Goal: Task Accomplishment & Management: Manage account settings

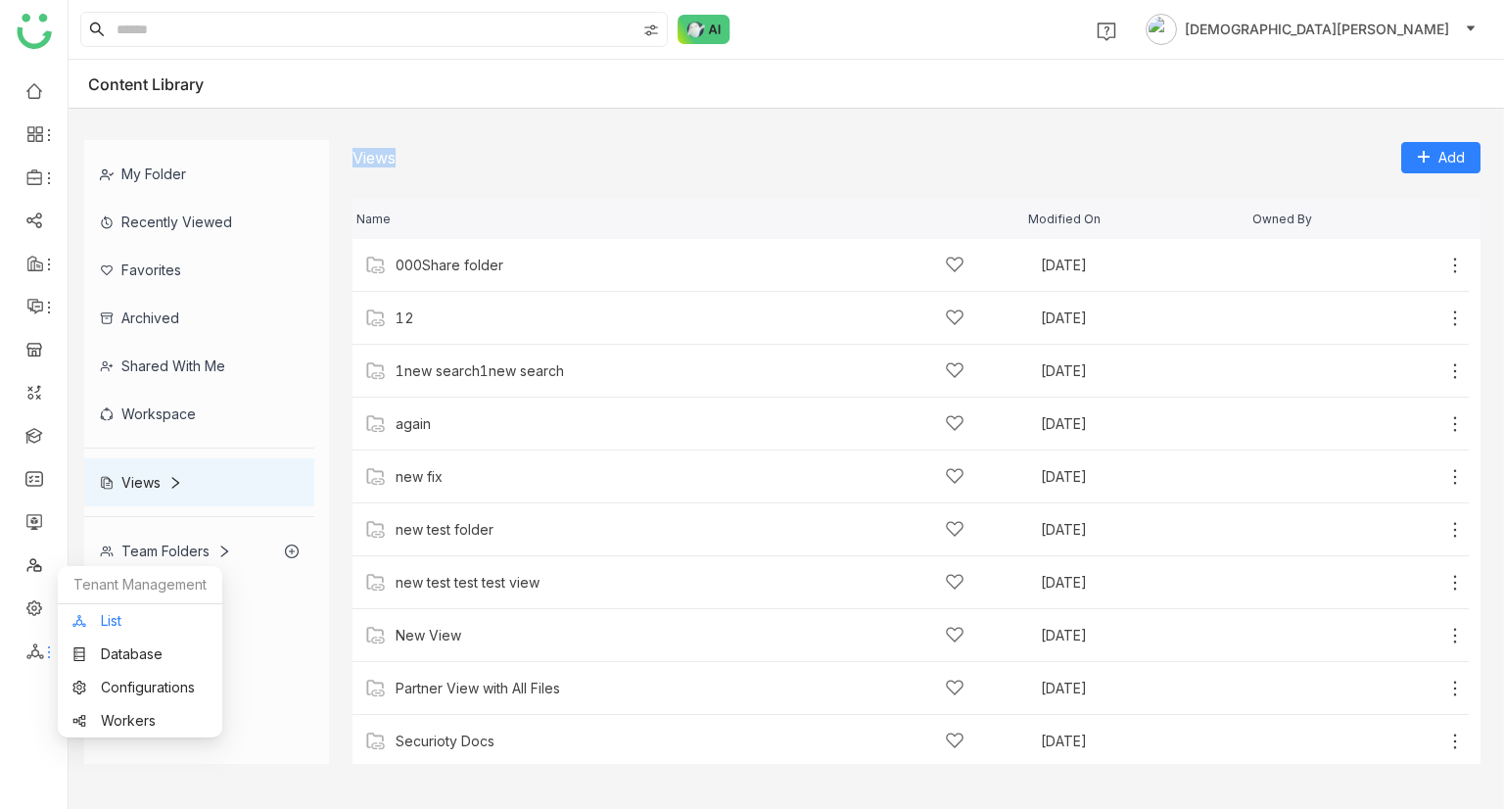
click at [129, 616] on link "List" at bounding box center [139, 621] width 135 height 14
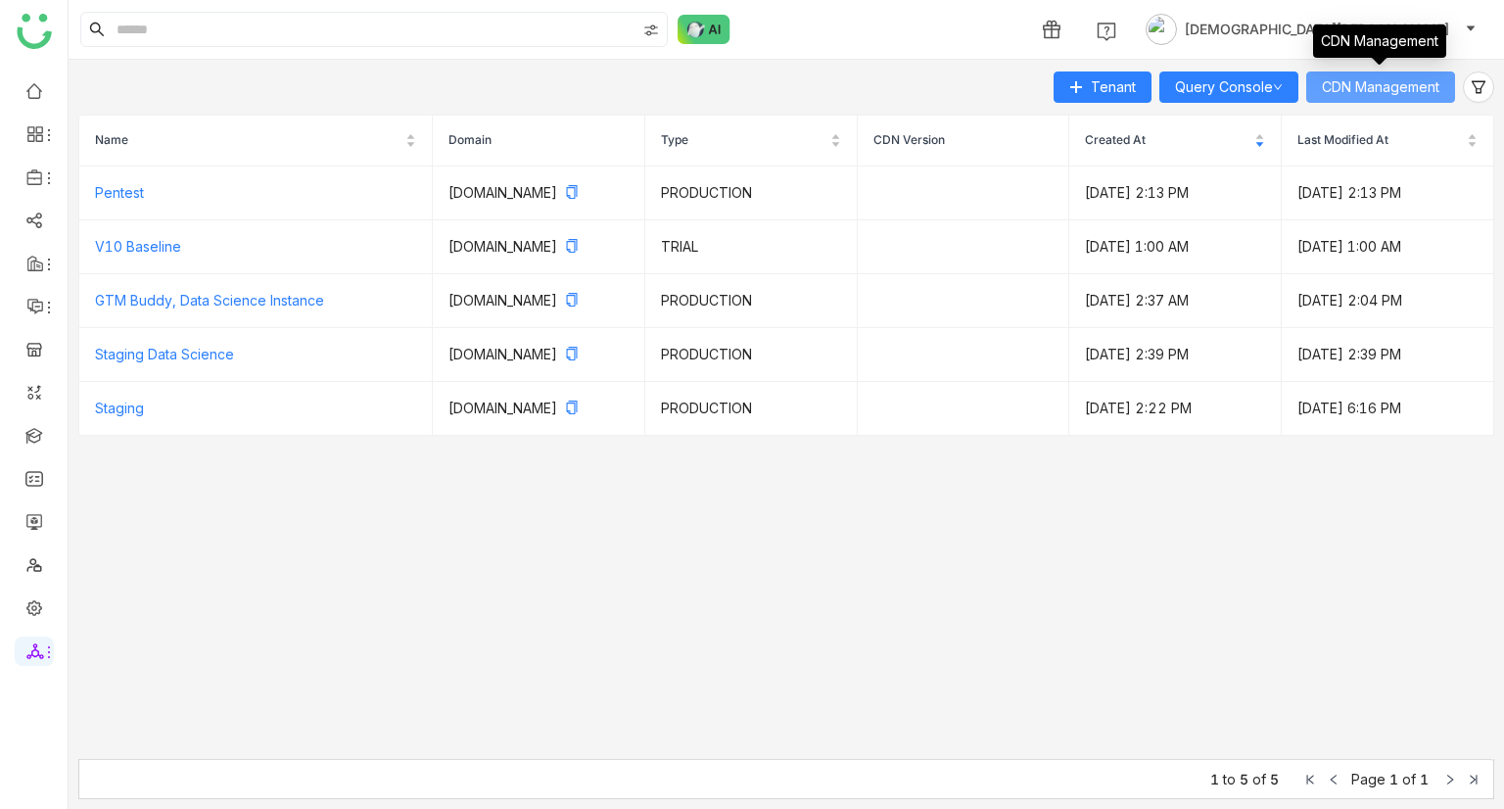
click at [1411, 87] on span "CDN Management" at bounding box center [1380, 87] width 117 height 22
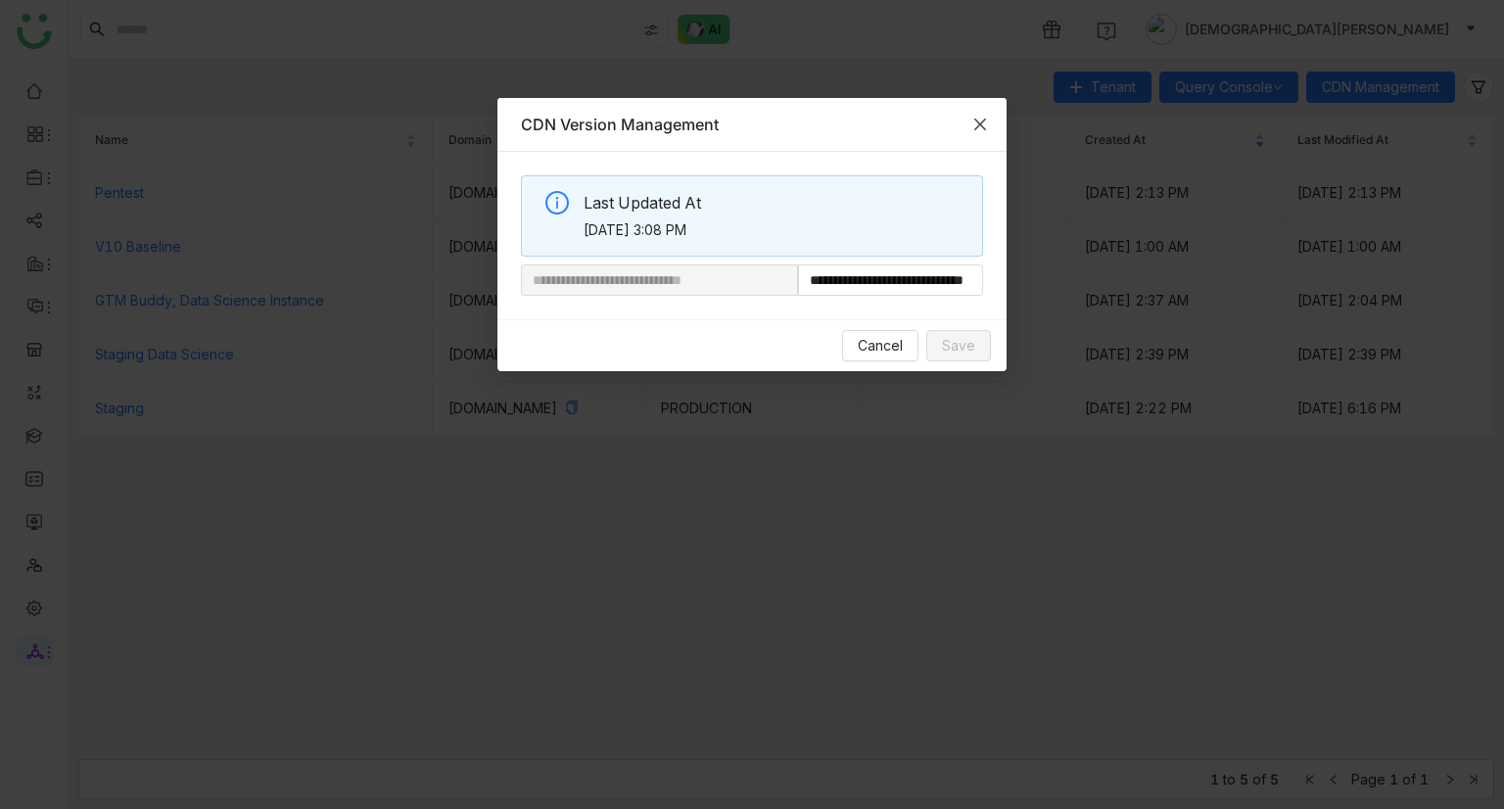
click at [979, 118] on icon "Close" at bounding box center [980, 125] width 16 height 16
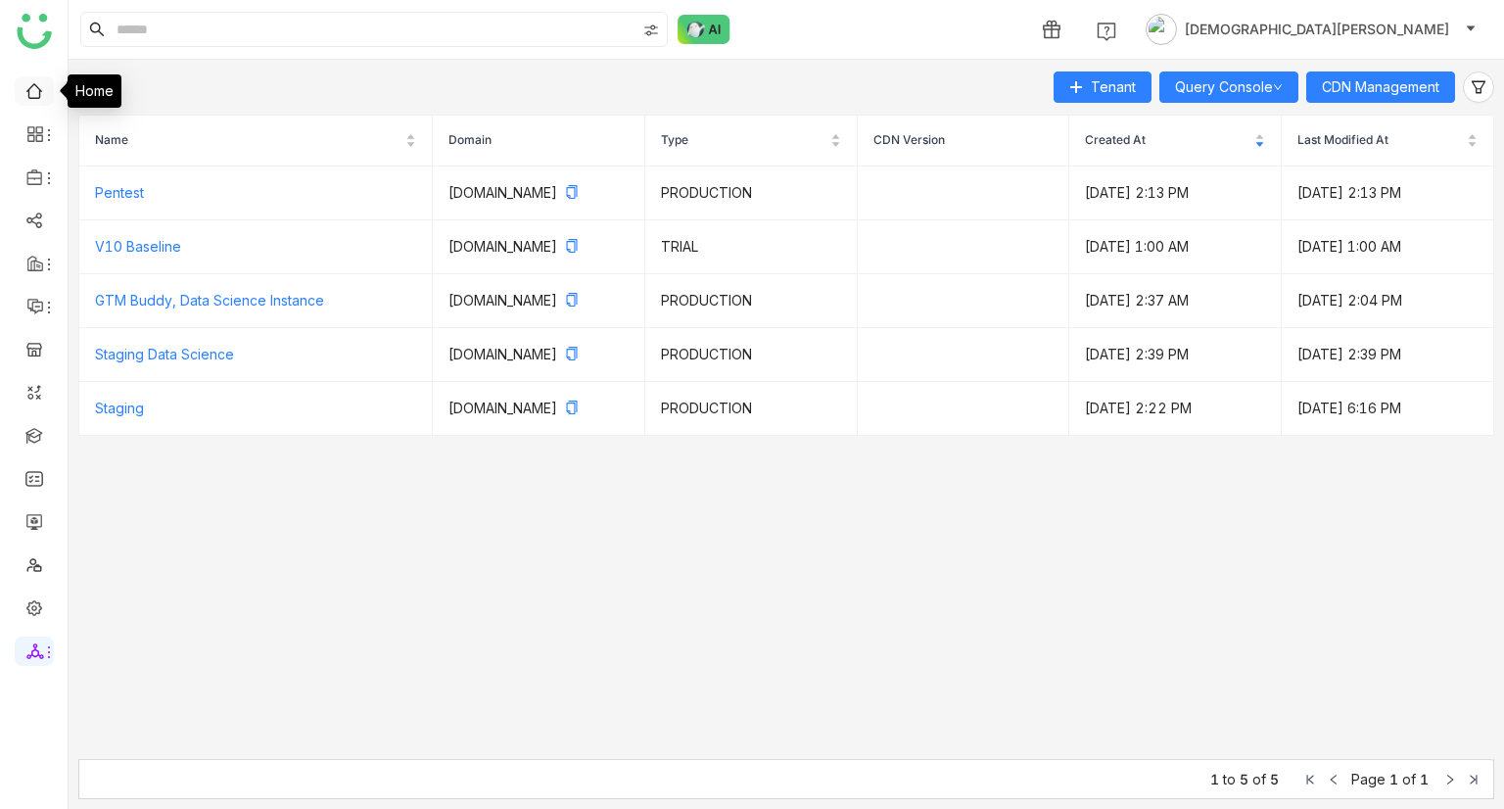
click at [25, 98] on link at bounding box center [34, 89] width 18 height 17
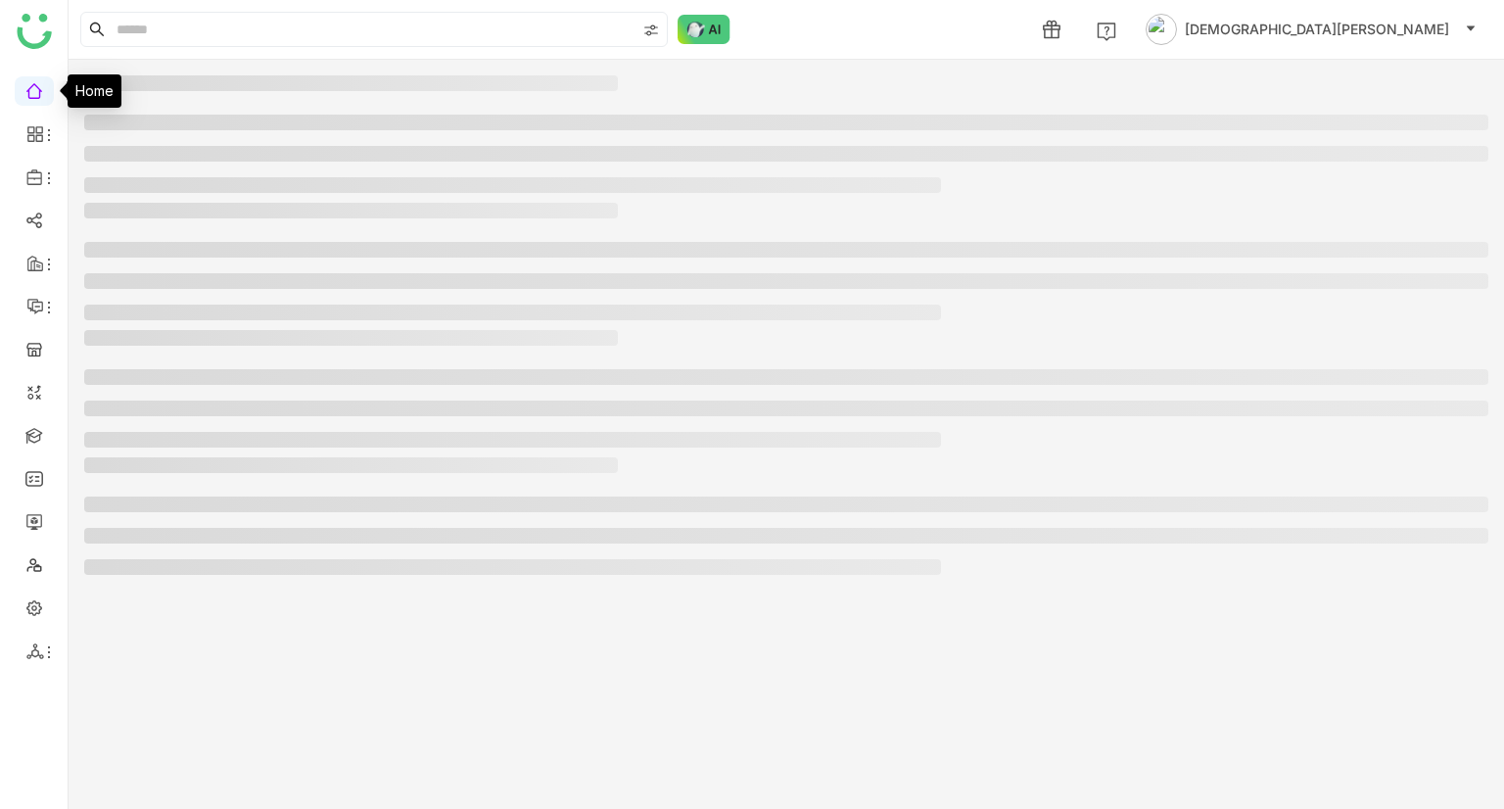
click at [25, 98] on link at bounding box center [34, 89] width 18 height 17
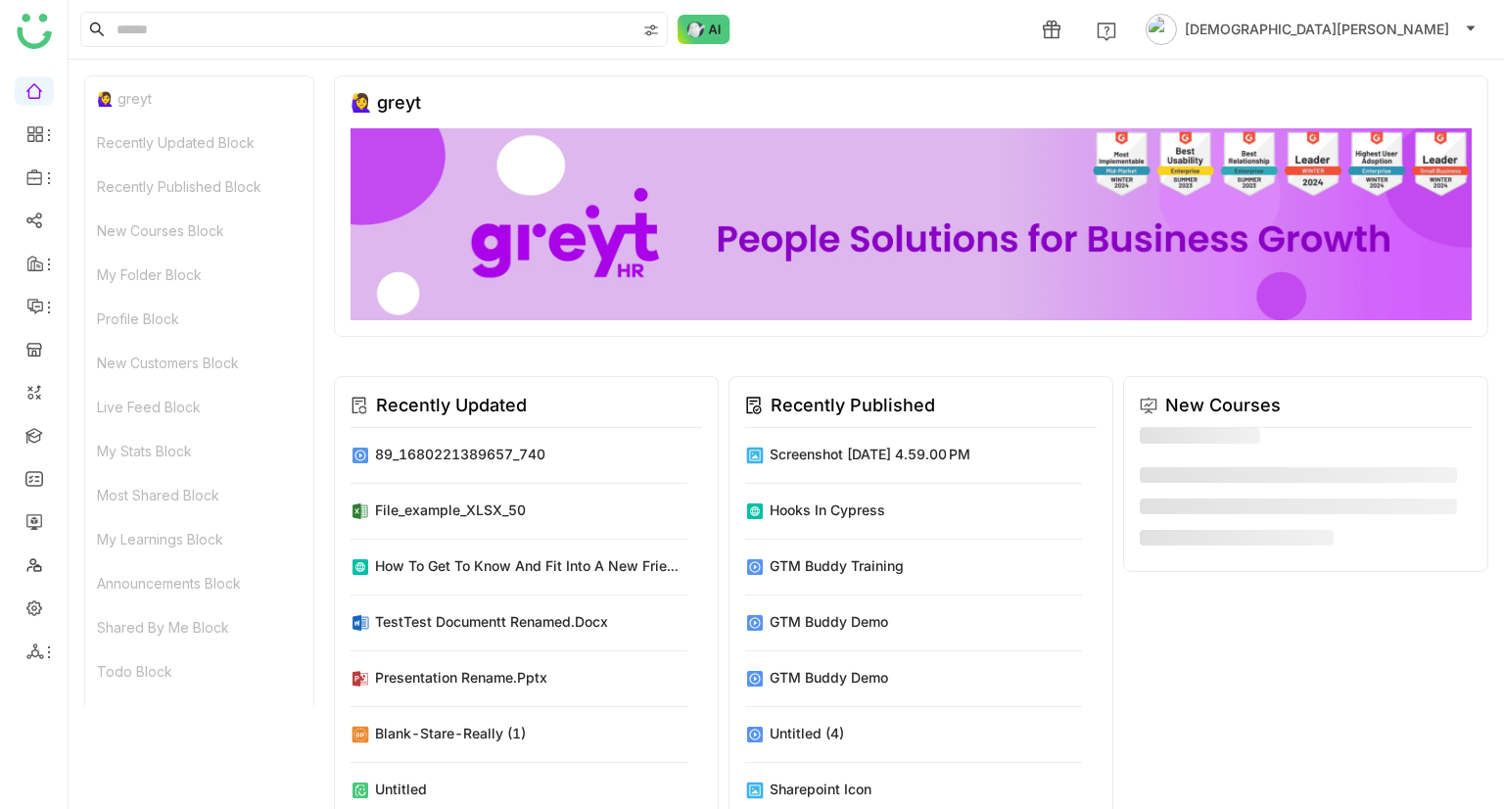
click at [177, 113] on div "🙋‍♀️ greyt" at bounding box center [199, 98] width 228 height 44
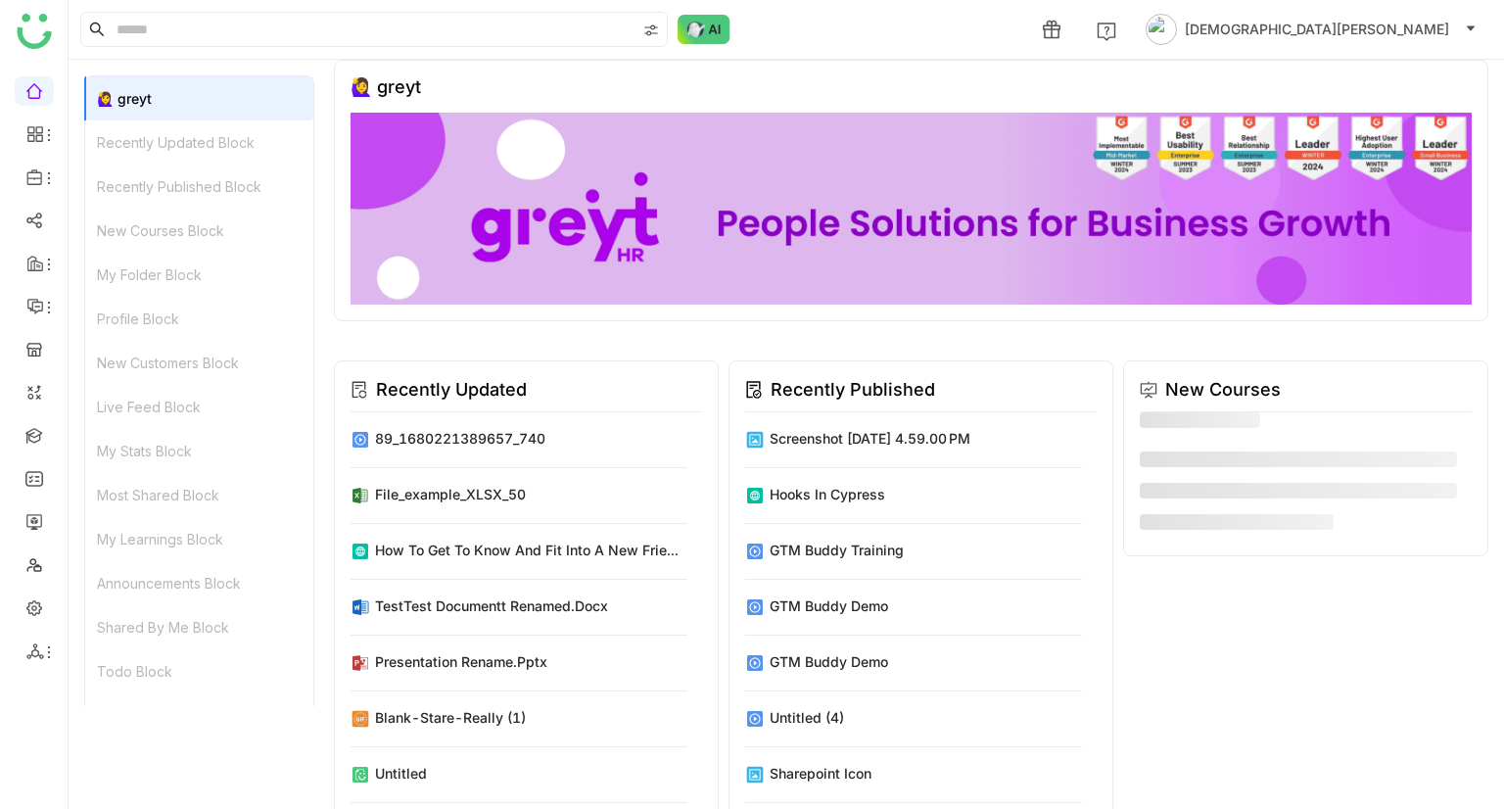
click at [202, 154] on div "Recently Updated Block" at bounding box center [199, 142] width 228 height 44
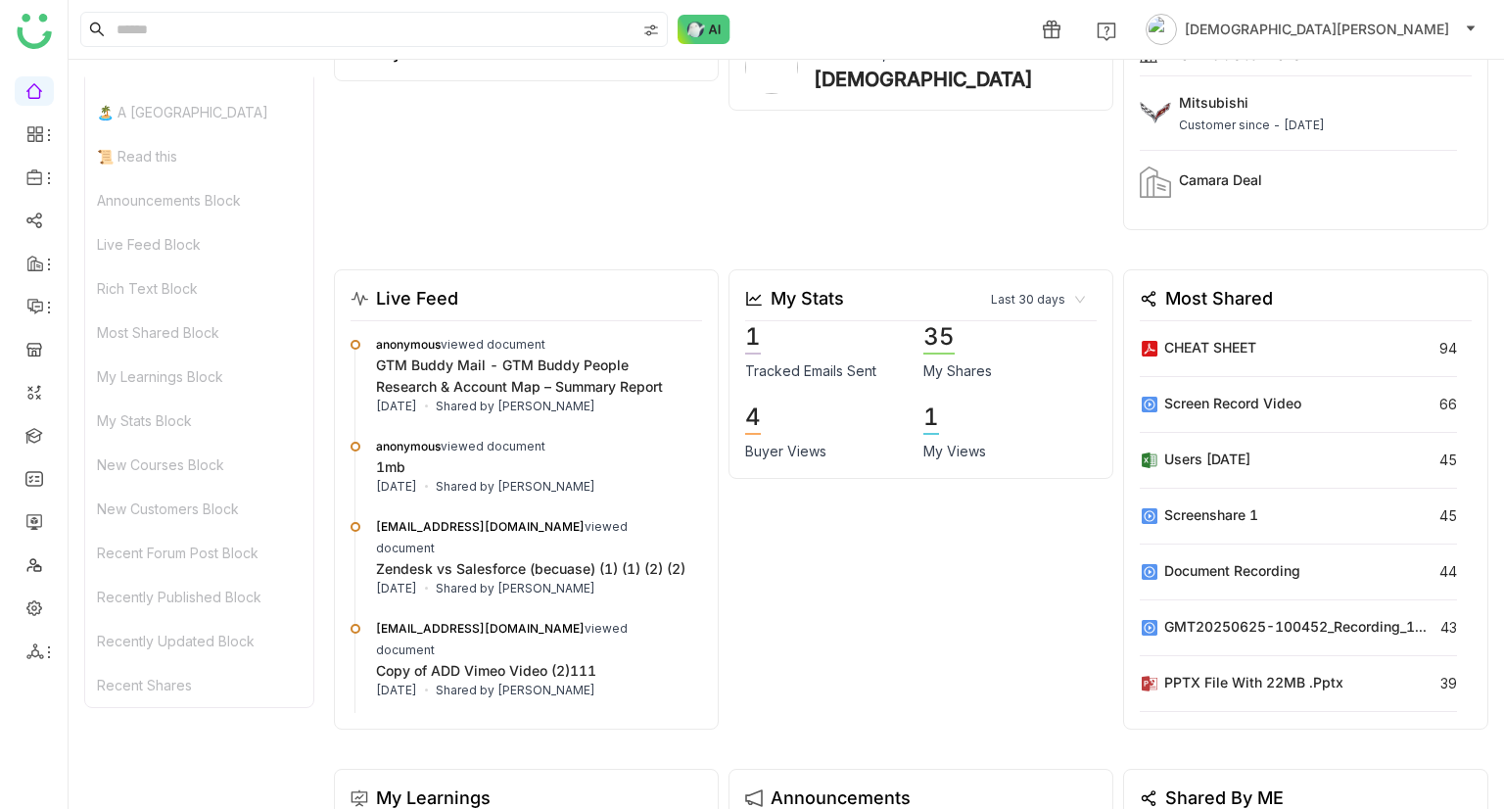
scroll to position [895, 0]
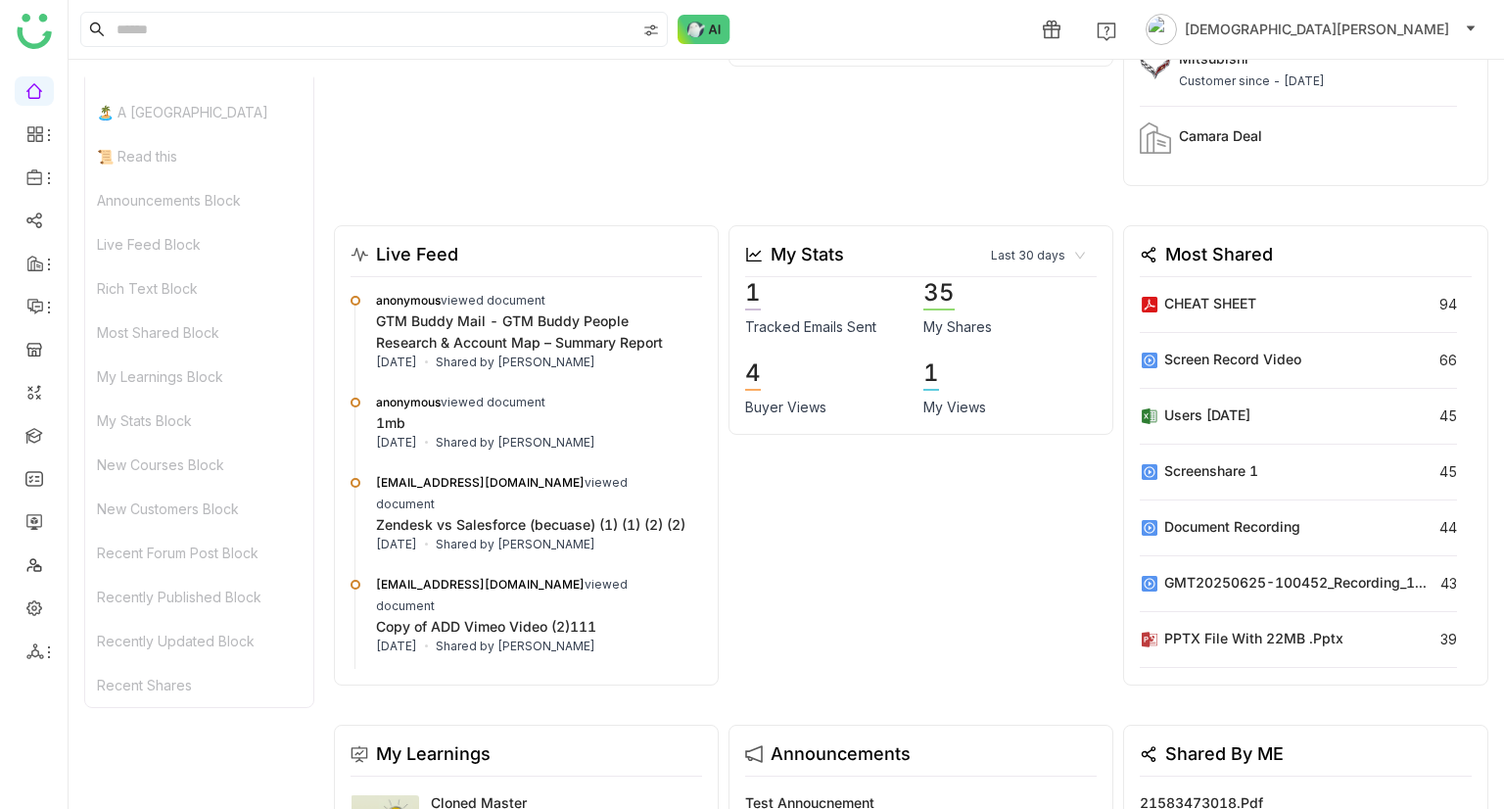
click at [187, 510] on div "New Customers Block" at bounding box center [199, 509] width 228 height 44
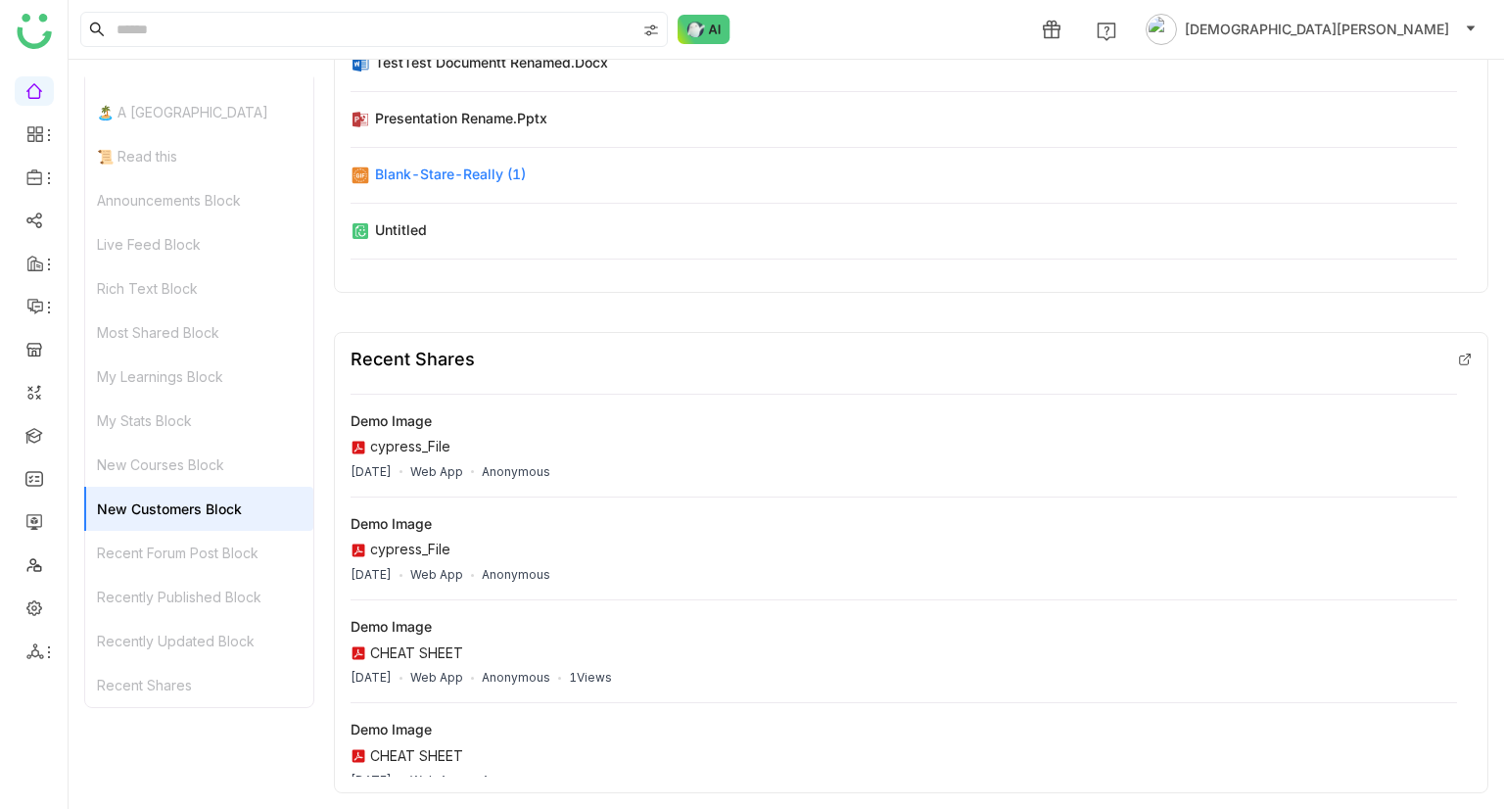
scroll to position [820, 0]
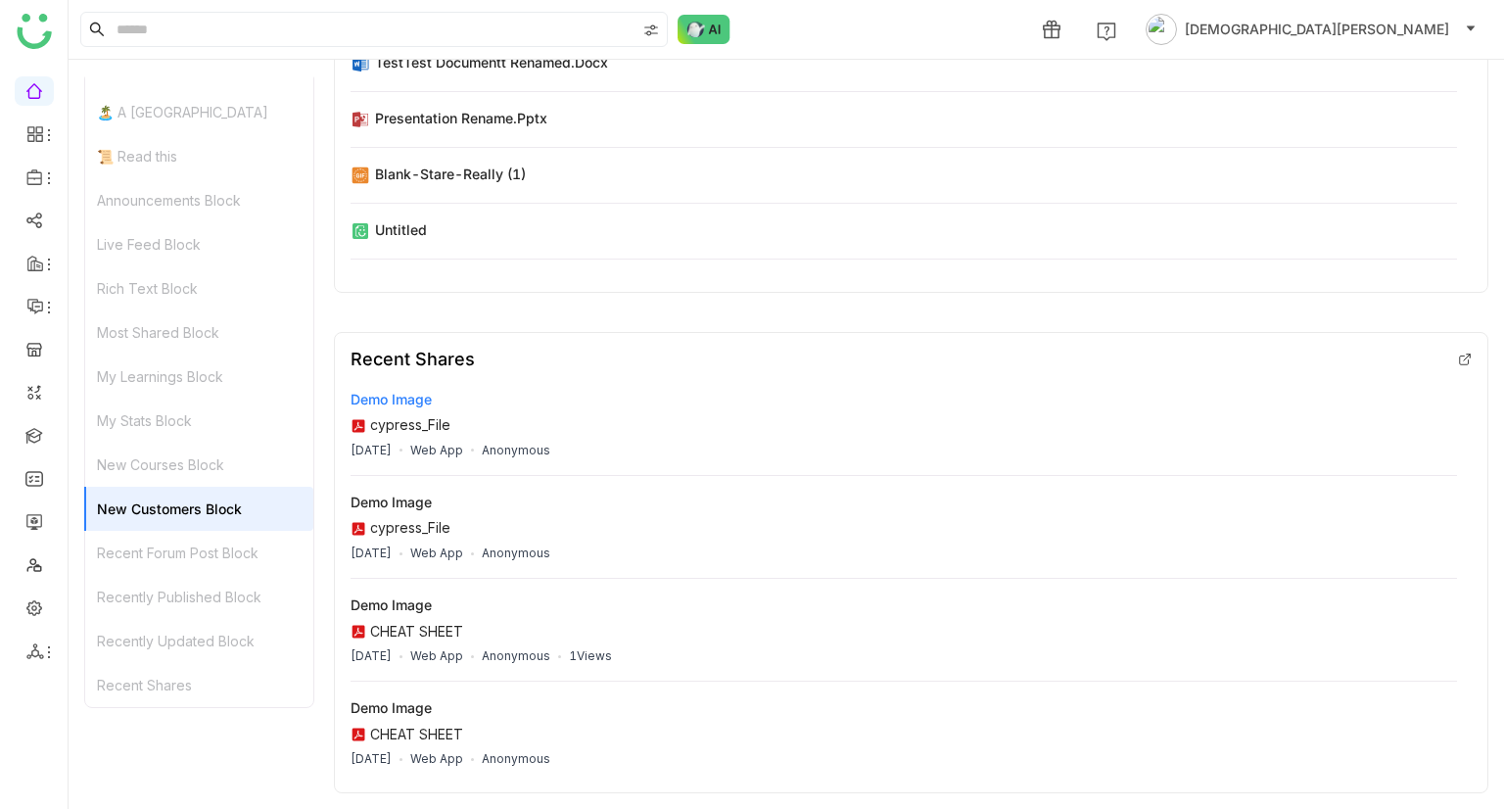
click at [396, 424] on div "cypress_File" at bounding box center [410, 424] width 80 height 17
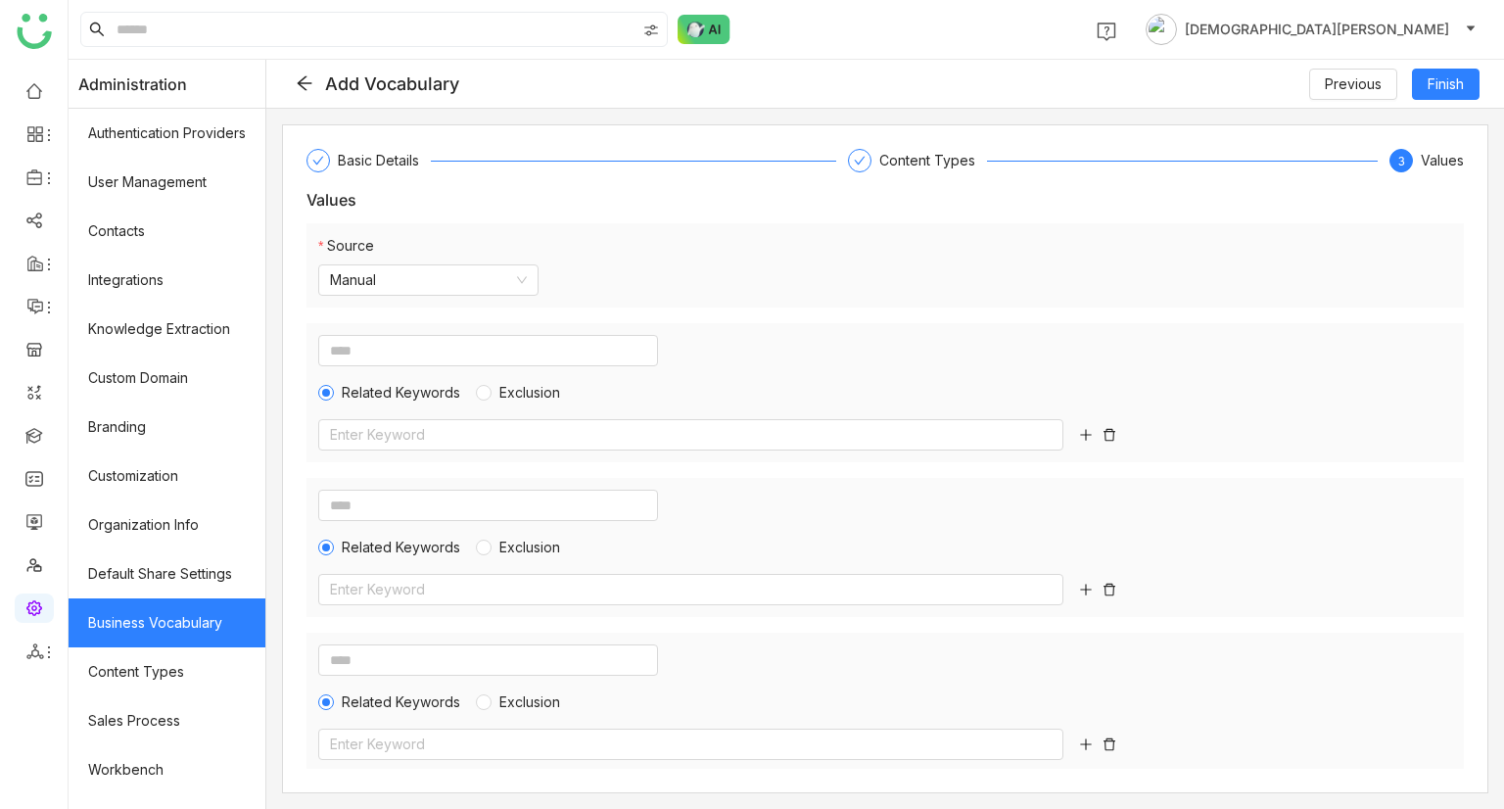
scroll to position [2, 0]
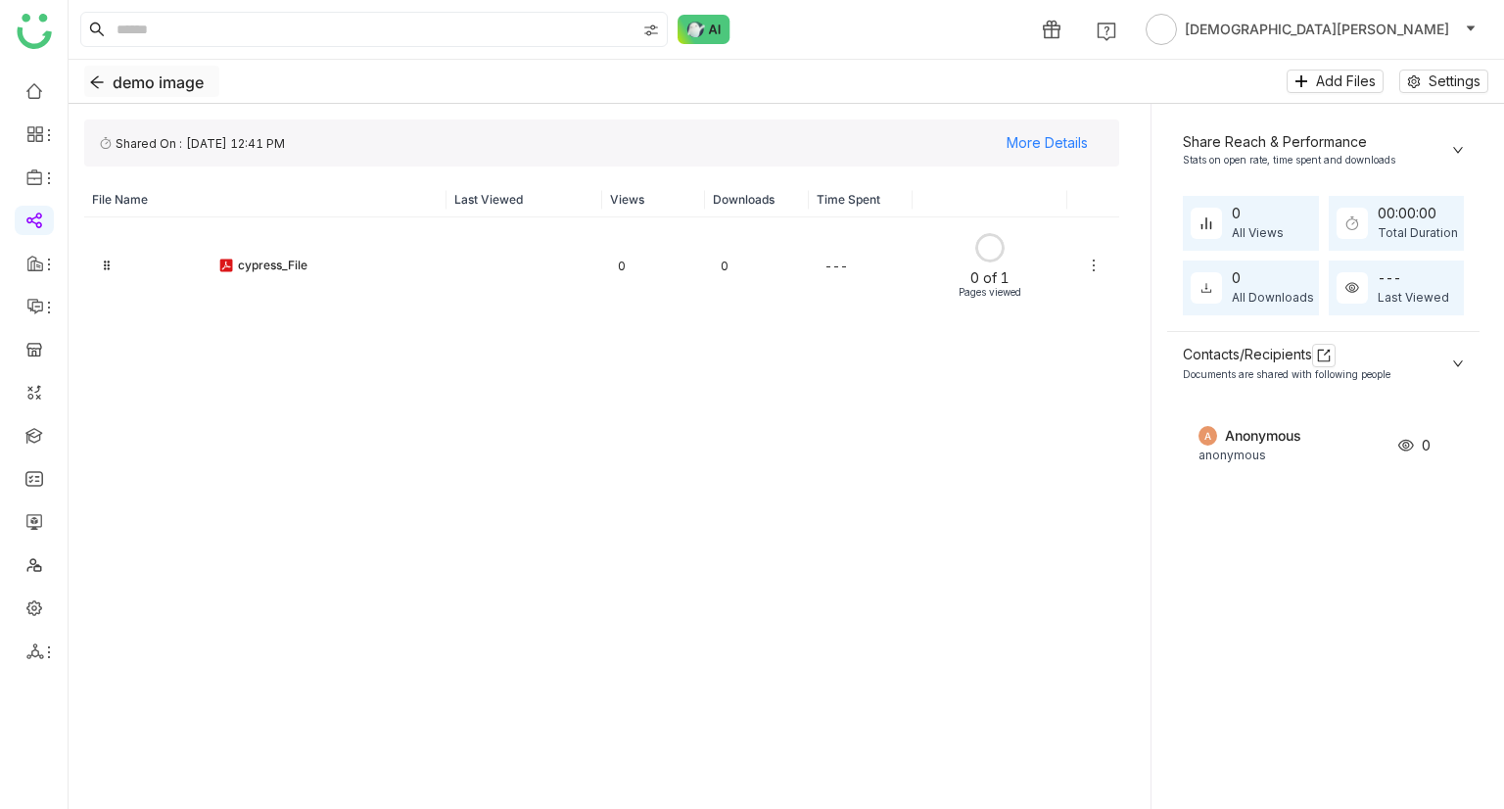
click at [98, 74] on icon "Back" at bounding box center [97, 82] width 16 height 16
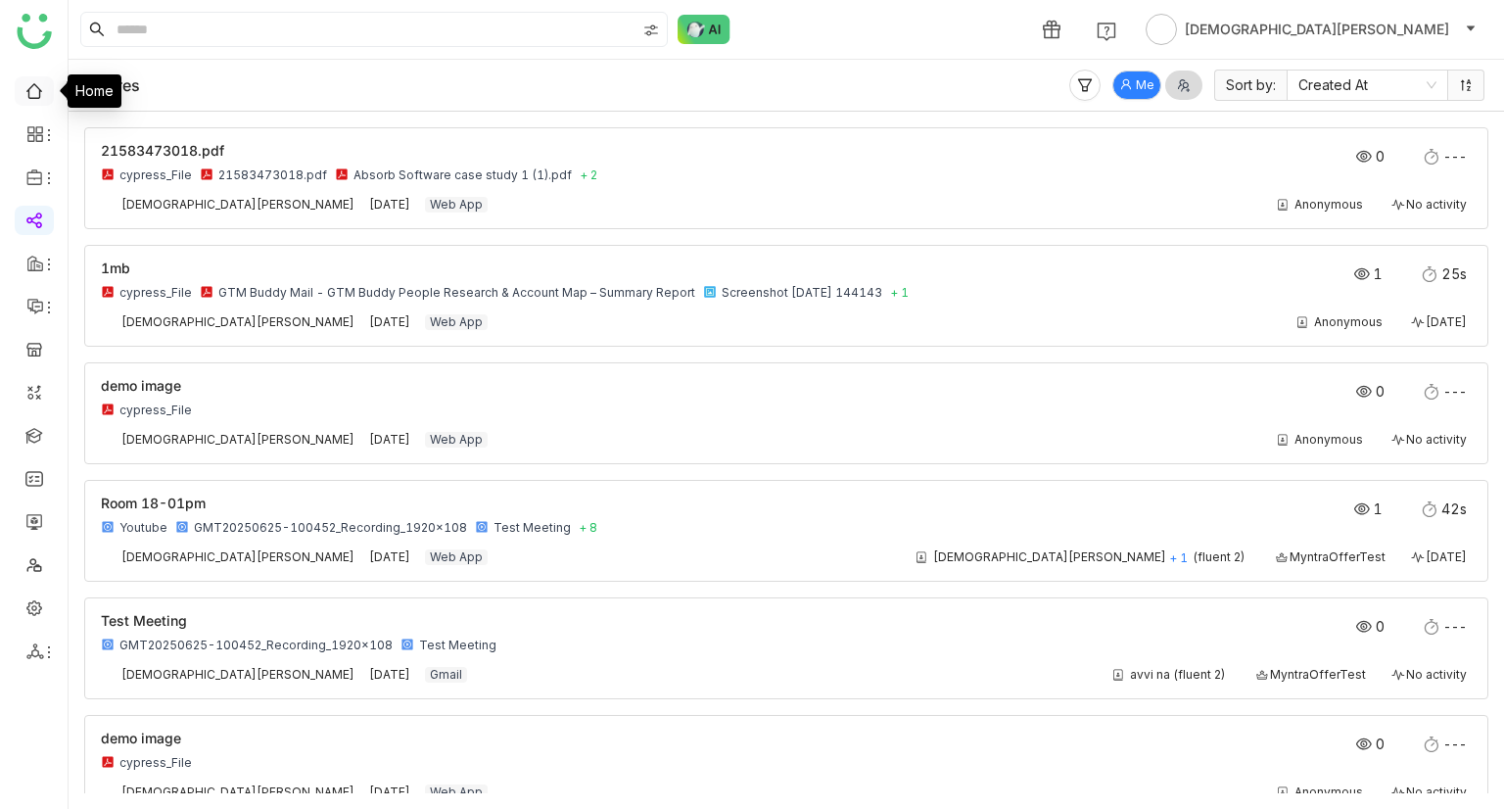
click at [25, 89] on link at bounding box center [34, 89] width 18 height 17
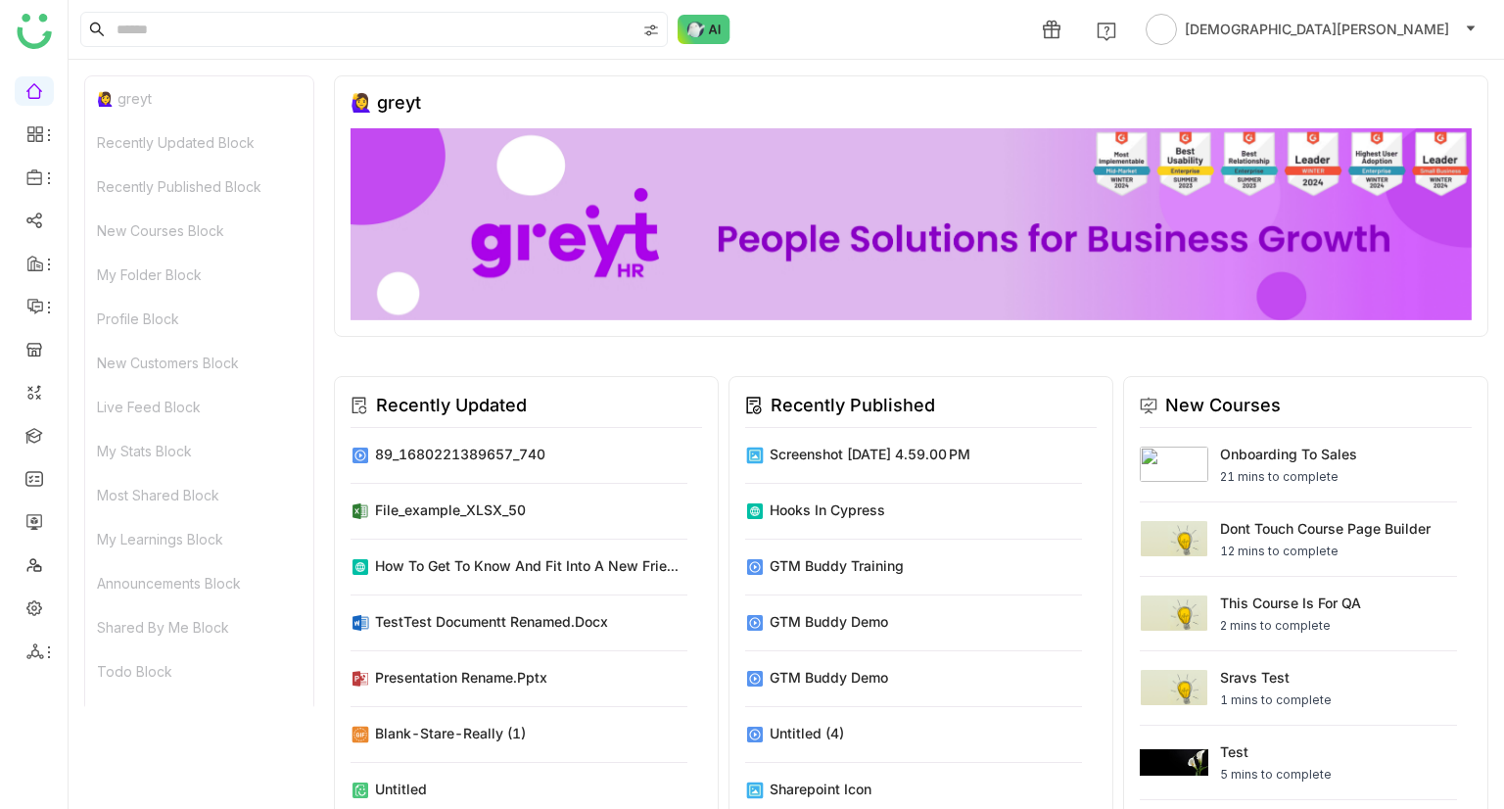
click at [191, 124] on div "Recently Updated Block" at bounding box center [199, 142] width 228 height 44
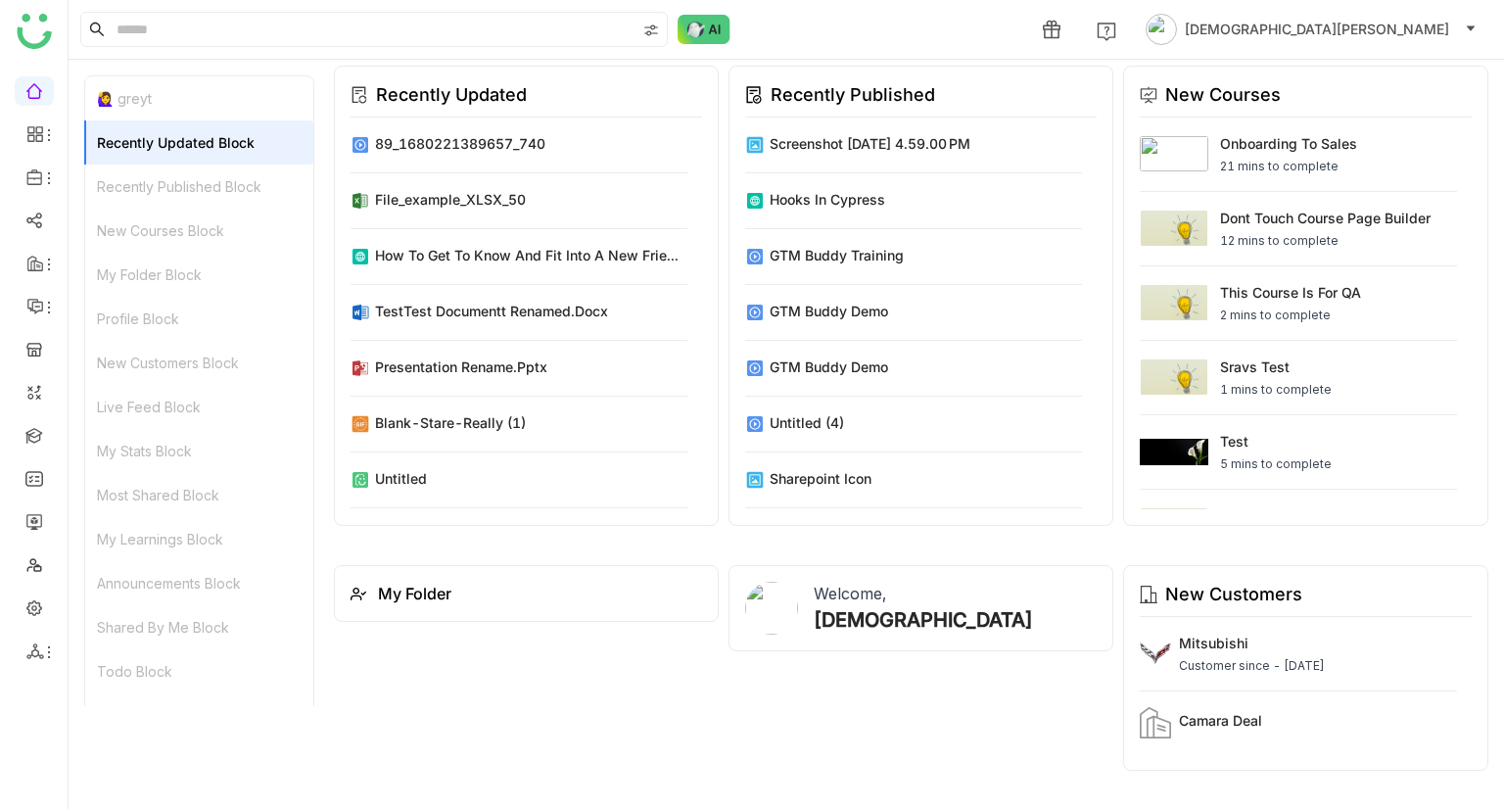
scroll to position [332, 0]
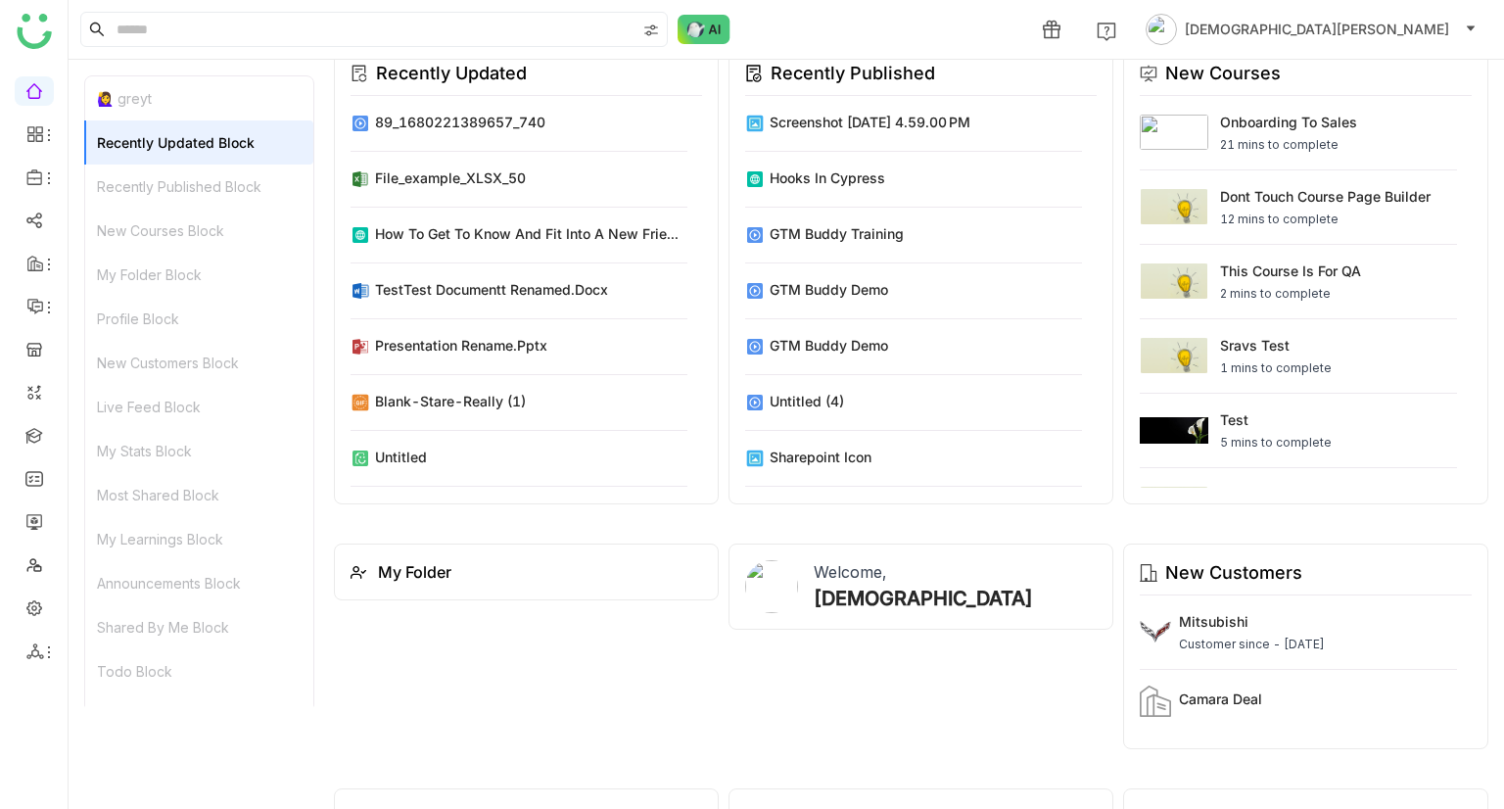
click at [176, 174] on div "Recently Published Block" at bounding box center [199, 186] width 228 height 44
click at [195, 241] on div "New Courses Block" at bounding box center [199, 231] width 228 height 44
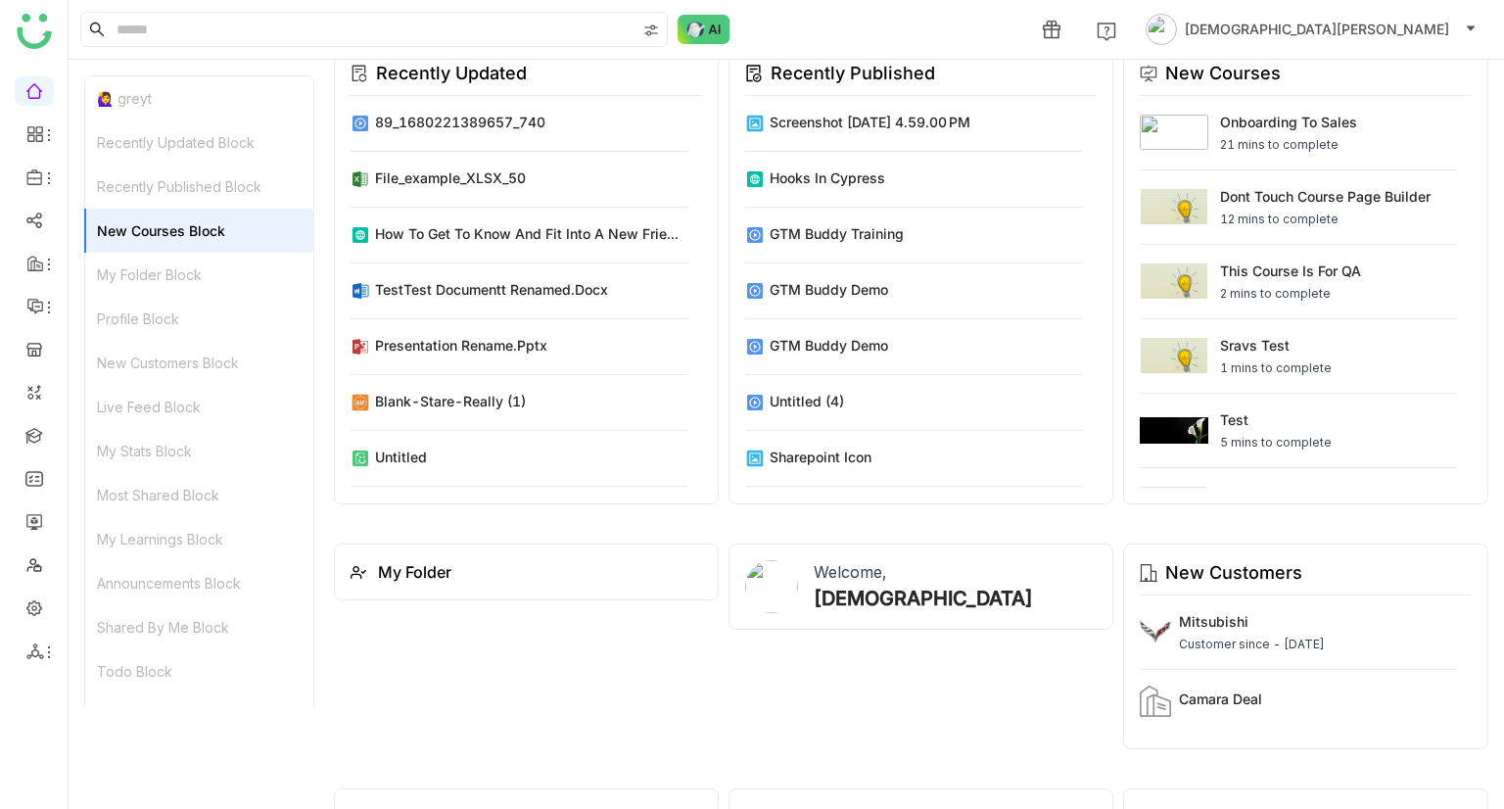
click at [200, 275] on div "My Folder Block" at bounding box center [199, 275] width 228 height 44
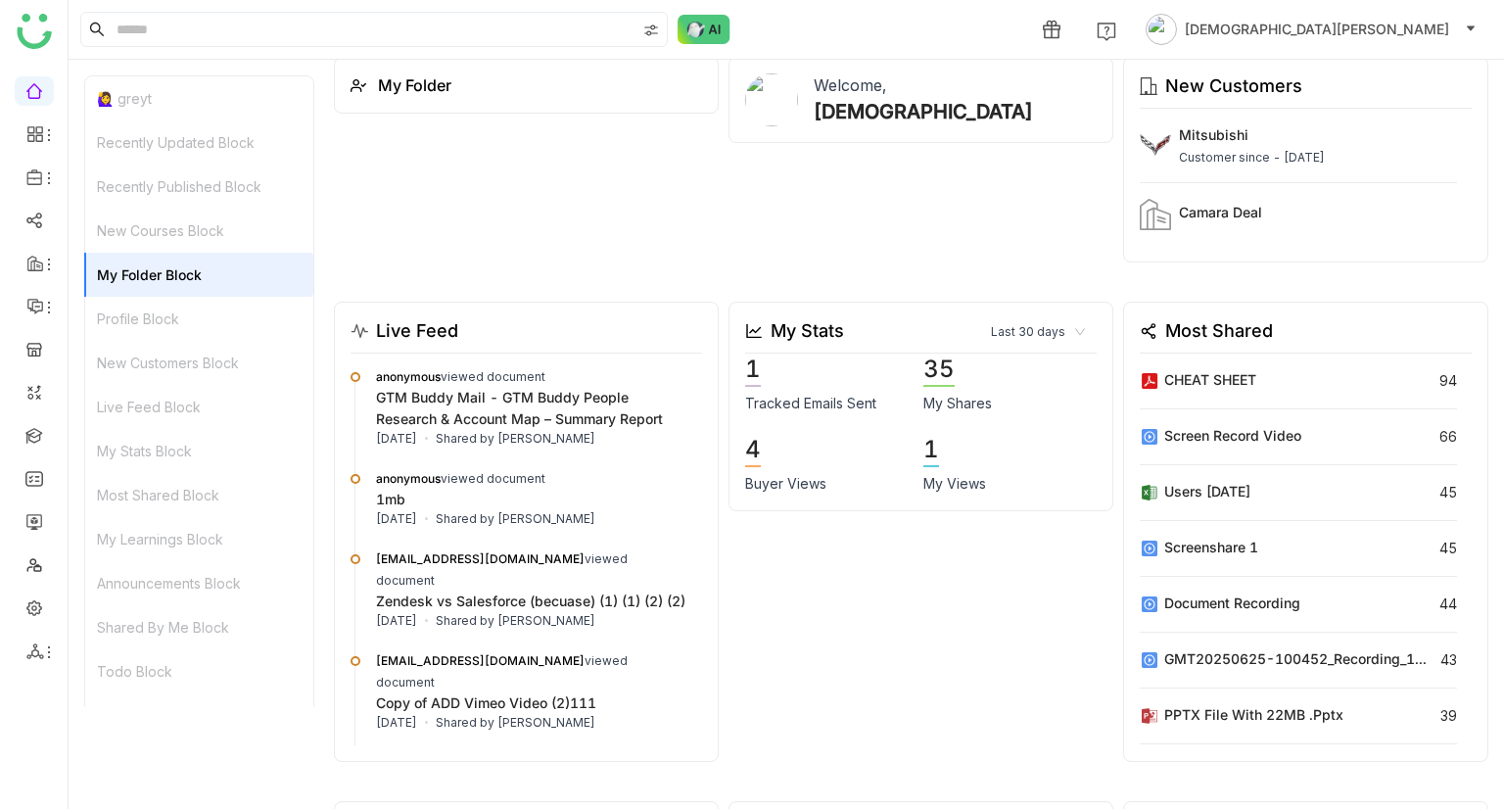
scroll to position [830, 0]
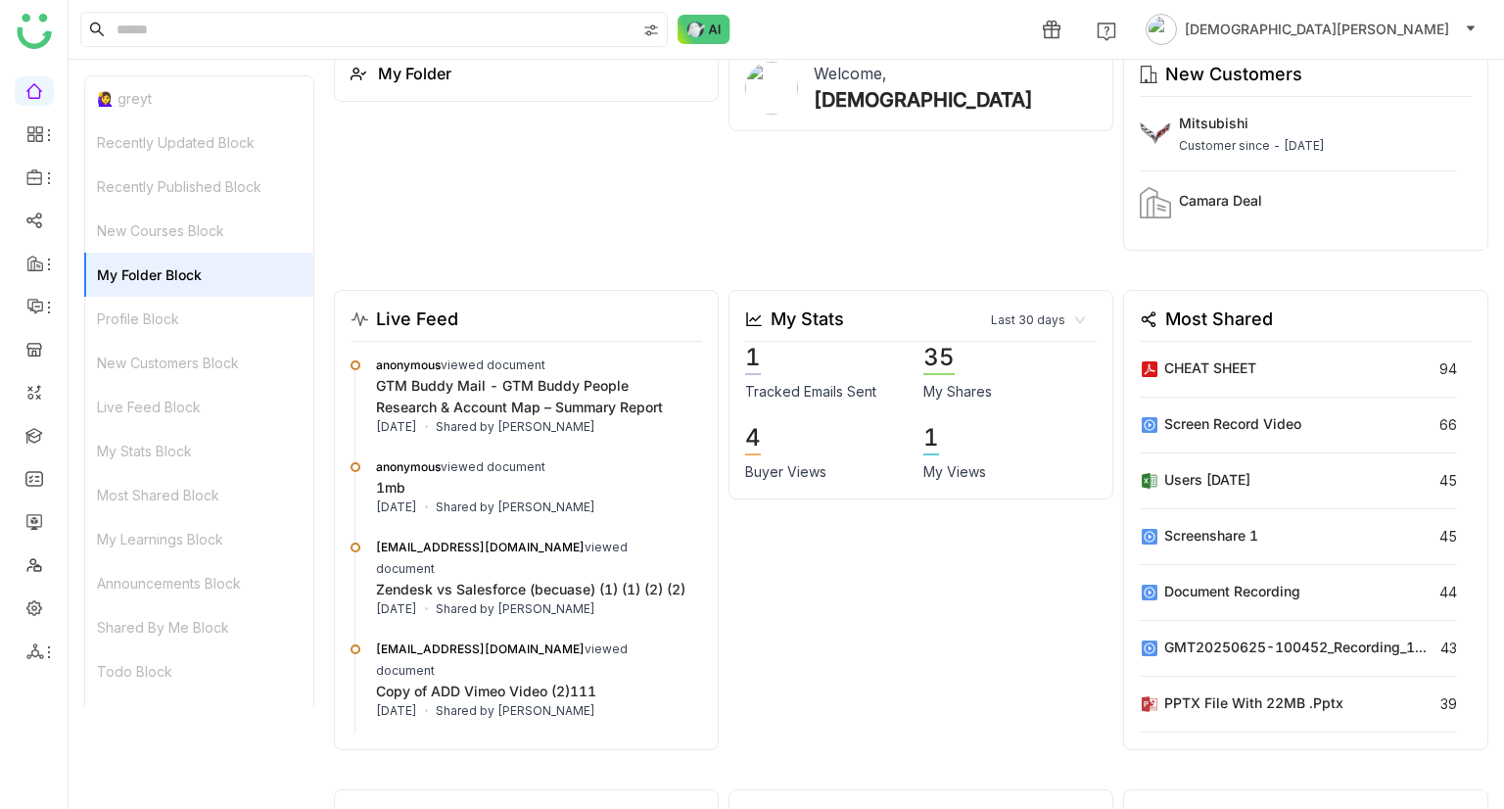
click at [202, 305] on div "Profile Block" at bounding box center [199, 319] width 228 height 44
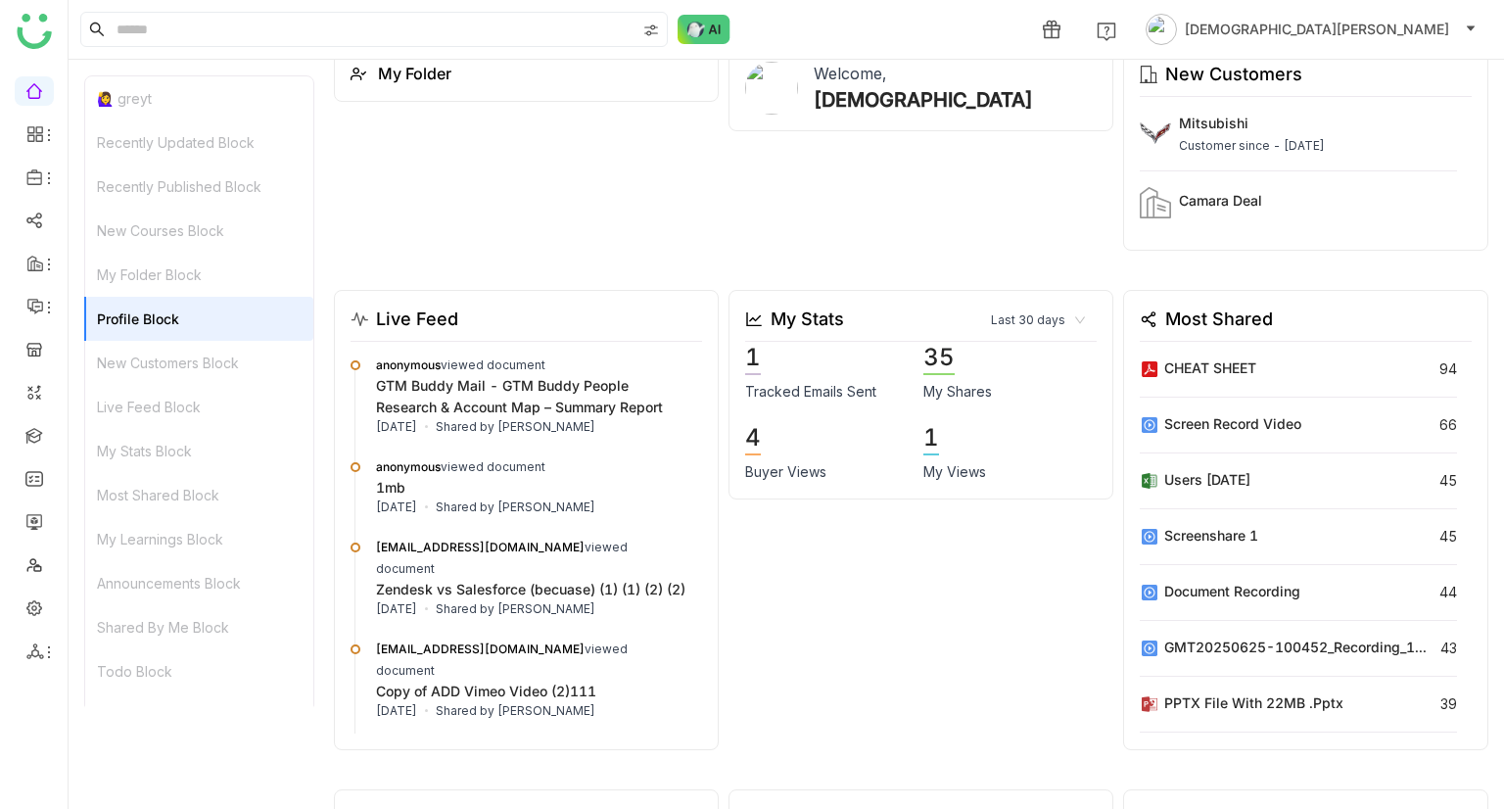
click at [213, 367] on div "New Customers Block" at bounding box center [199, 363] width 228 height 44
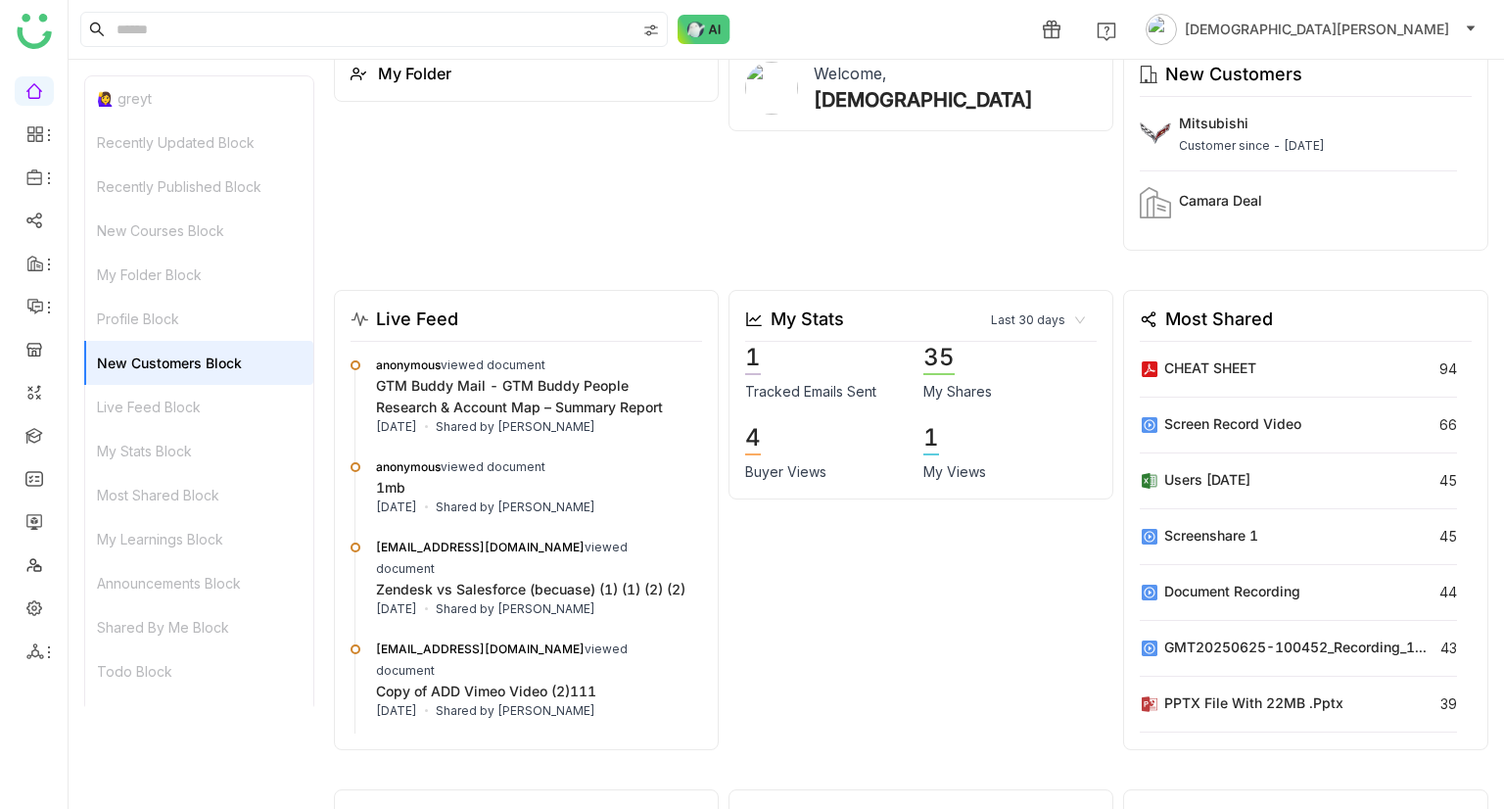
click at [211, 415] on div "Live Feed Block" at bounding box center [199, 407] width 228 height 44
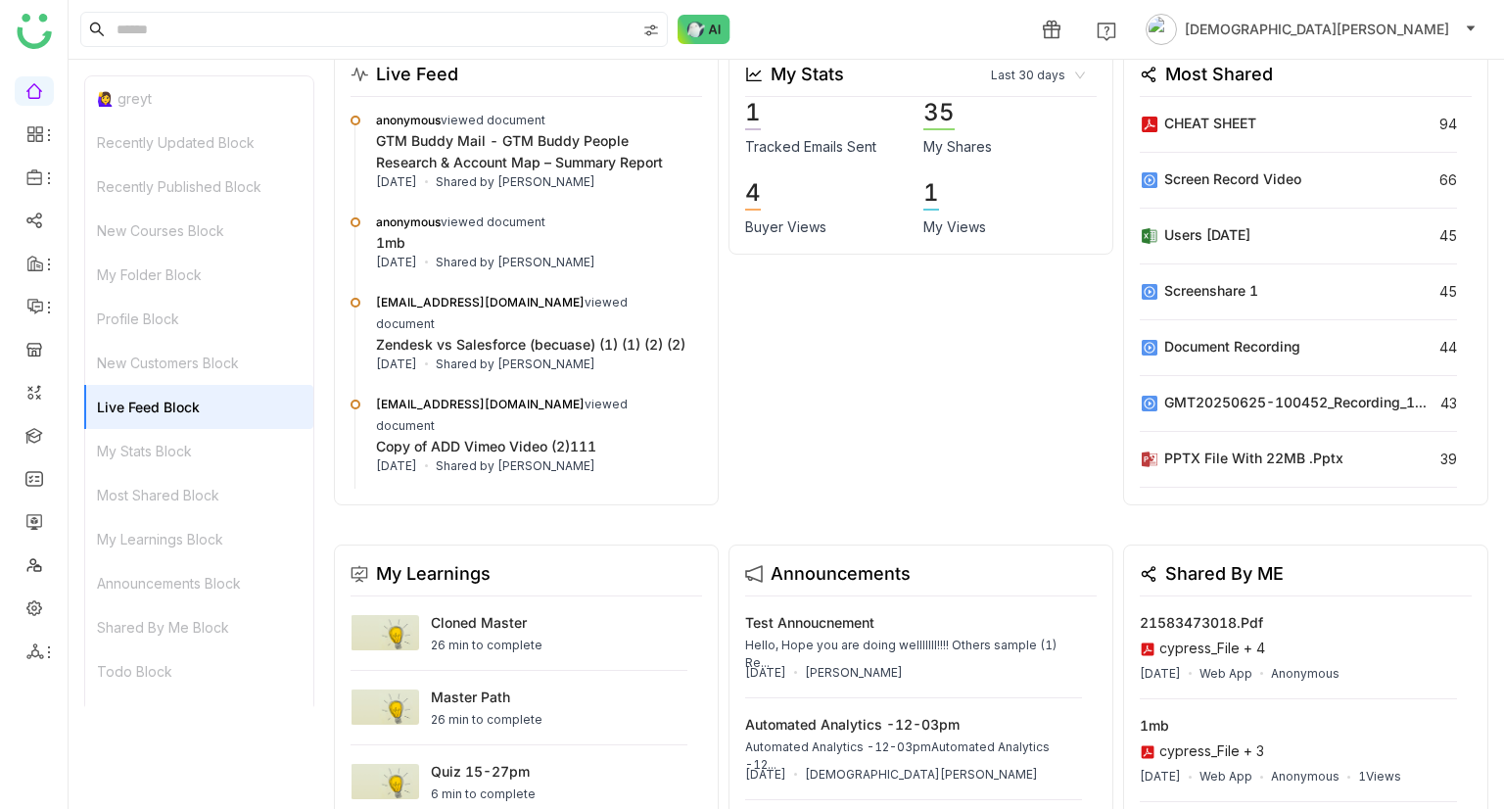
click at [204, 445] on div "My Stats Block" at bounding box center [199, 451] width 228 height 44
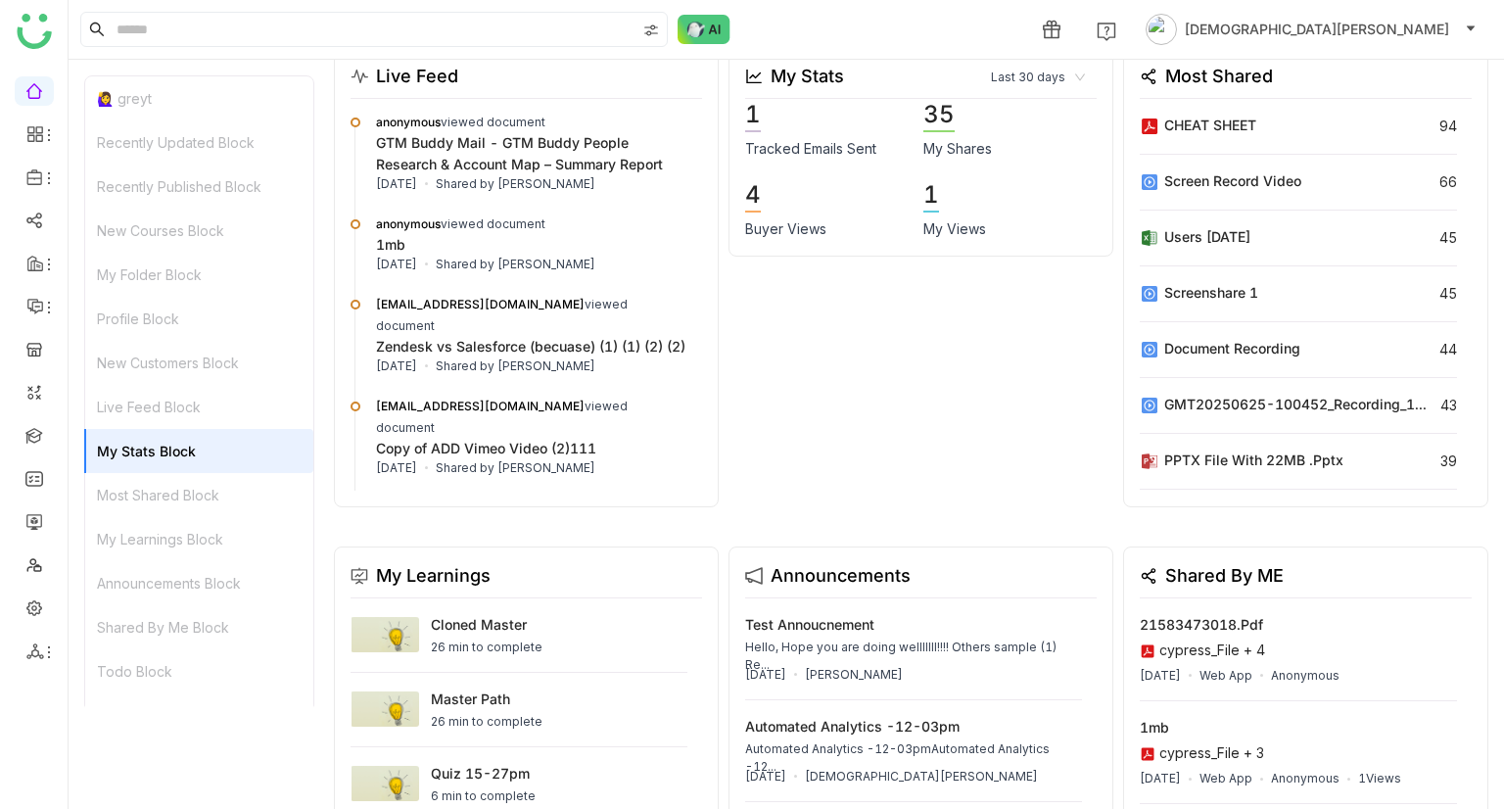
click at [179, 492] on div "Most Shared Block" at bounding box center [199, 495] width 228 height 44
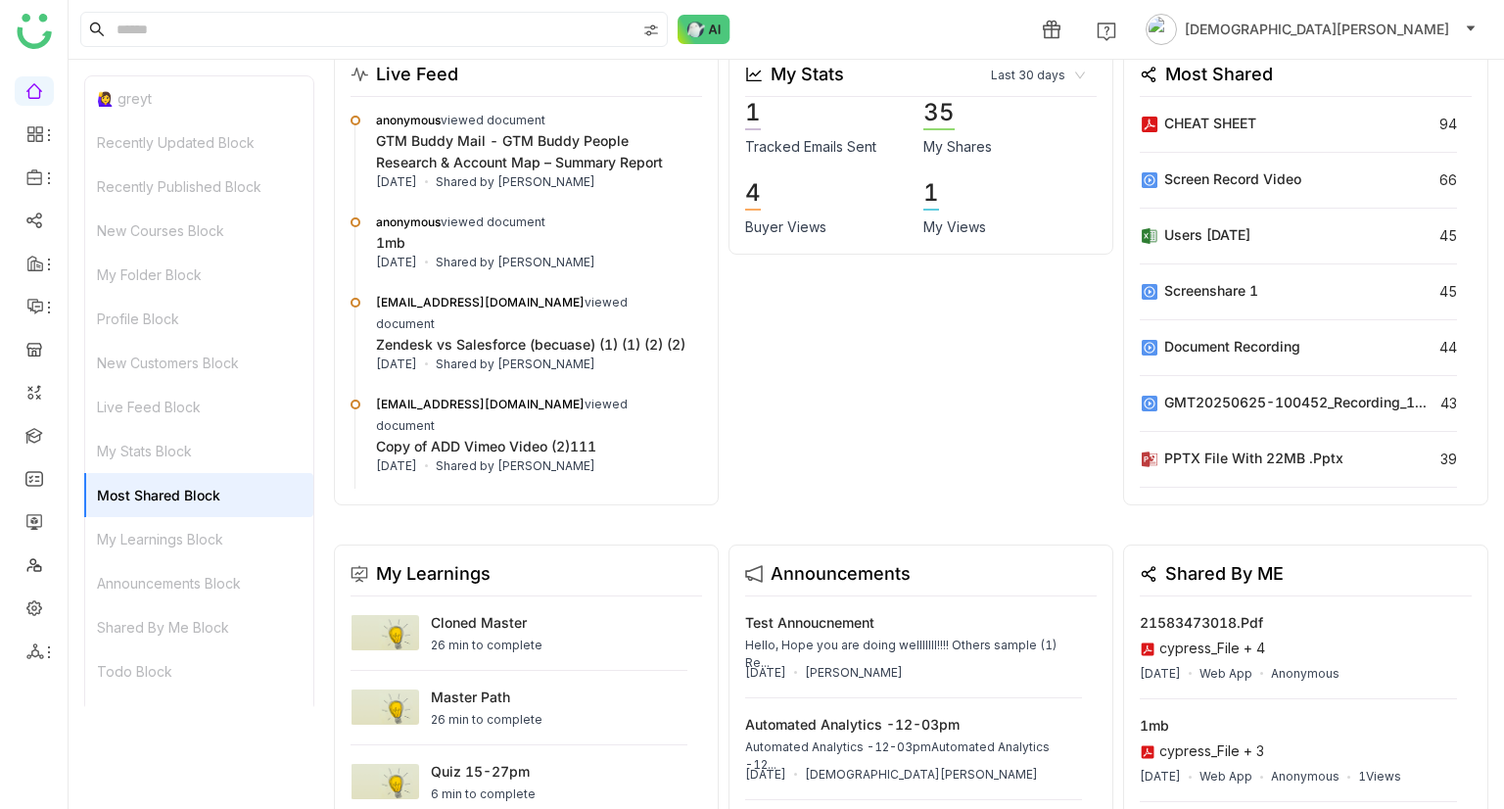
click at [183, 538] on div "My Learnings Block" at bounding box center [199, 539] width 228 height 44
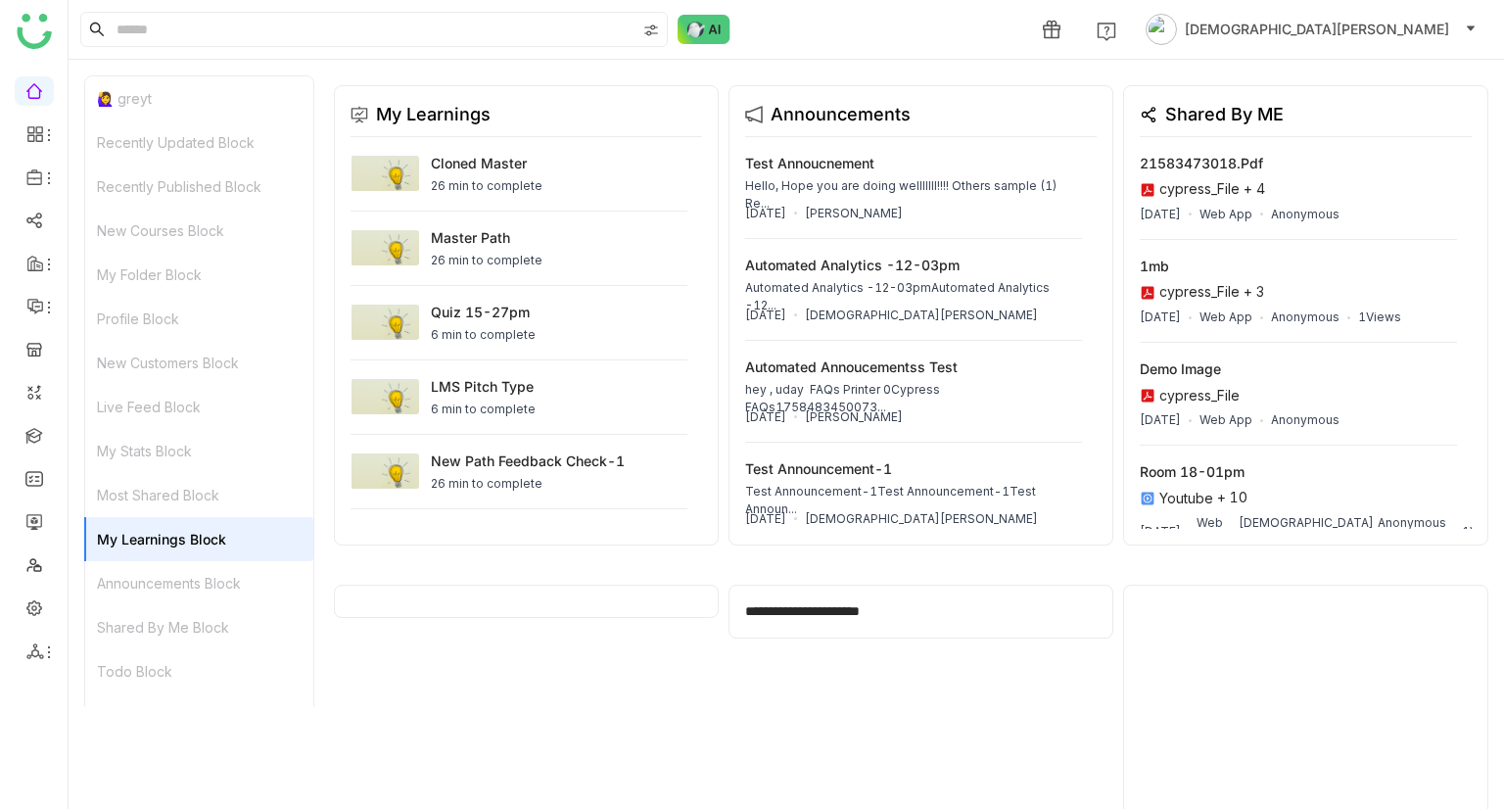
scroll to position [1574, 0]
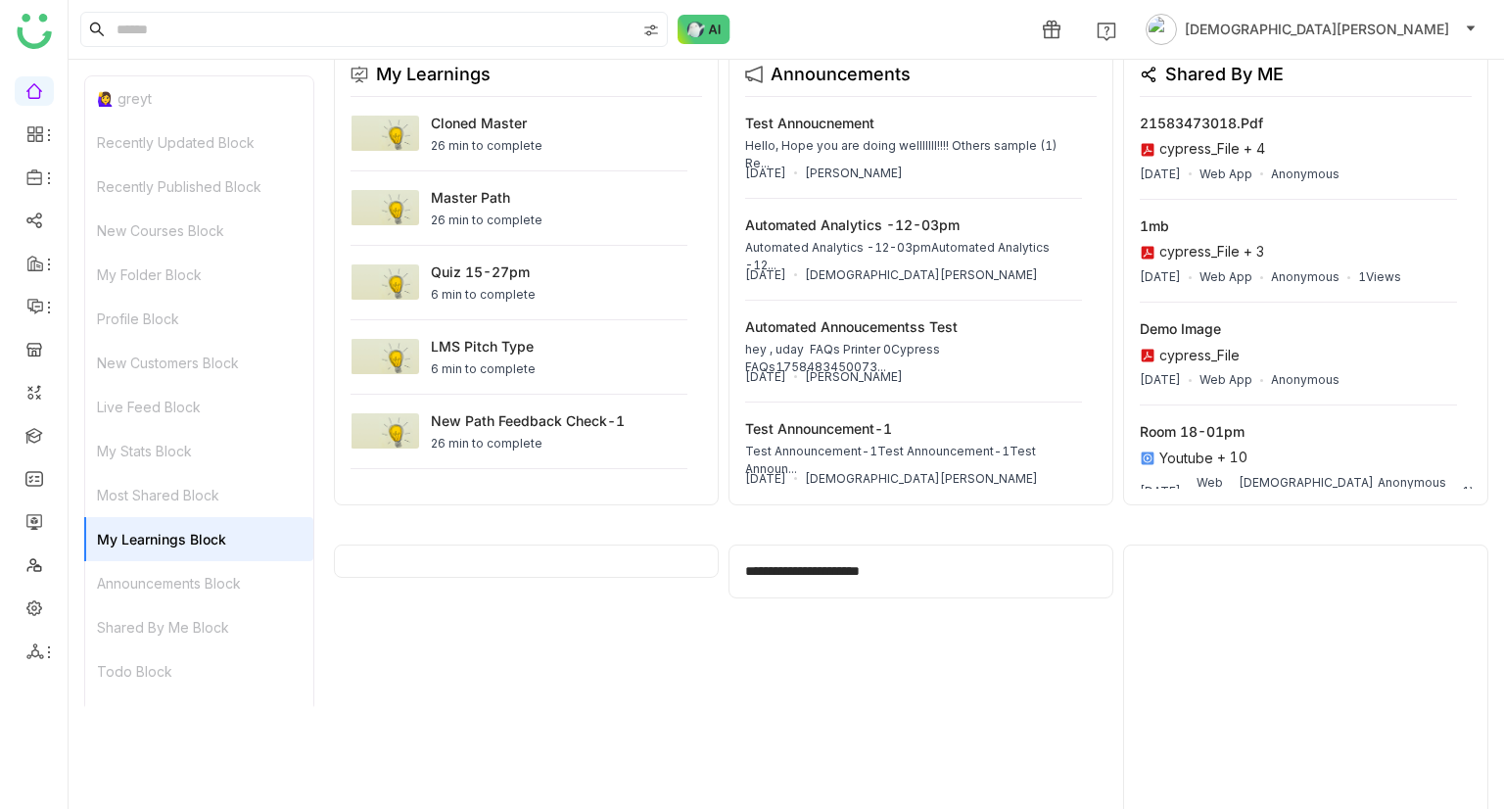
click at [187, 581] on div "Announcements Block" at bounding box center [199, 583] width 228 height 44
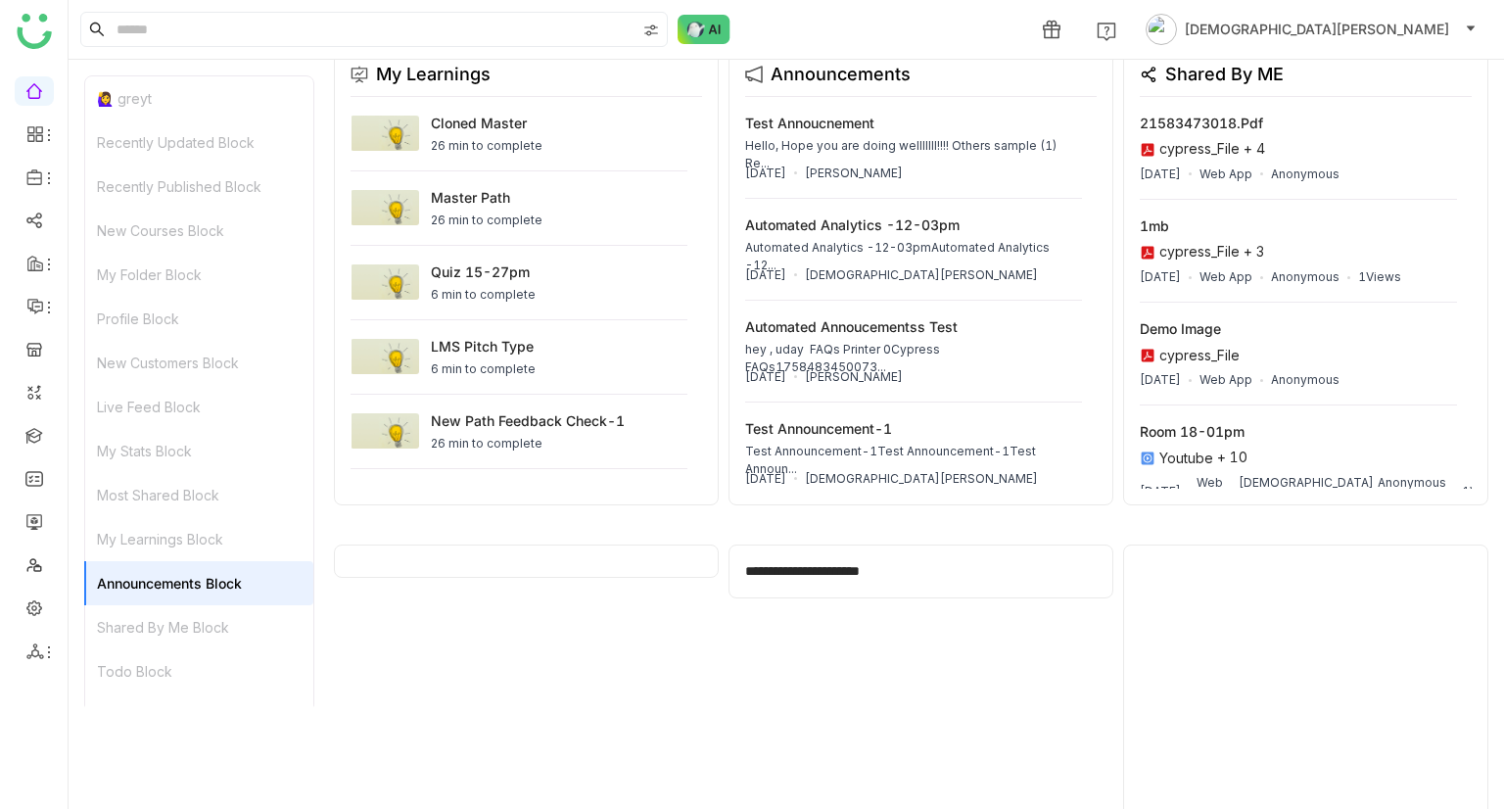
click at [164, 634] on div "Shared By Me Block" at bounding box center [199, 627] width 228 height 44
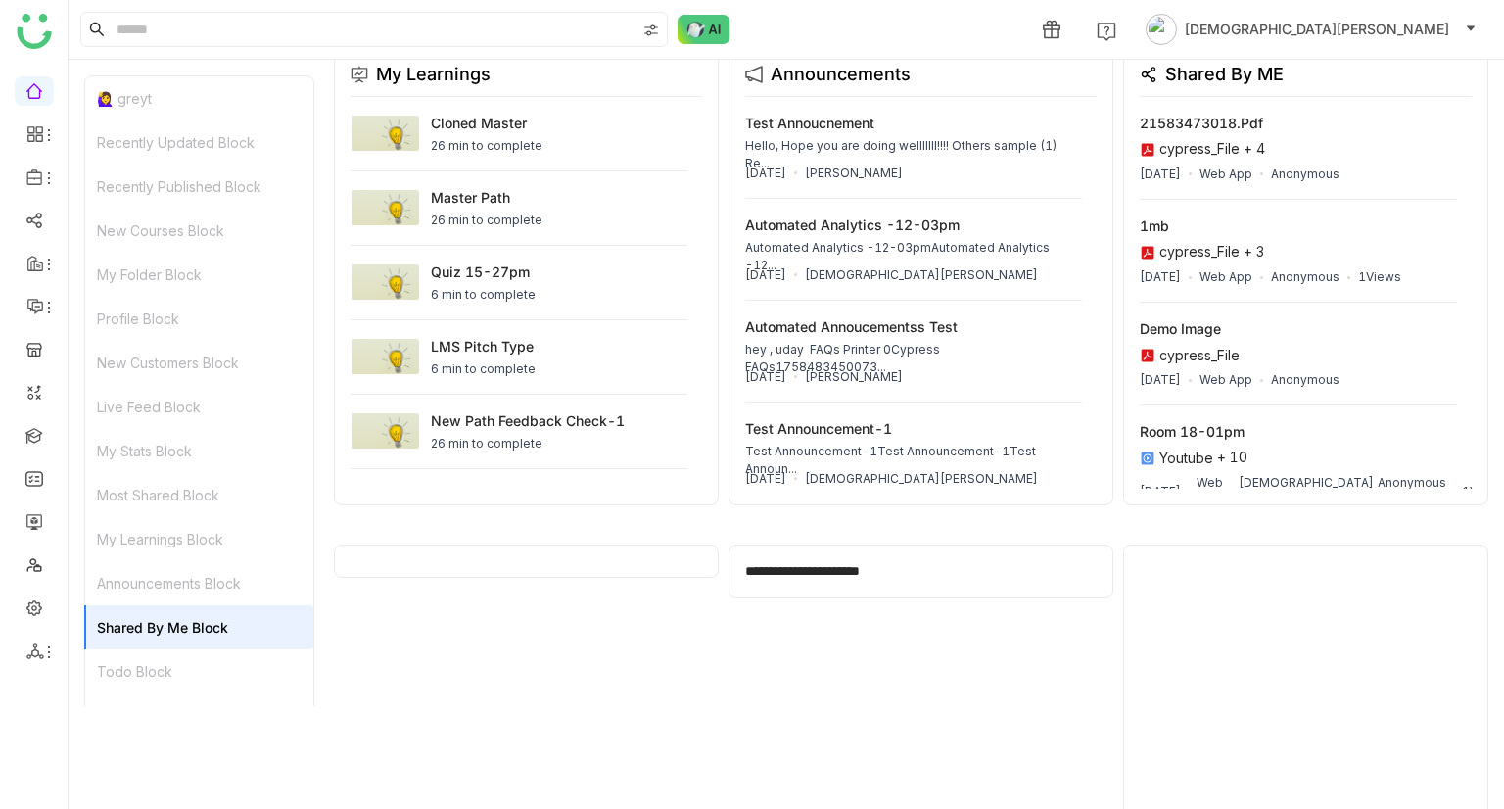
click at [152, 672] on div "Todo Block" at bounding box center [199, 671] width 228 height 44
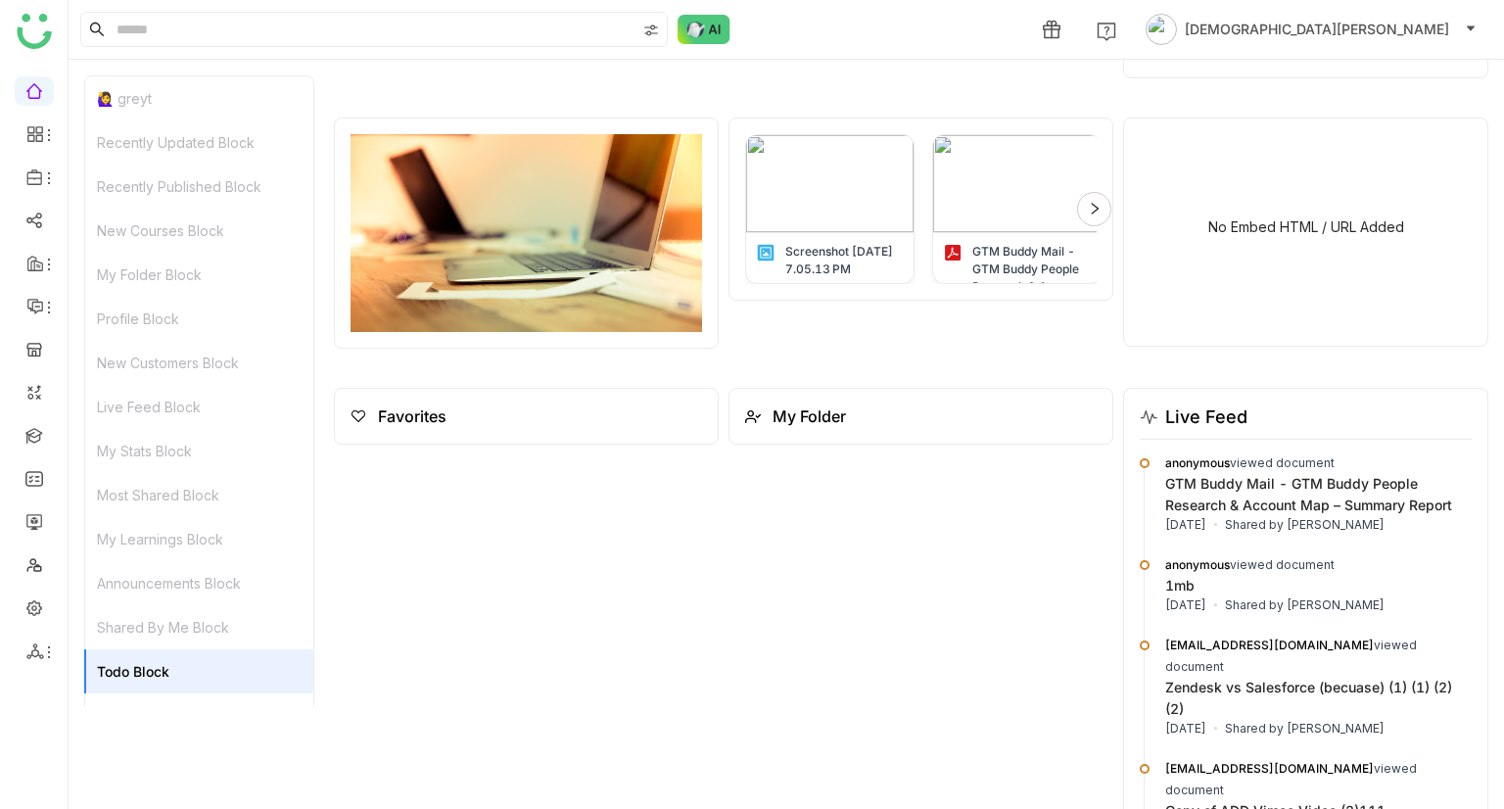
scroll to position [2500, 0]
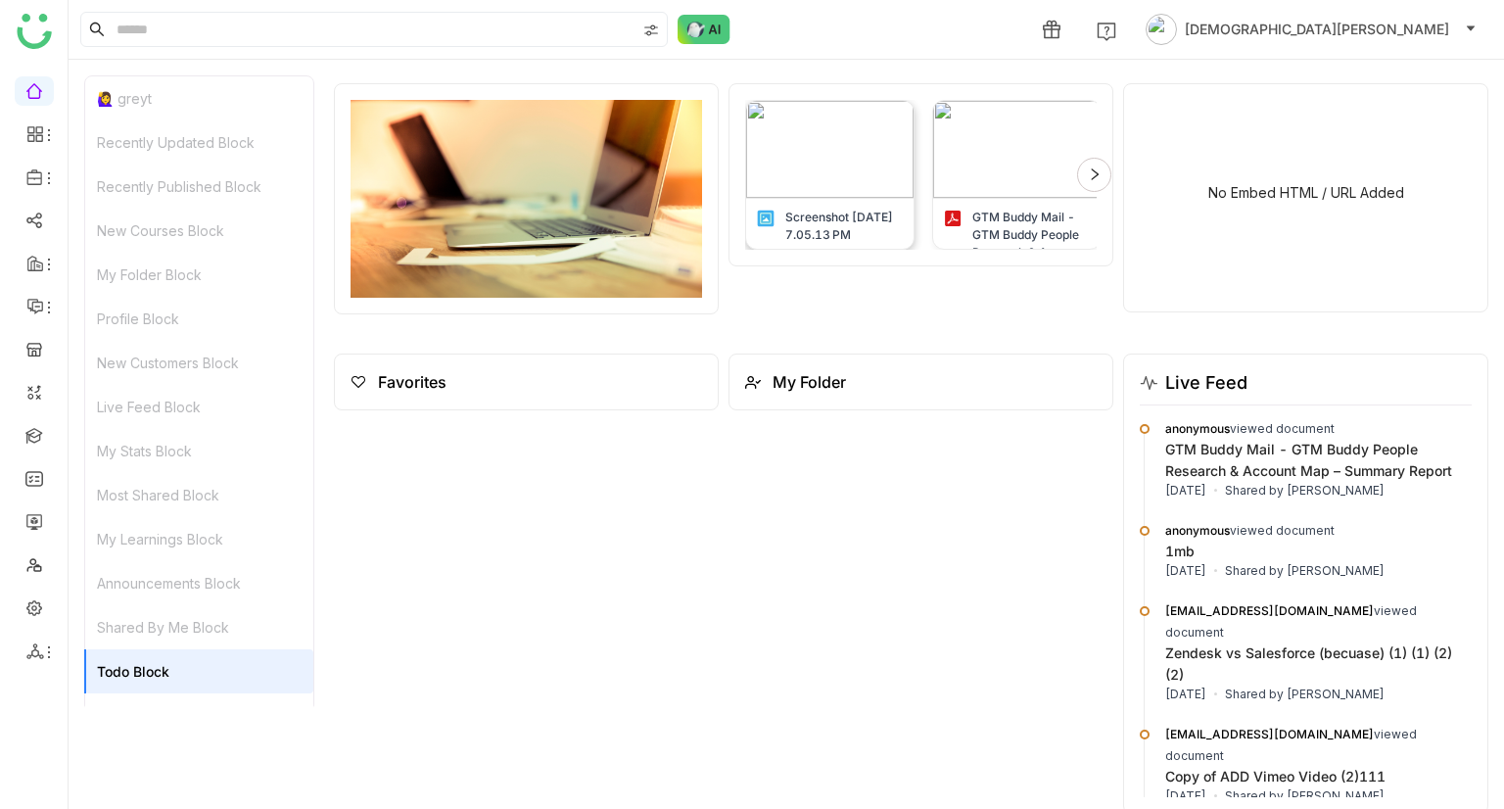
click at [830, 142] on img at bounding box center [829, 149] width 167 height 97
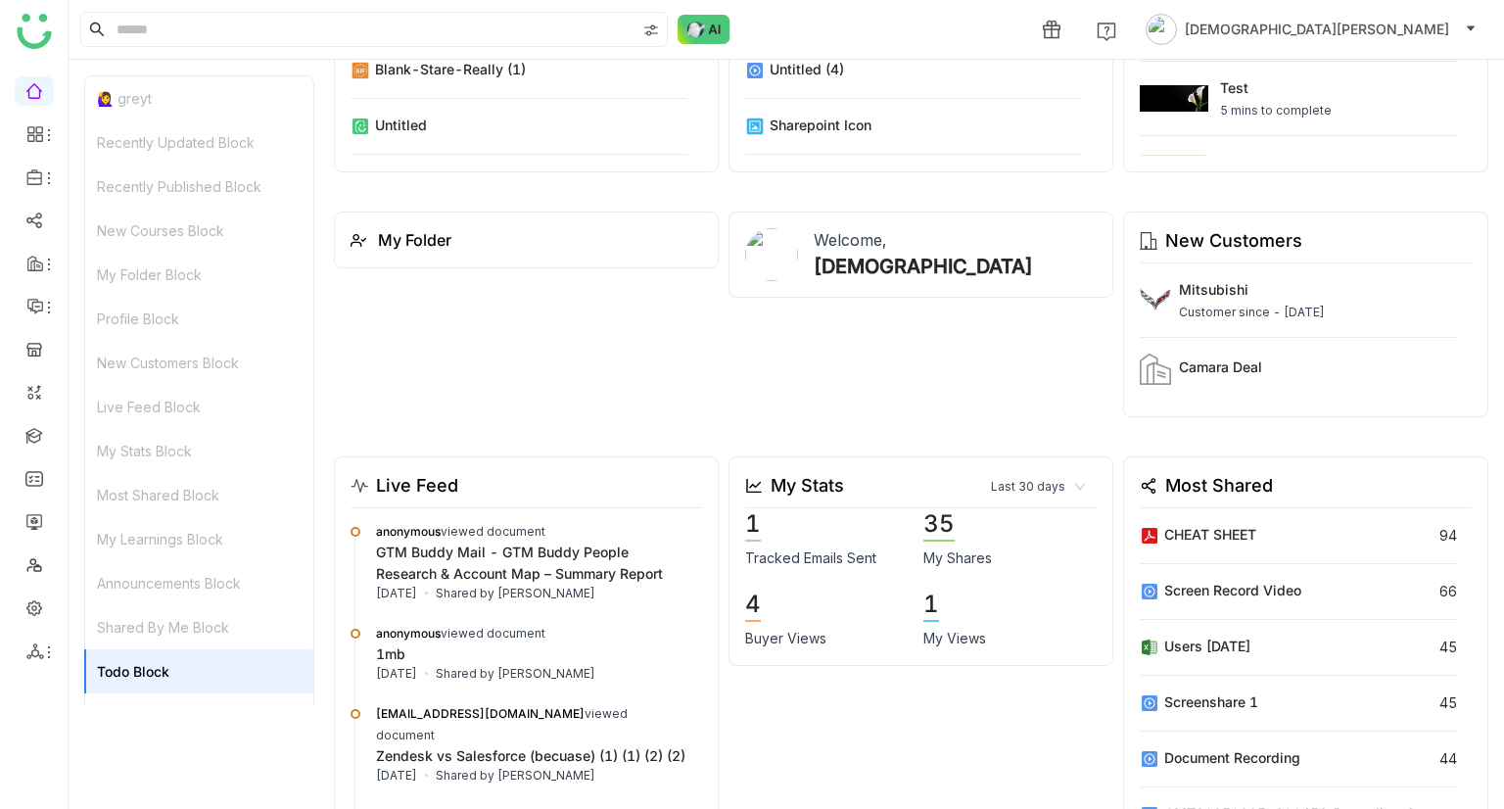
scroll to position [0, 0]
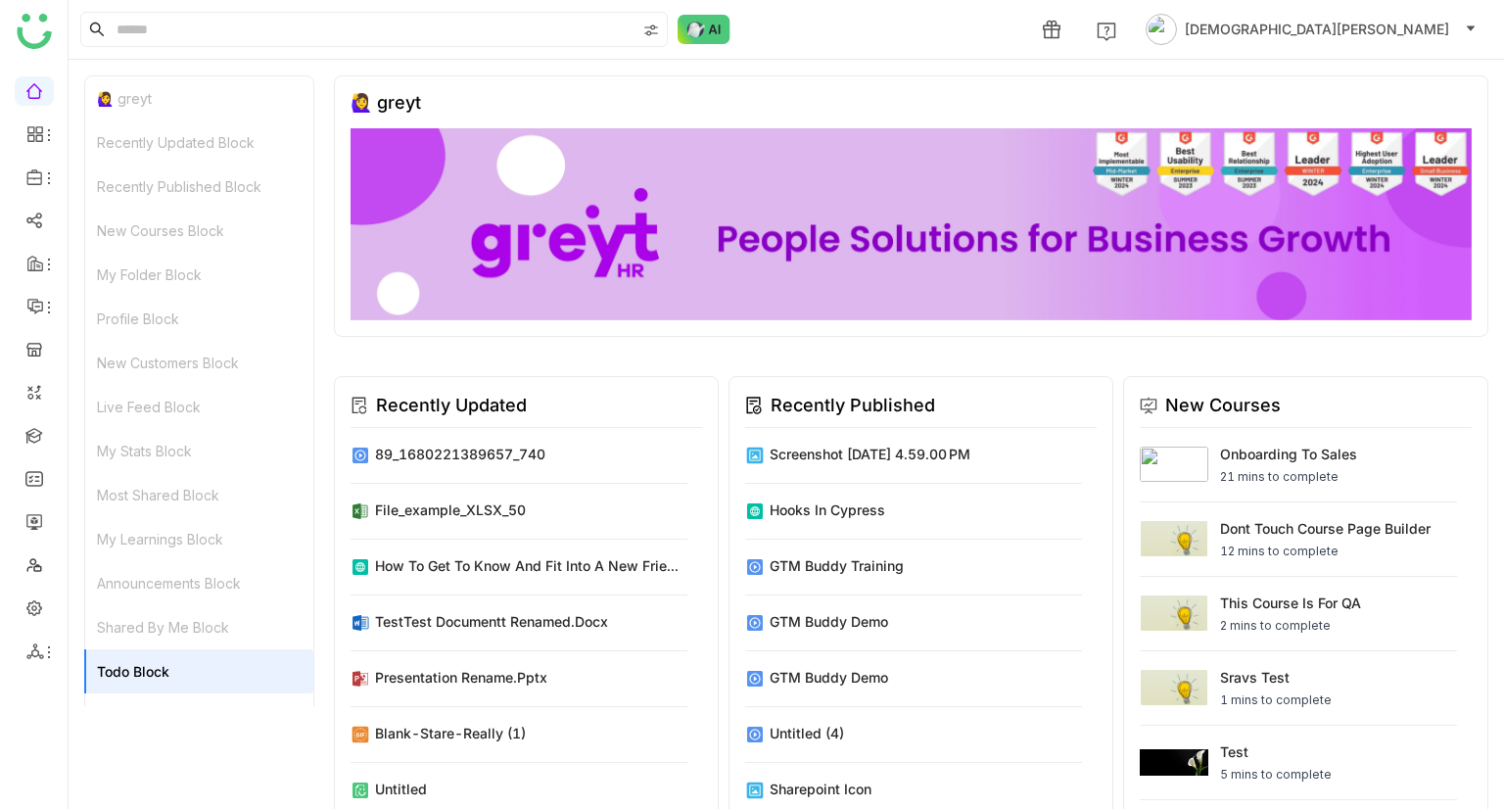
click at [142, 150] on div "Recently Updated Block" at bounding box center [199, 142] width 228 height 44
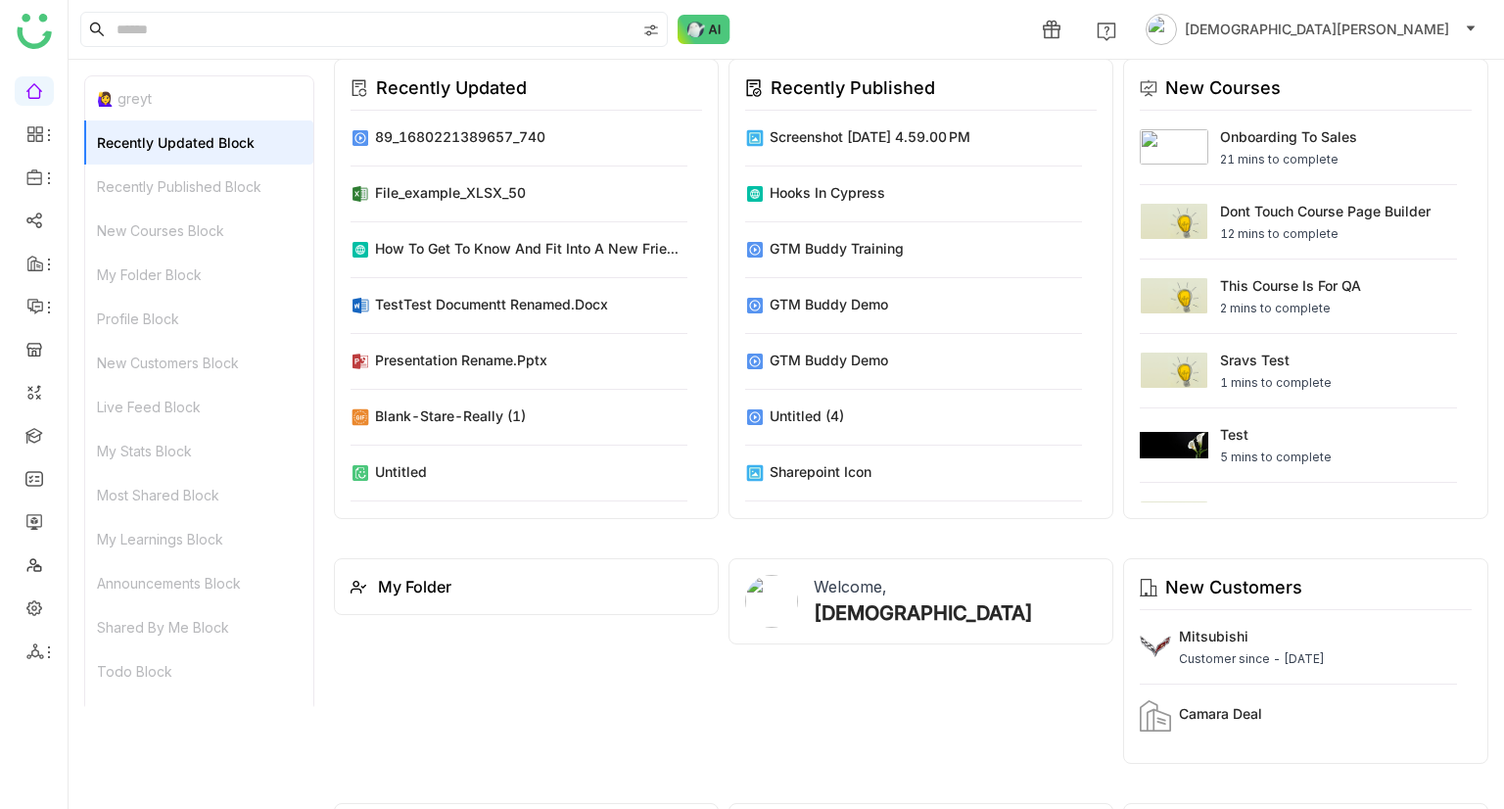
scroll to position [332, 0]
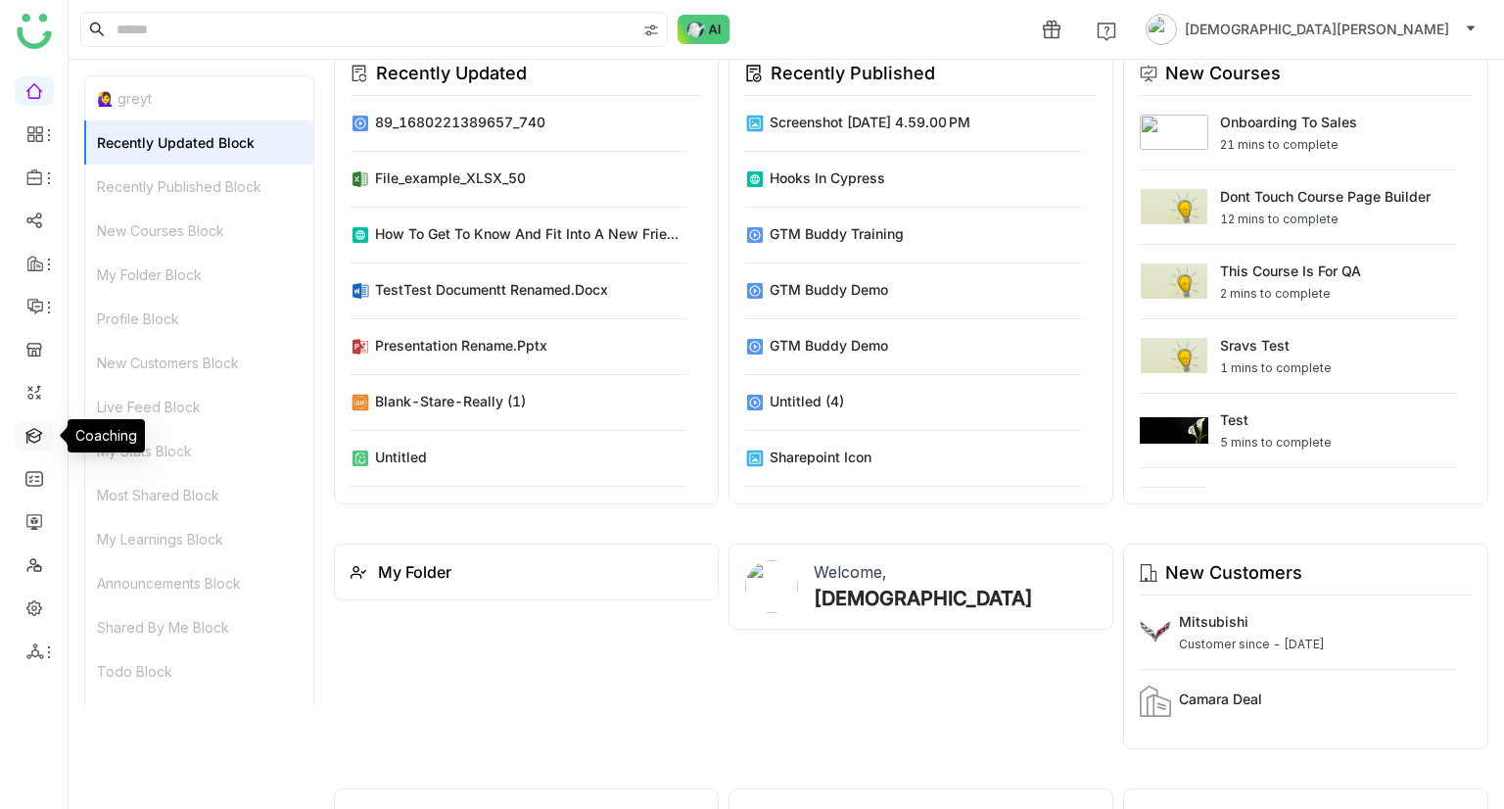
click at [30, 440] on link at bounding box center [34, 434] width 18 height 17
click at [31, 428] on link at bounding box center [34, 434] width 18 height 17
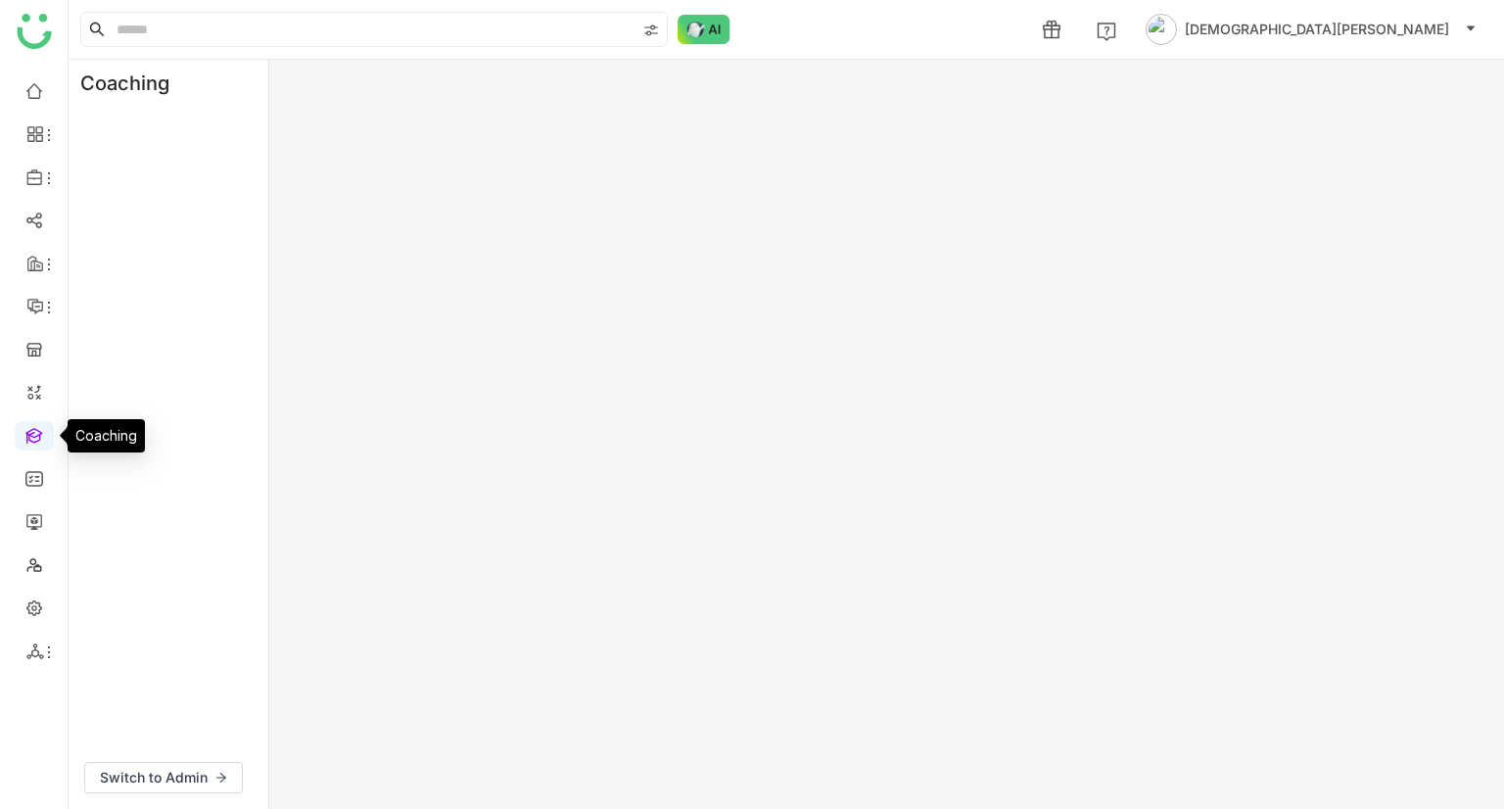
click at [31, 428] on link at bounding box center [34, 434] width 18 height 17
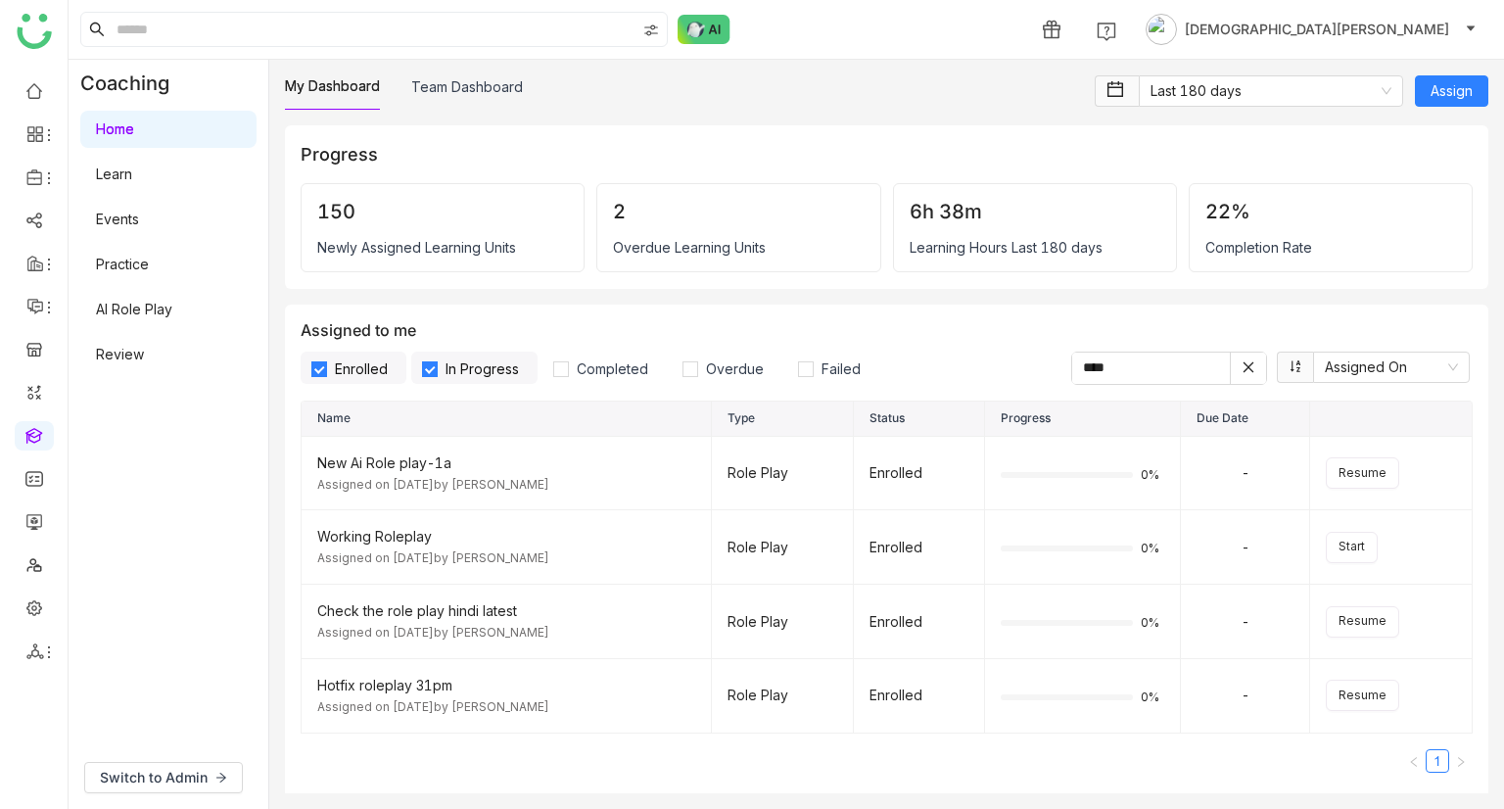
click at [132, 169] on link "Learn" at bounding box center [114, 173] width 36 height 17
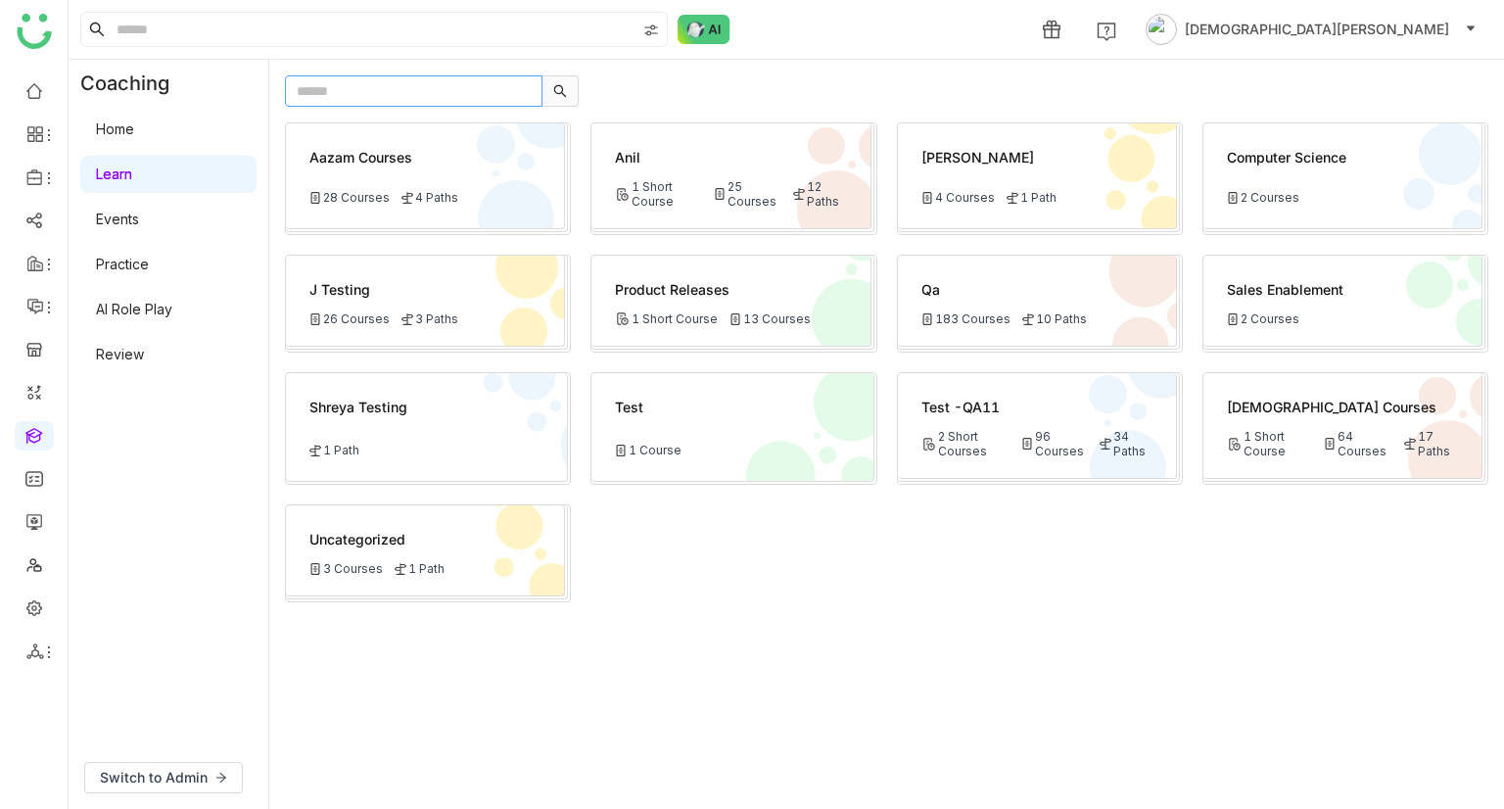
click at [350, 102] on input "text" at bounding box center [414, 90] width 258 height 31
type input "******"
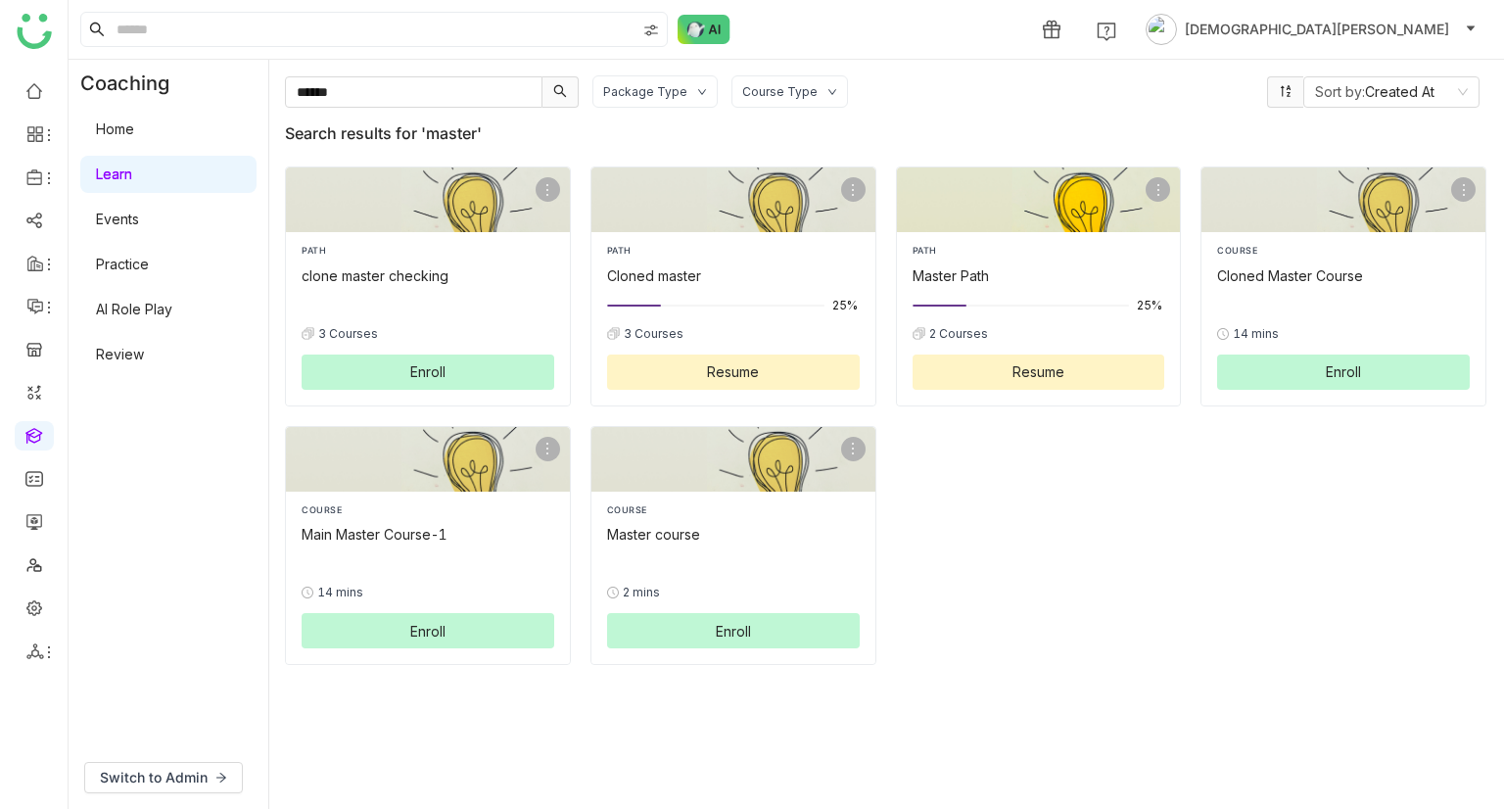
click at [1024, 320] on div "25% 2 Courses Resume" at bounding box center [1039, 342] width 253 height 96
click at [1014, 267] on div "Master Path" at bounding box center [1039, 275] width 253 height 21
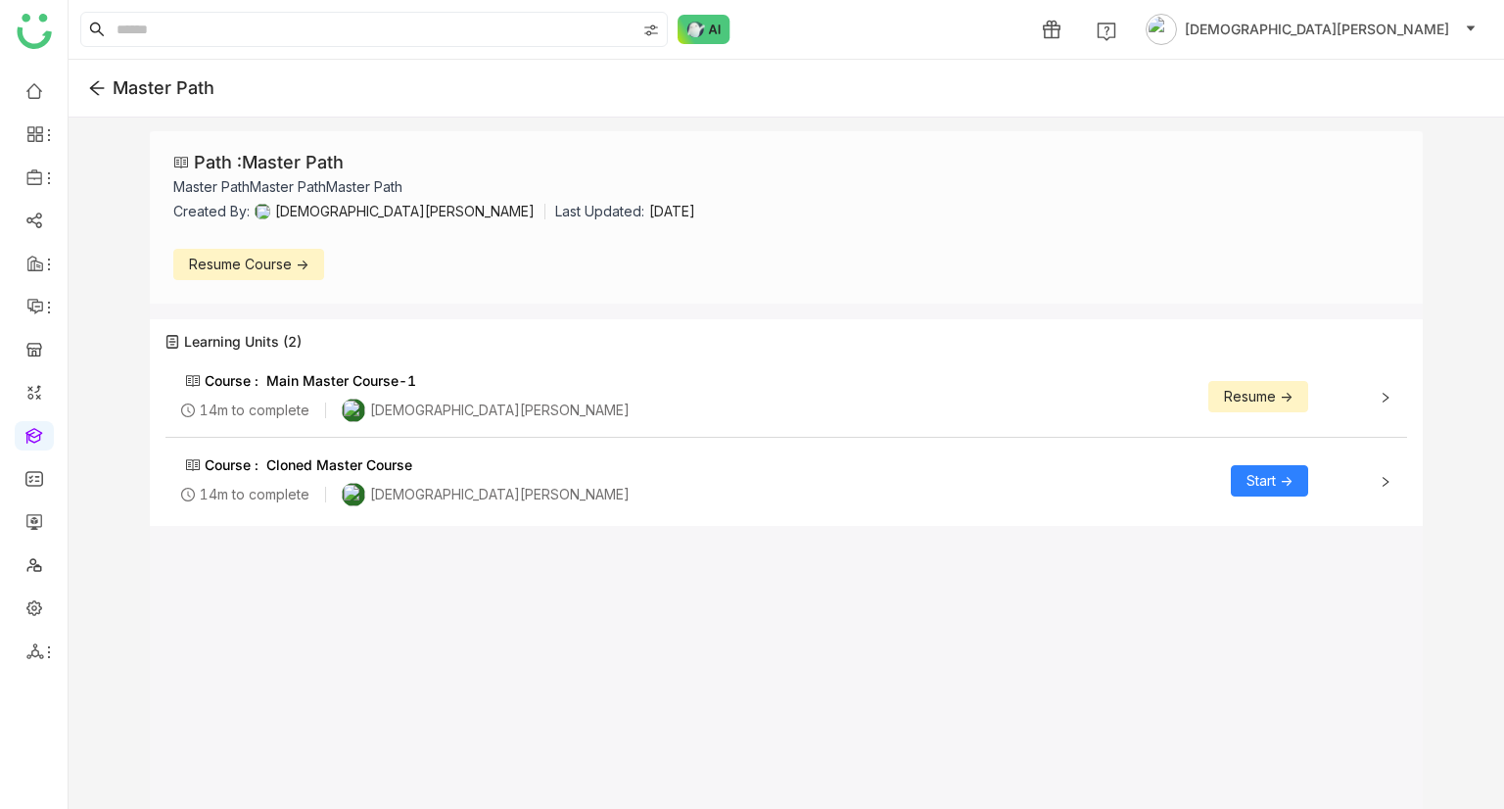
click at [1226, 390] on span "Resume ->" at bounding box center [1258, 397] width 69 height 22
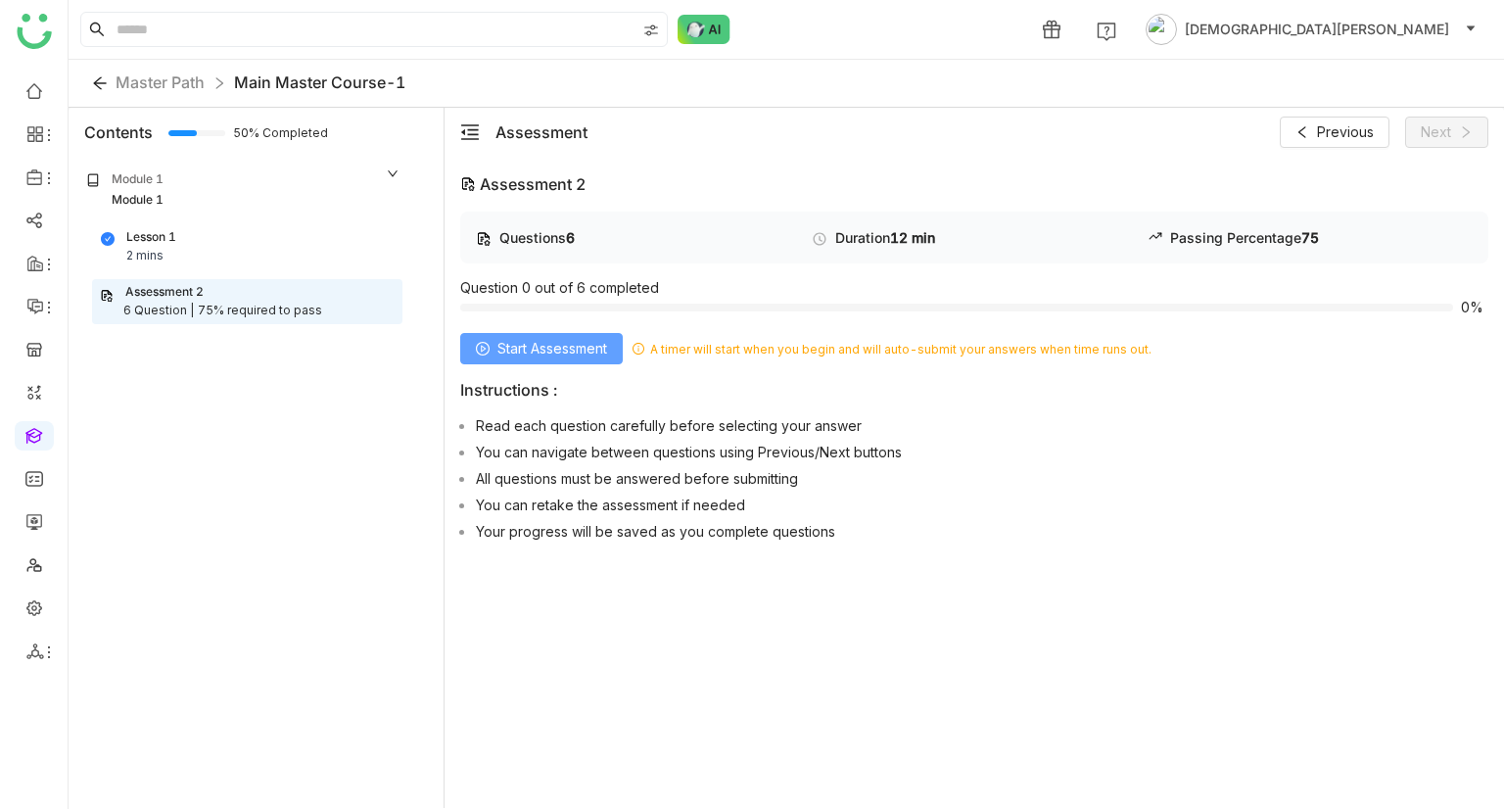
click at [519, 352] on span "Start Assessment" at bounding box center [552, 349] width 110 height 22
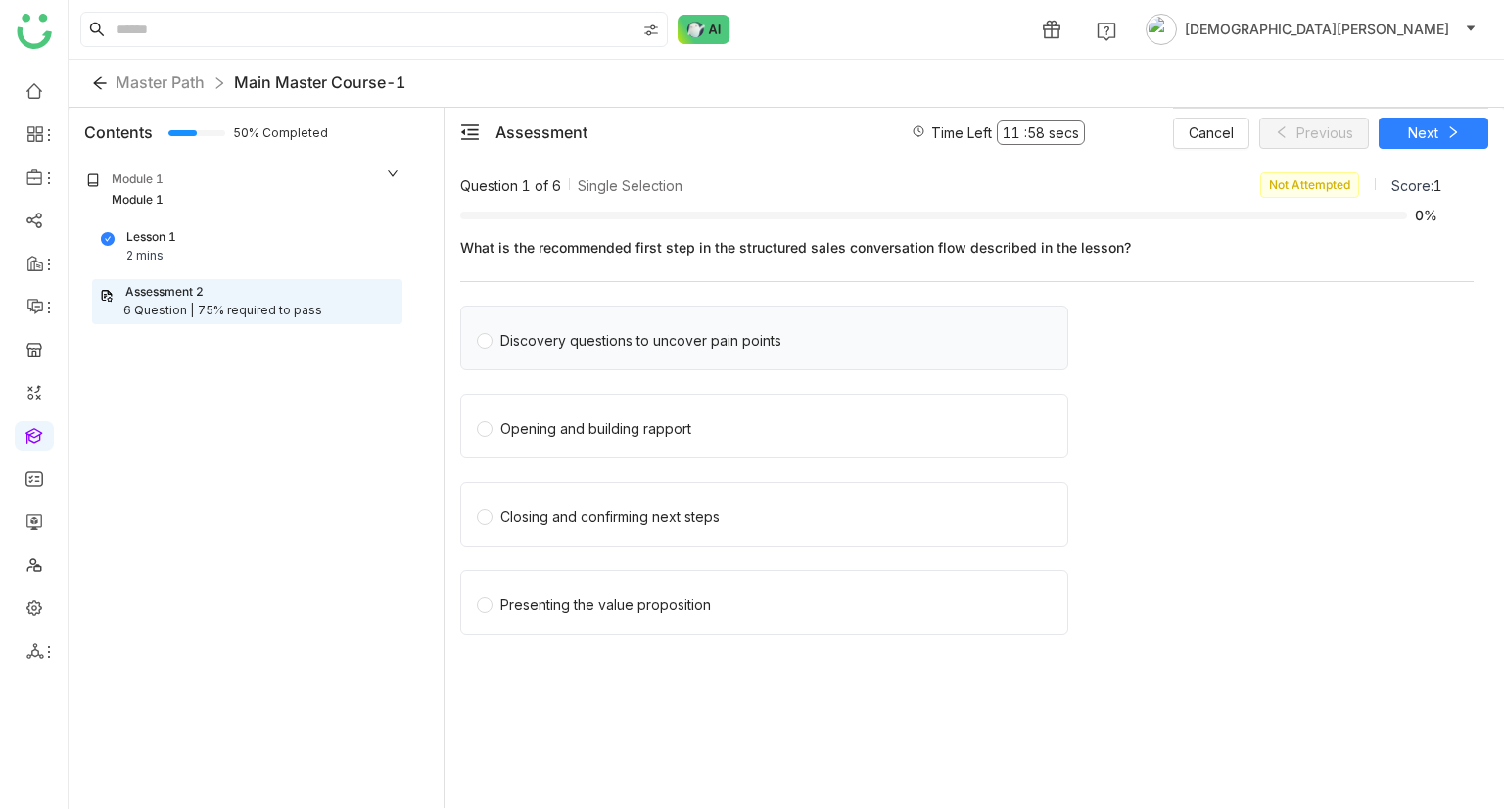
click at [613, 338] on div "Discovery questions to uncover pain points" at bounding box center [640, 341] width 281 height 22
click at [1443, 135] on button "Next" at bounding box center [1434, 132] width 110 height 31
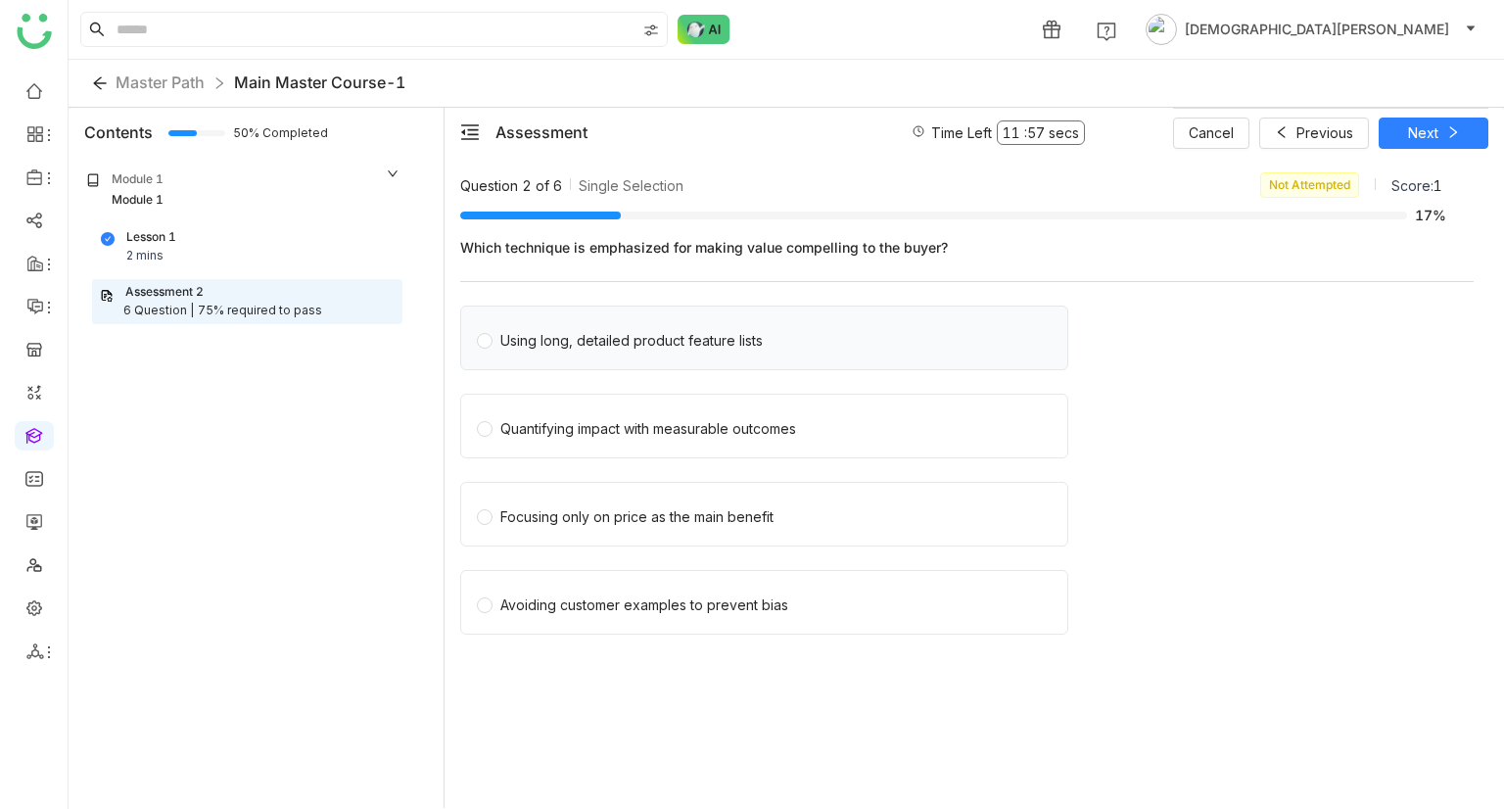
click at [549, 322] on div "Using long, detailed product feature lists" at bounding box center [764, 337] width 608 height 65
click at [549, 330] on div "Using long, detailed product feature lists" at bounding box center [631, 341] width 262 height 22
click at [1394, 132] on button "Next" at bounding box center [1434, 132] width 110 height 31
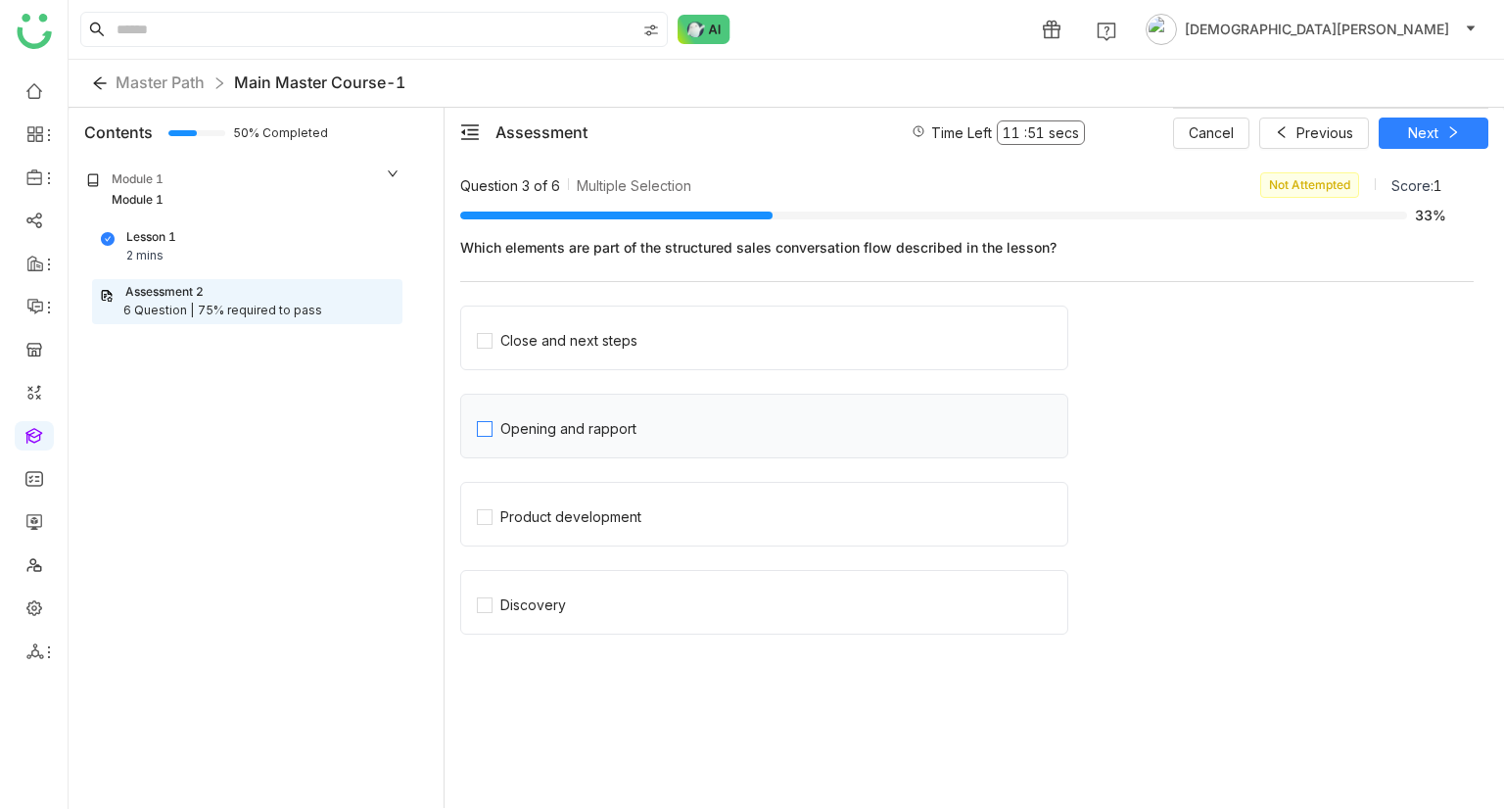
click at [505, 429] on div "Opening and rapport" at bounding box center [568, 429] width 136 height 22
click at [1453, 133] on icon at bounding box center [1452, 132] width 7 height 12
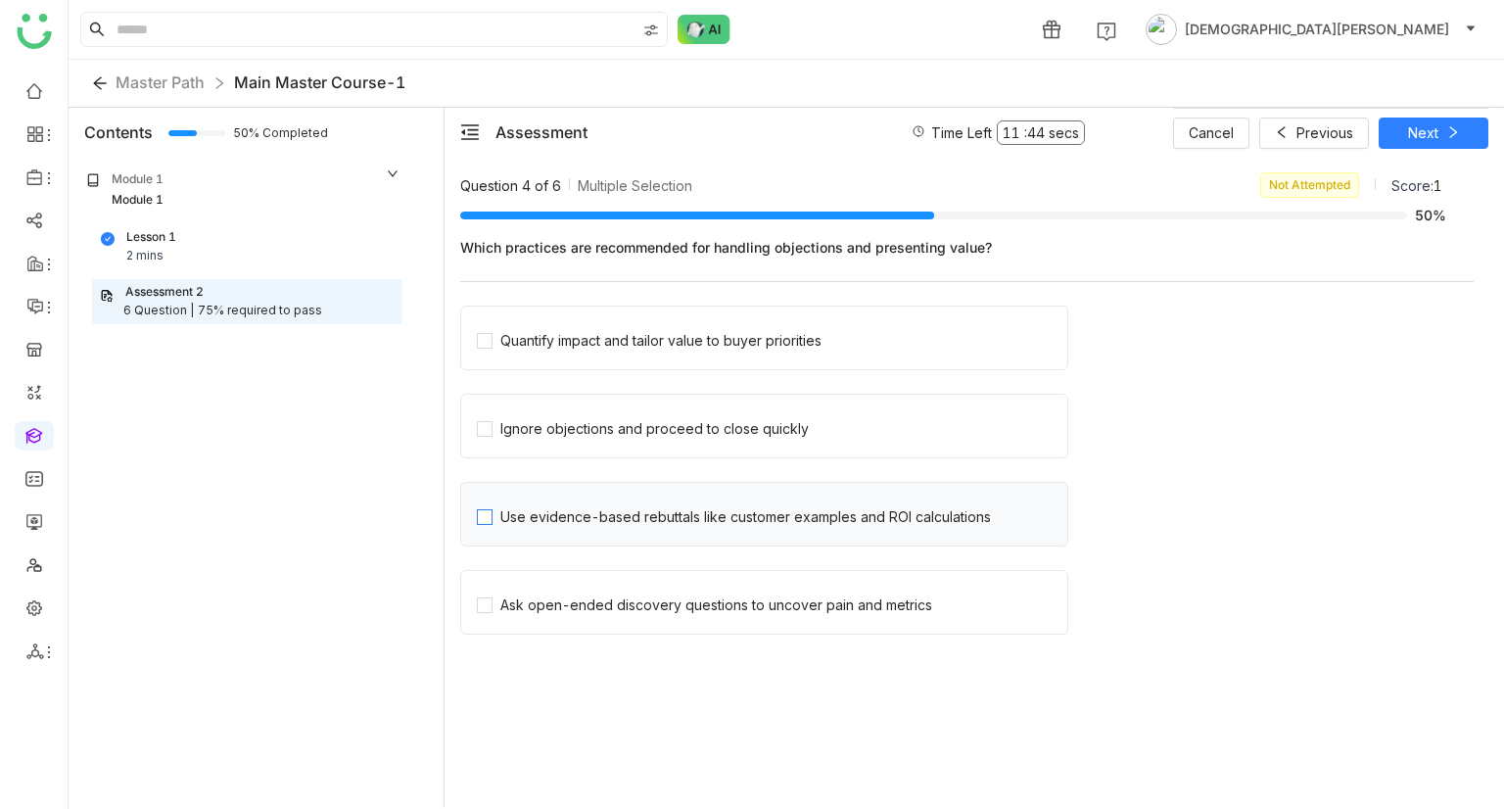
click at [537, 502] on span "Use evidence-based rebuttals like customer examples and ROI calculations" at bounding box center [745, 513] width 506 height 27
click at [1436, 130] on span "Next" at bounding box center [1423, 133] width 30 height 22
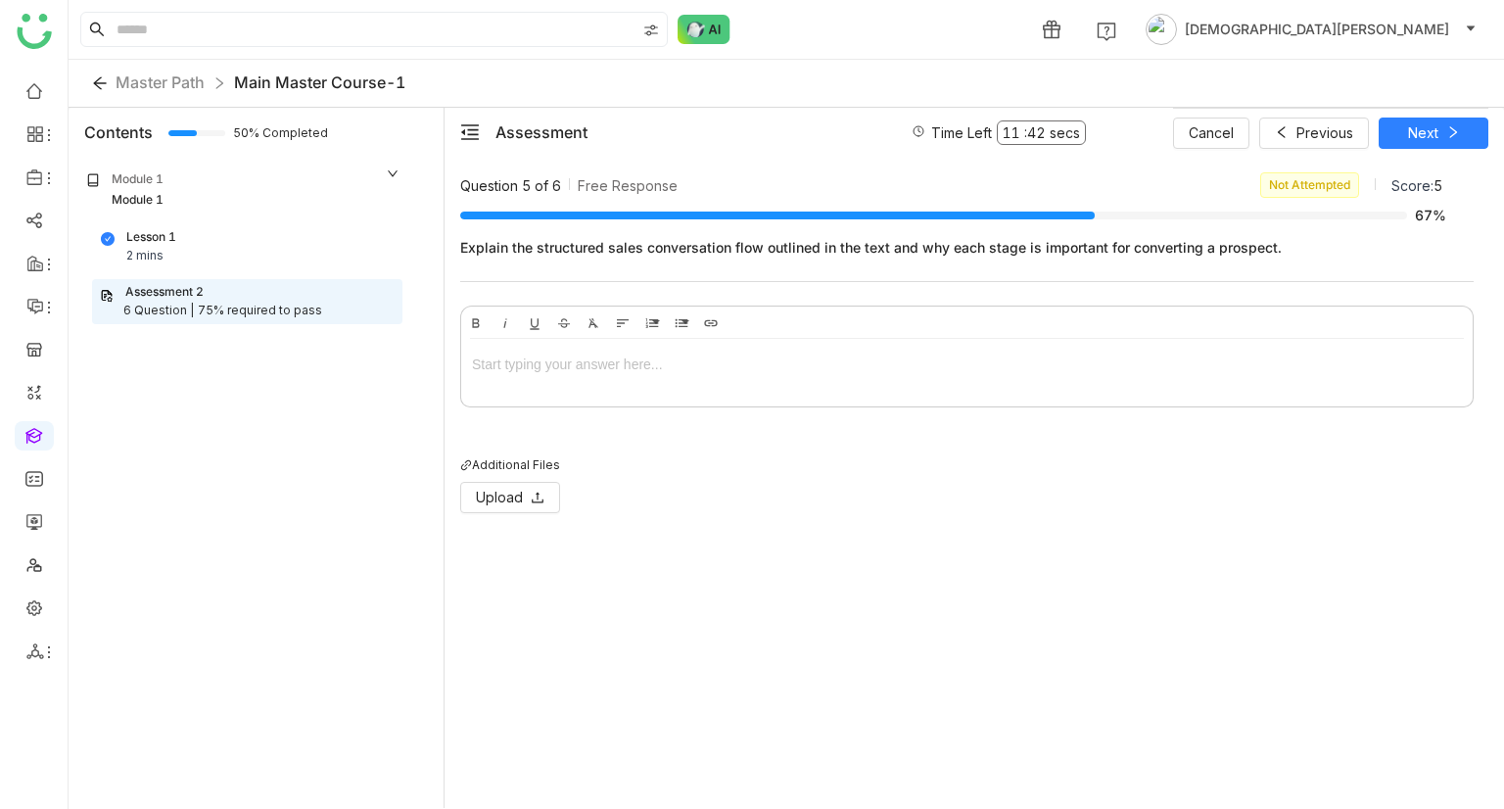
click at [552, 368] on div at bounding box center [967, 364] width 990 height 22
click at [1446, 125] on icon at bounding box center [1453, 132] width 14 height 14
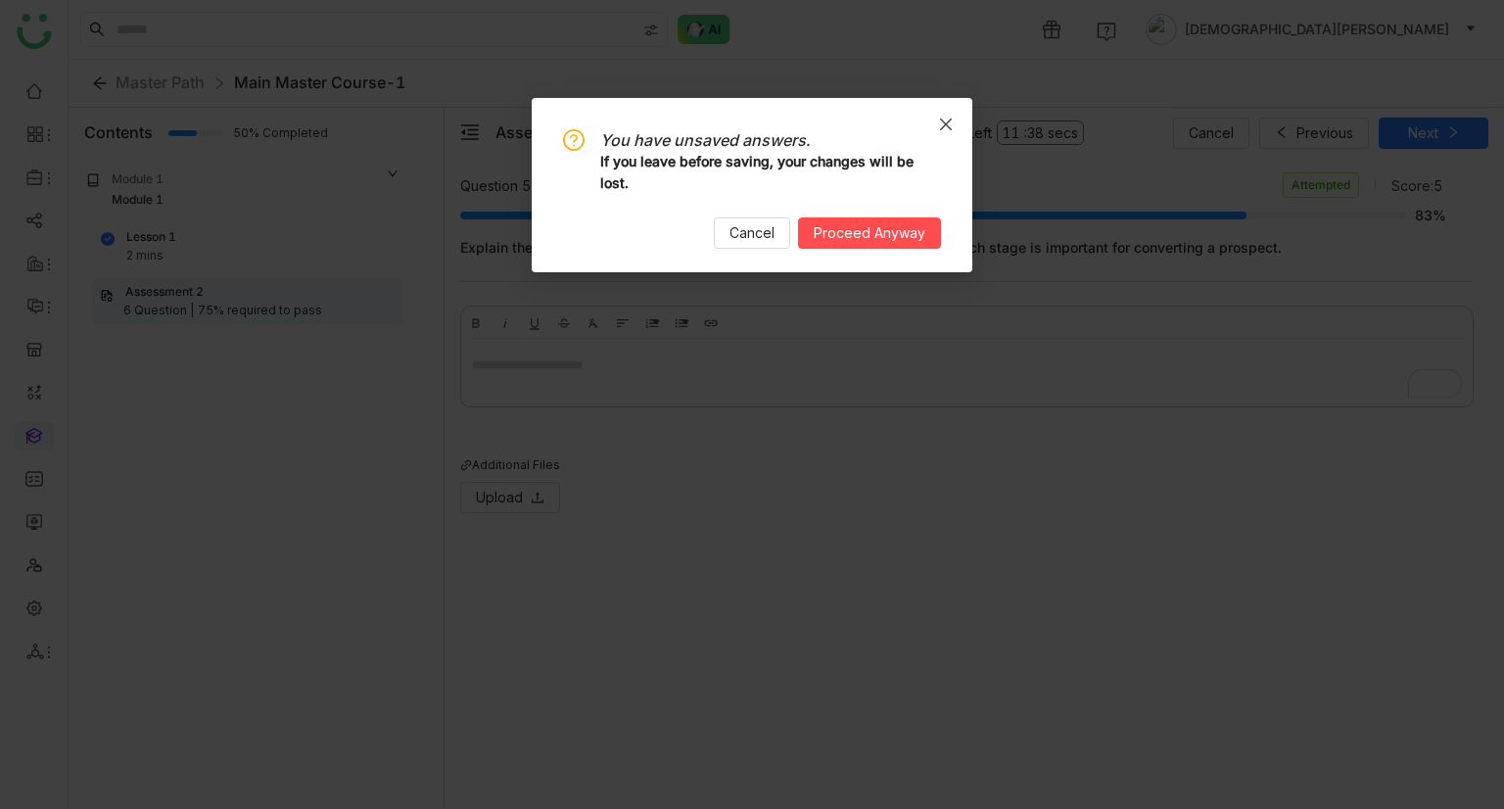
click at [943, 122] on icon "Close" at bounding box center [946, 125] width 16 height 16
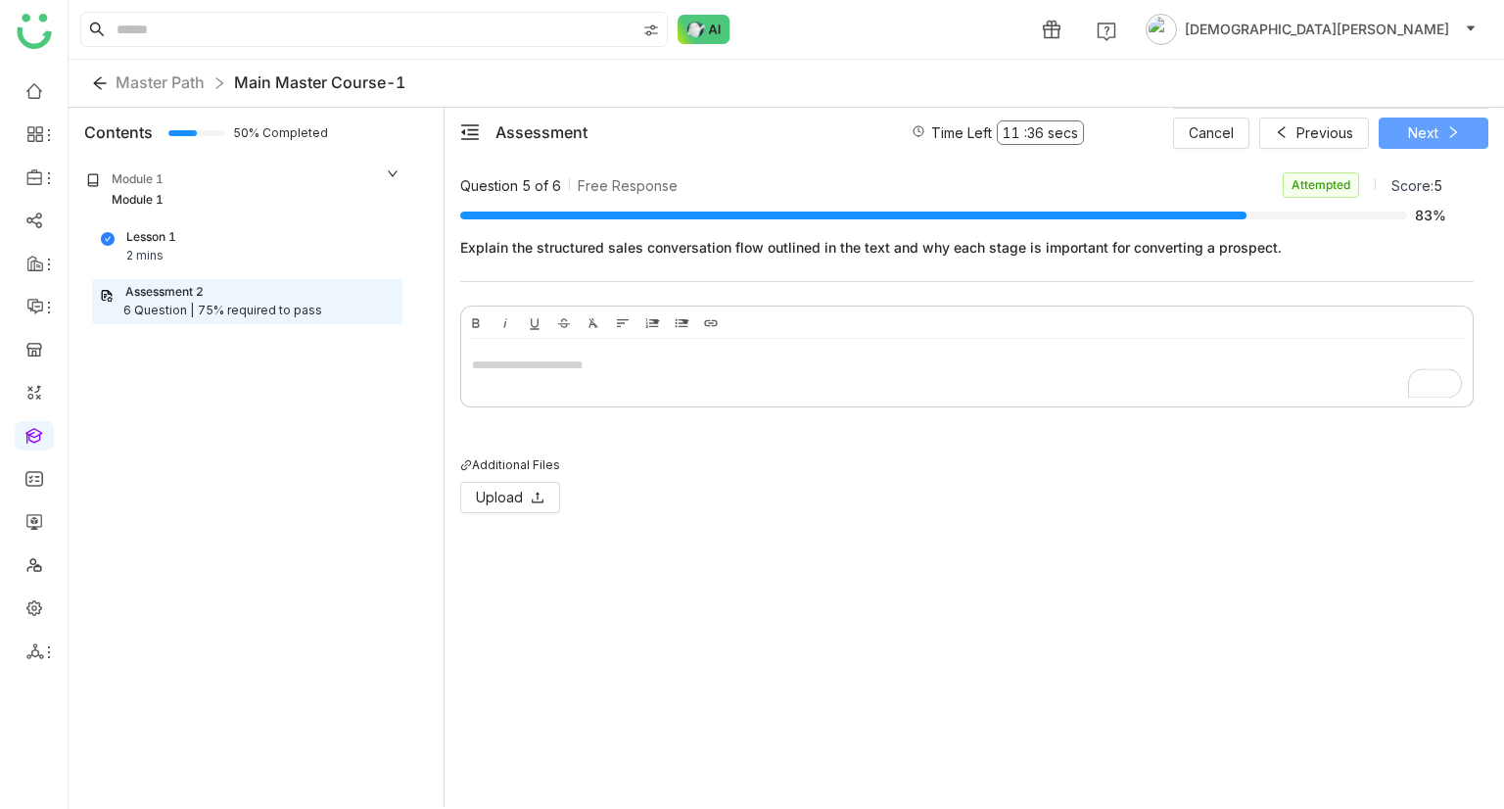
click at [1468, 139] on button "Next" at bounding box center [1434, 132] width 110 height 31
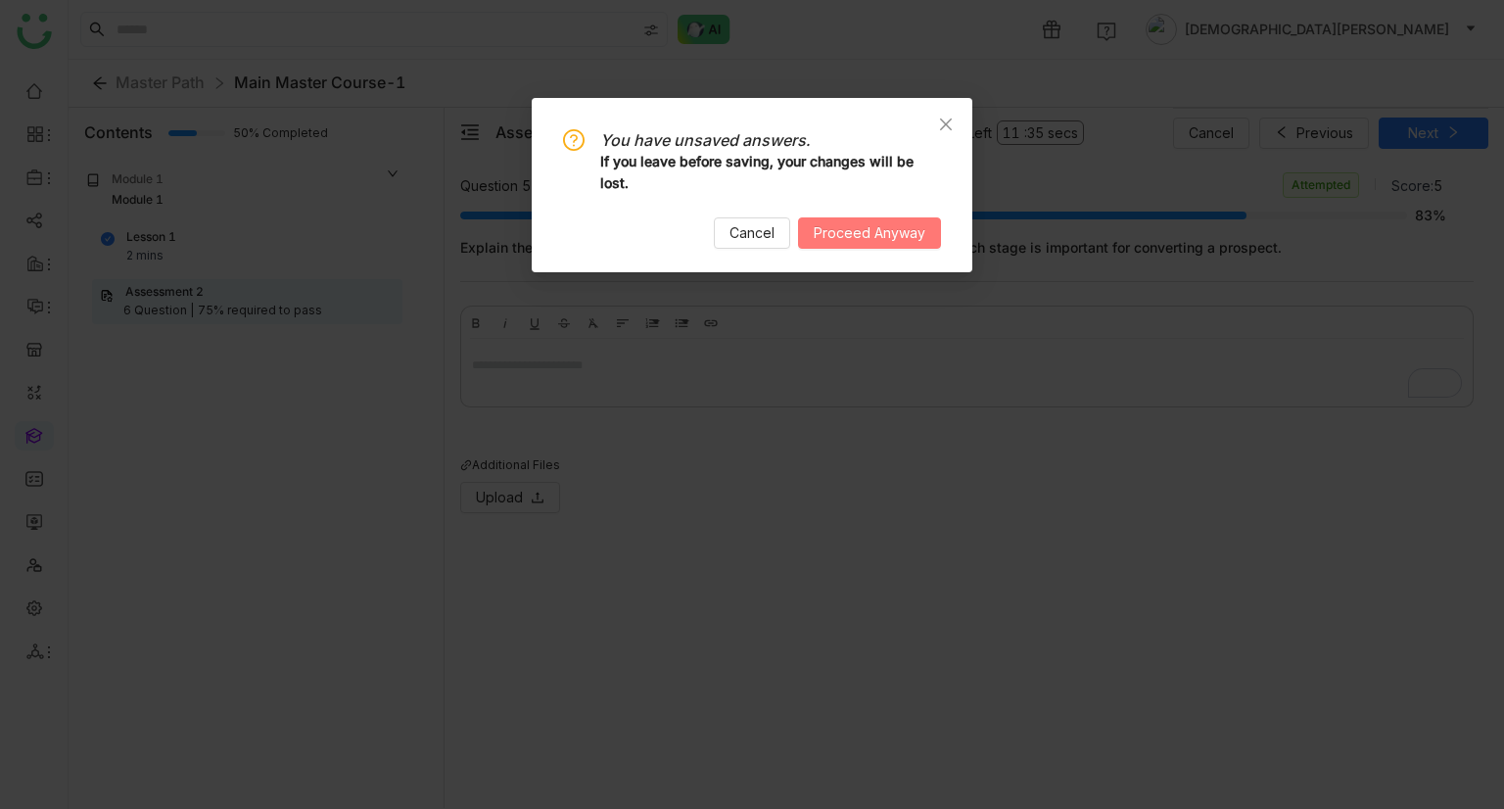
click at [908, 231] on span "Proceed Anyway" at bounding box center [870, 233] width 112 height 22
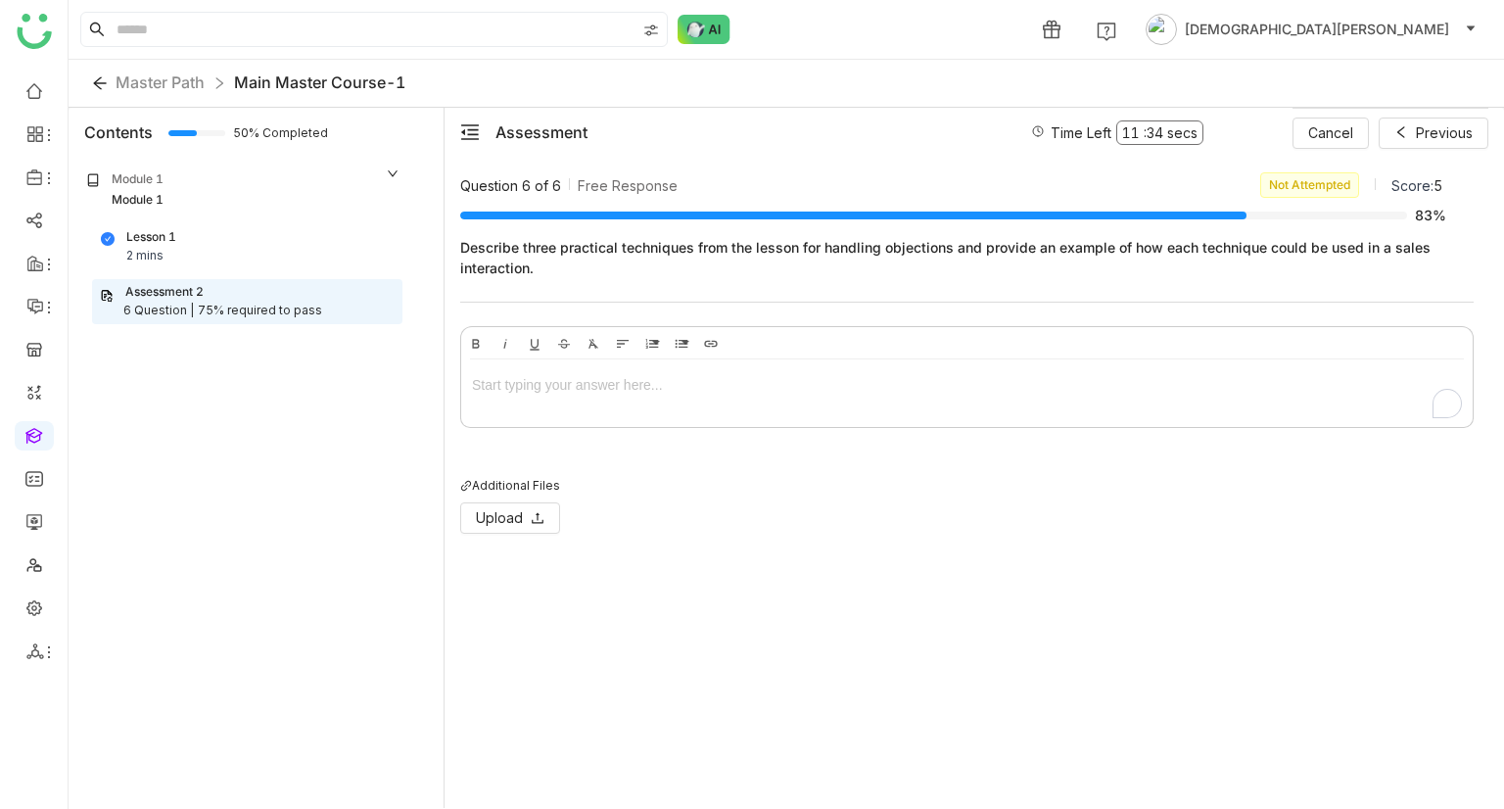
click at [651, 396] on div "To enrich screen reader interactions, please activate Accessibility in Grammarl…" at bounding box center [966, 388] width 1011 height 59
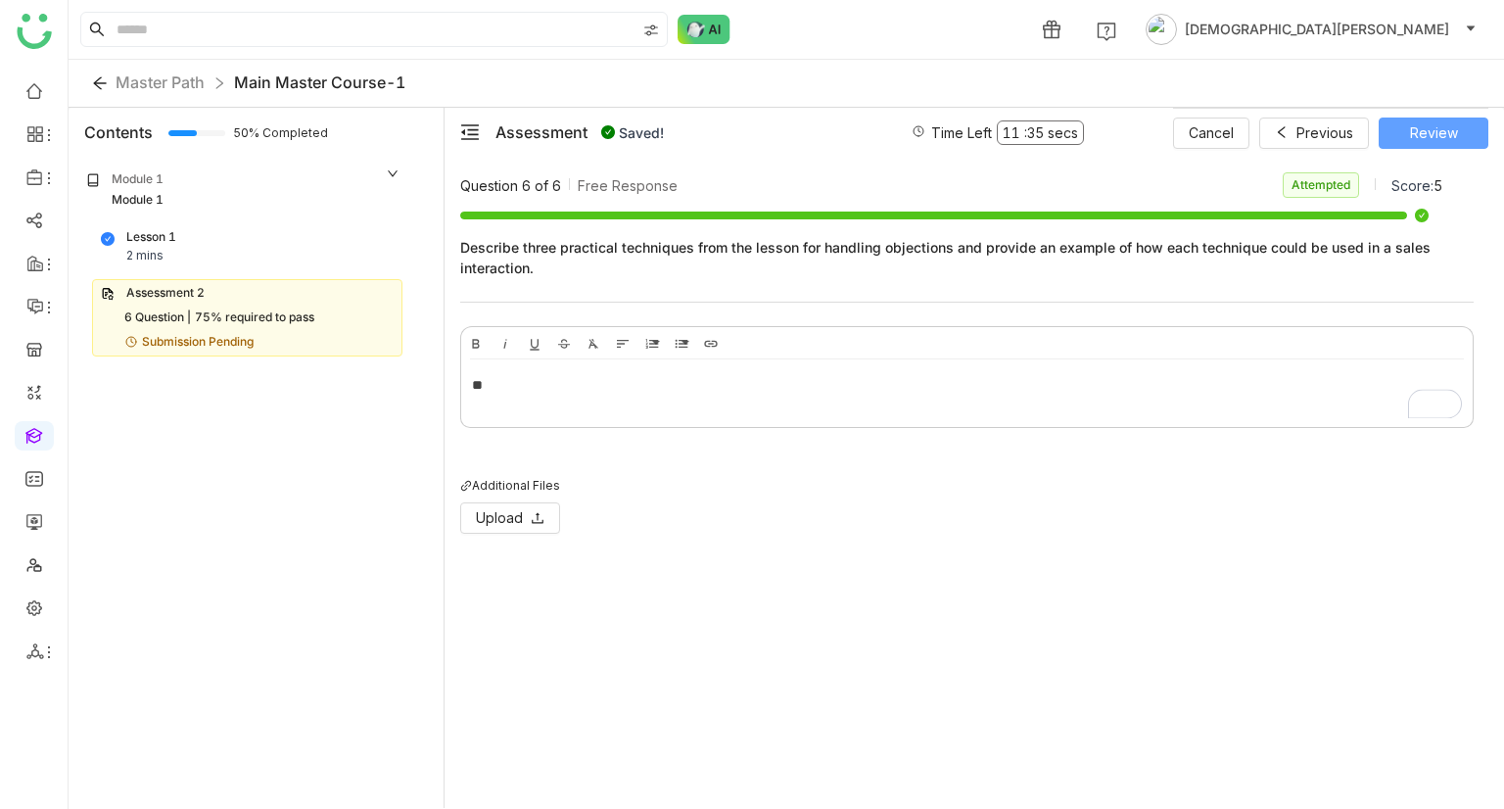
click at [1424, 122] on span "Review" at bounding box center [1434, 133] width 48 height 22
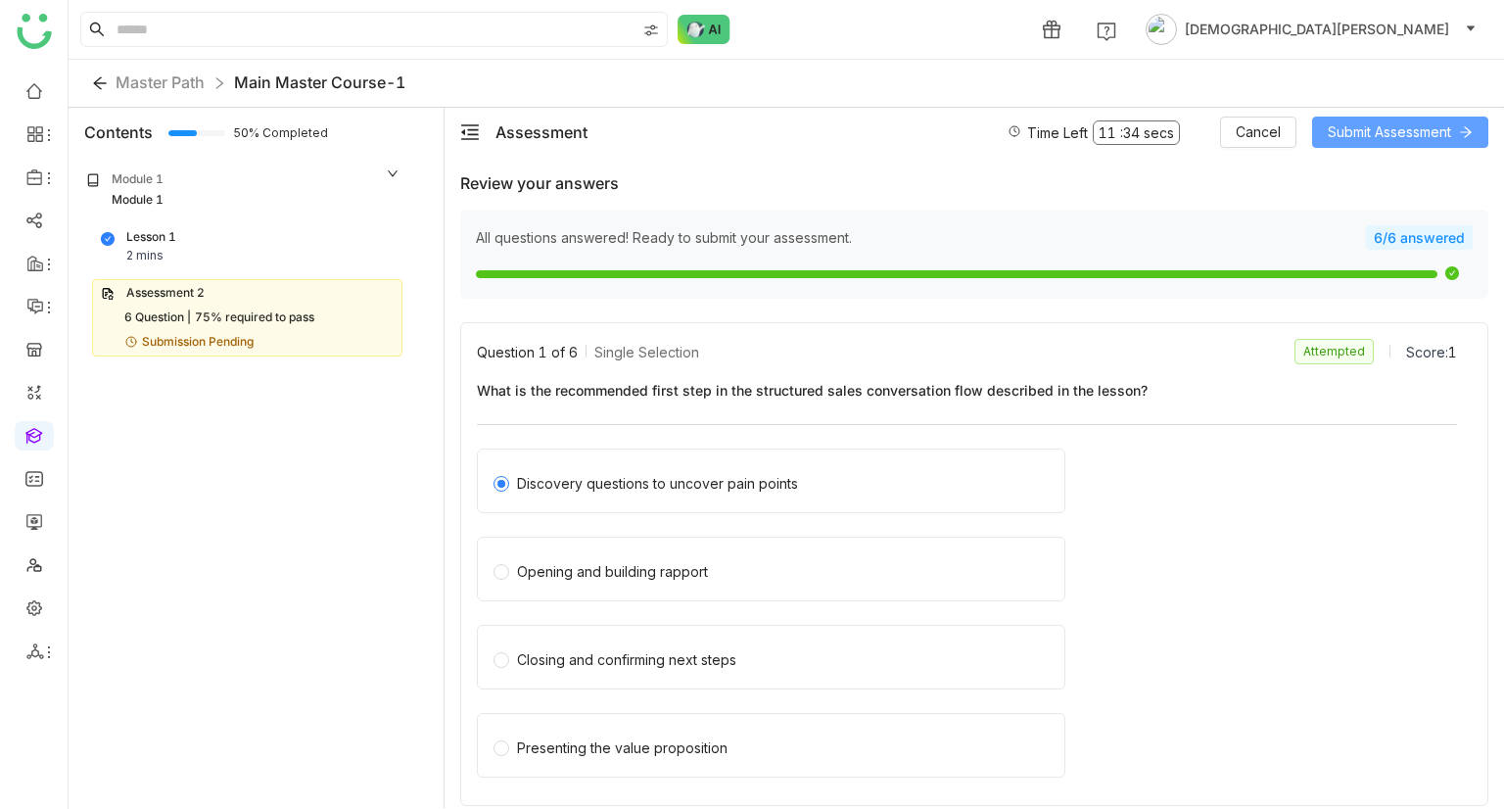
click at [1399, 132] on span "Submit Assessment" at bounding box center [1389, 132] width 123 height 22
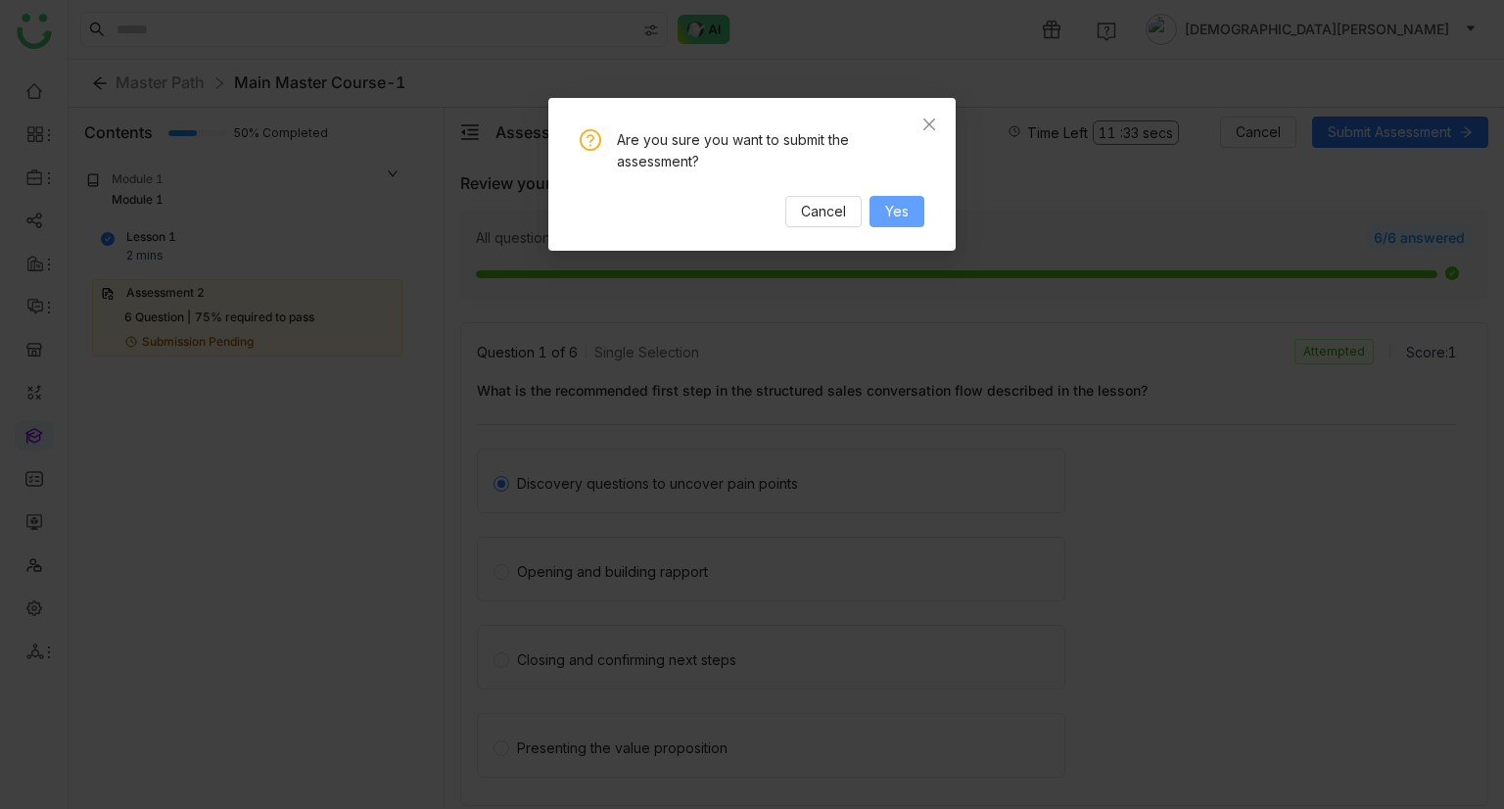
click at [909, 220] on span "Yes" at bounding box center [896, 212] width 23 height 22
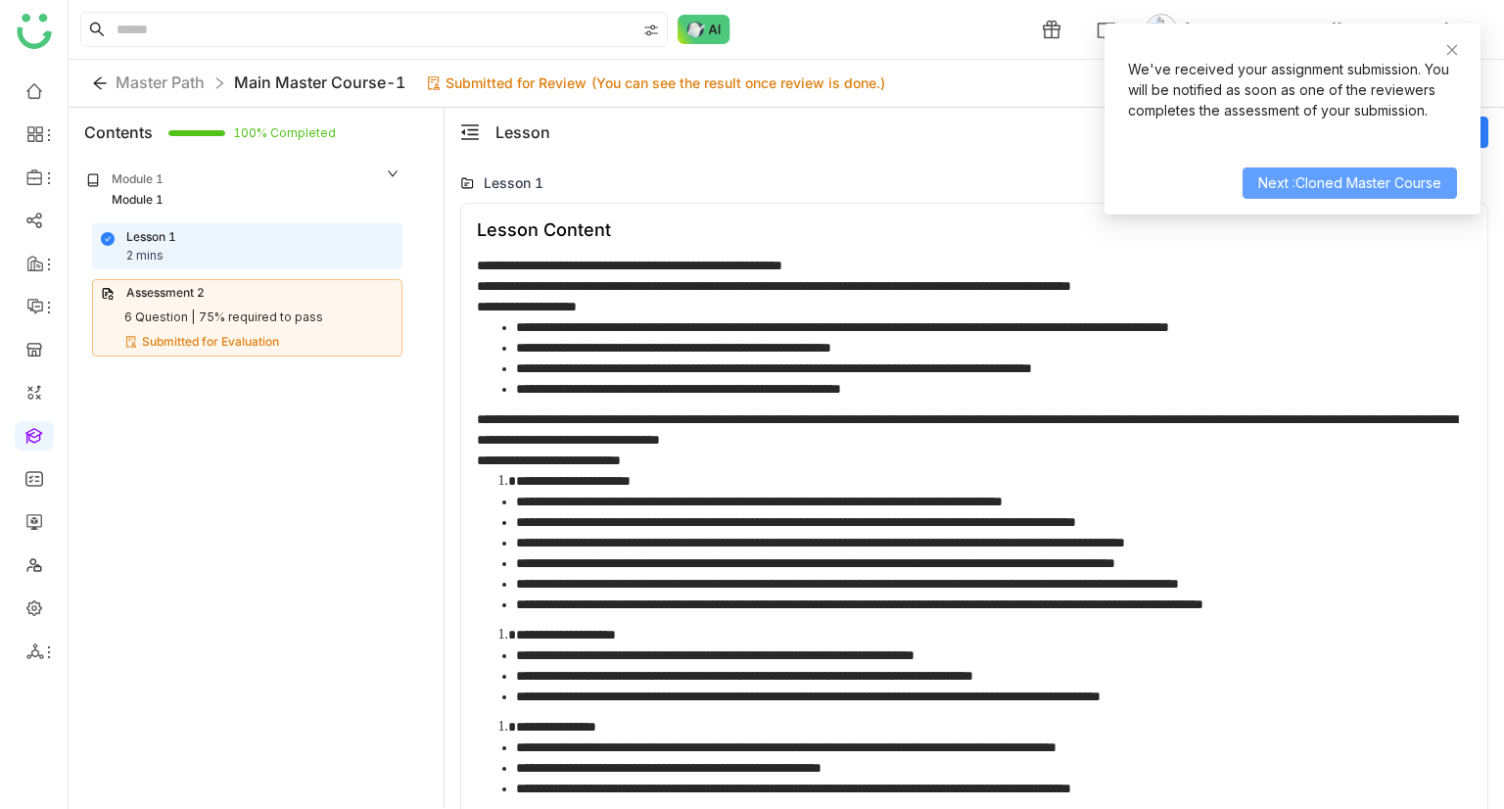
click at [1356, 185] on span "Next :Cloned Master Course" at bounding box center [1349, 183] width 183 height 22
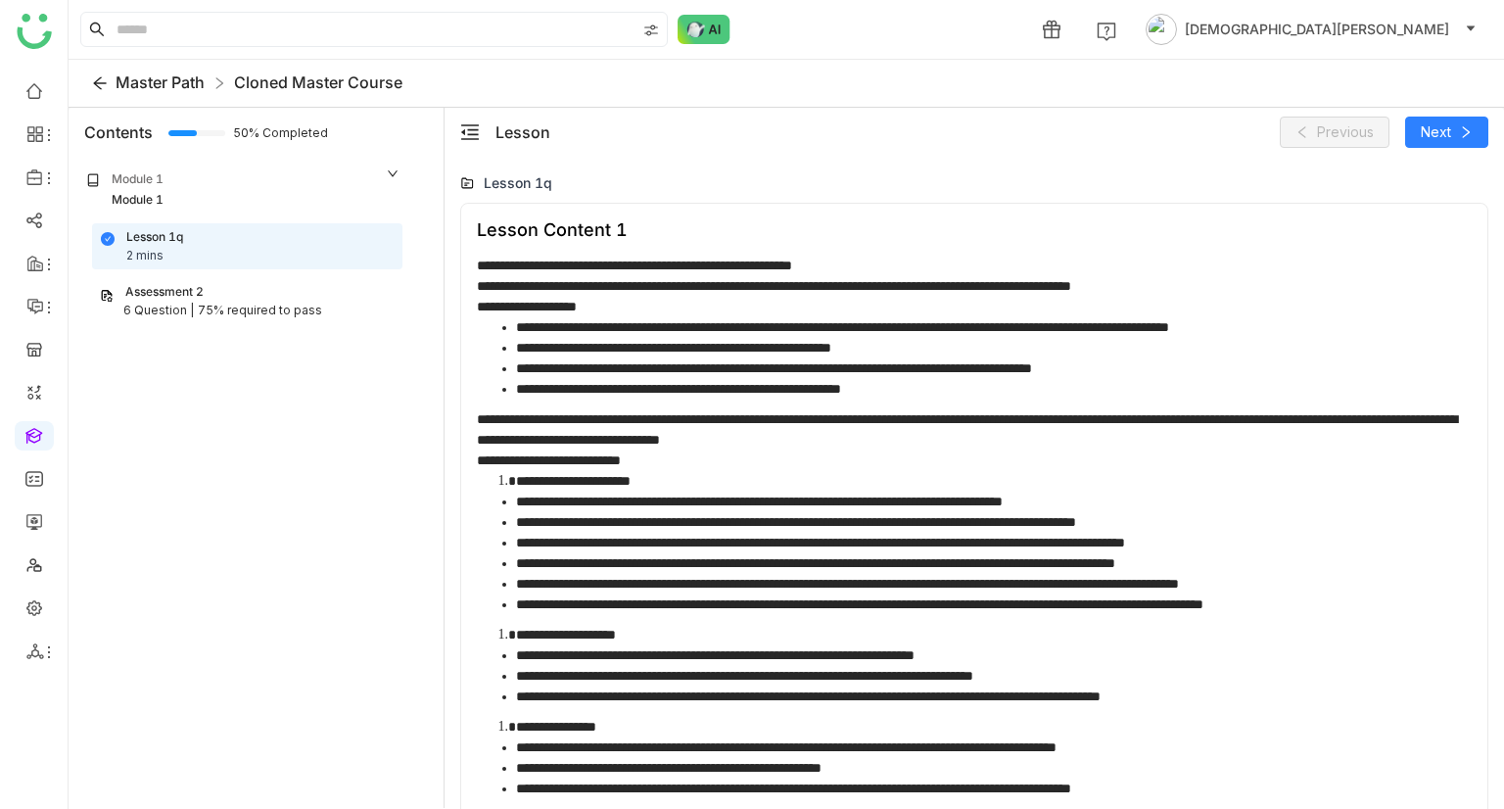
click at [119, 86] on span "Master Path" at bounding box center [160, 82] width 89 height 20
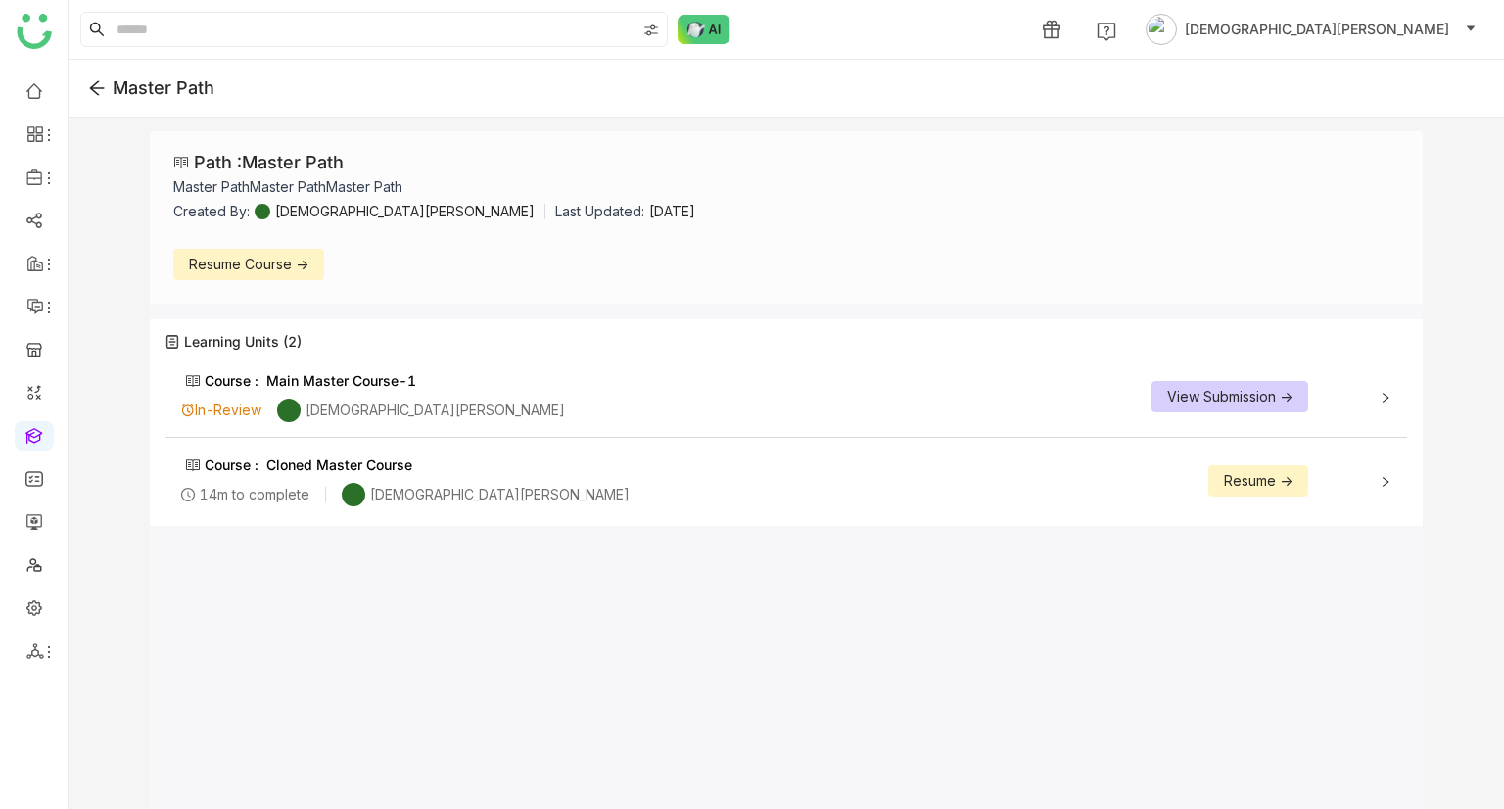
click at [96, 87] on icon at bounding box center [97, 88] width 15 height 14
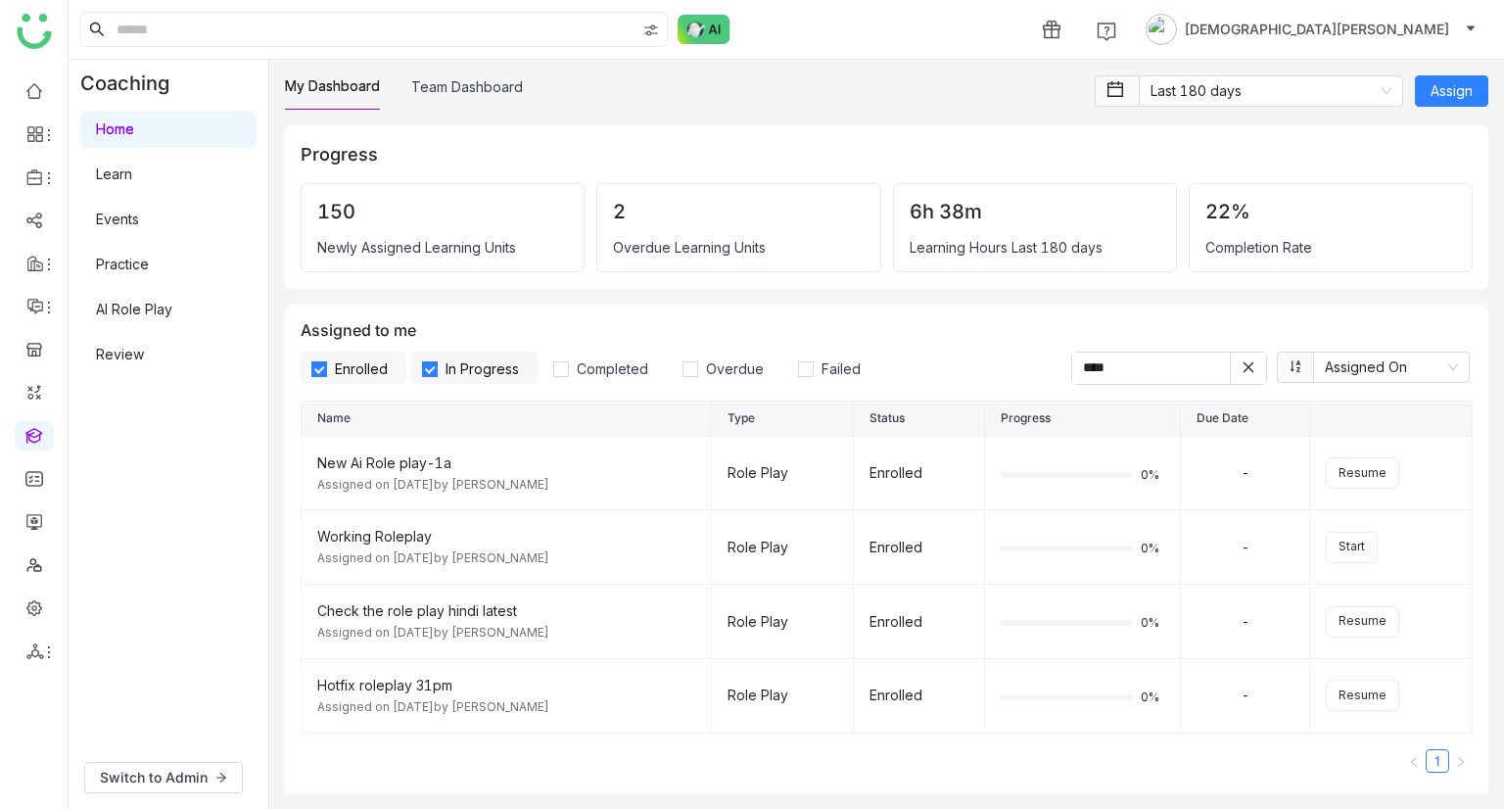
click at [132, 182] on link "Learn" at bounding box center [114, 173] width 36 height 17
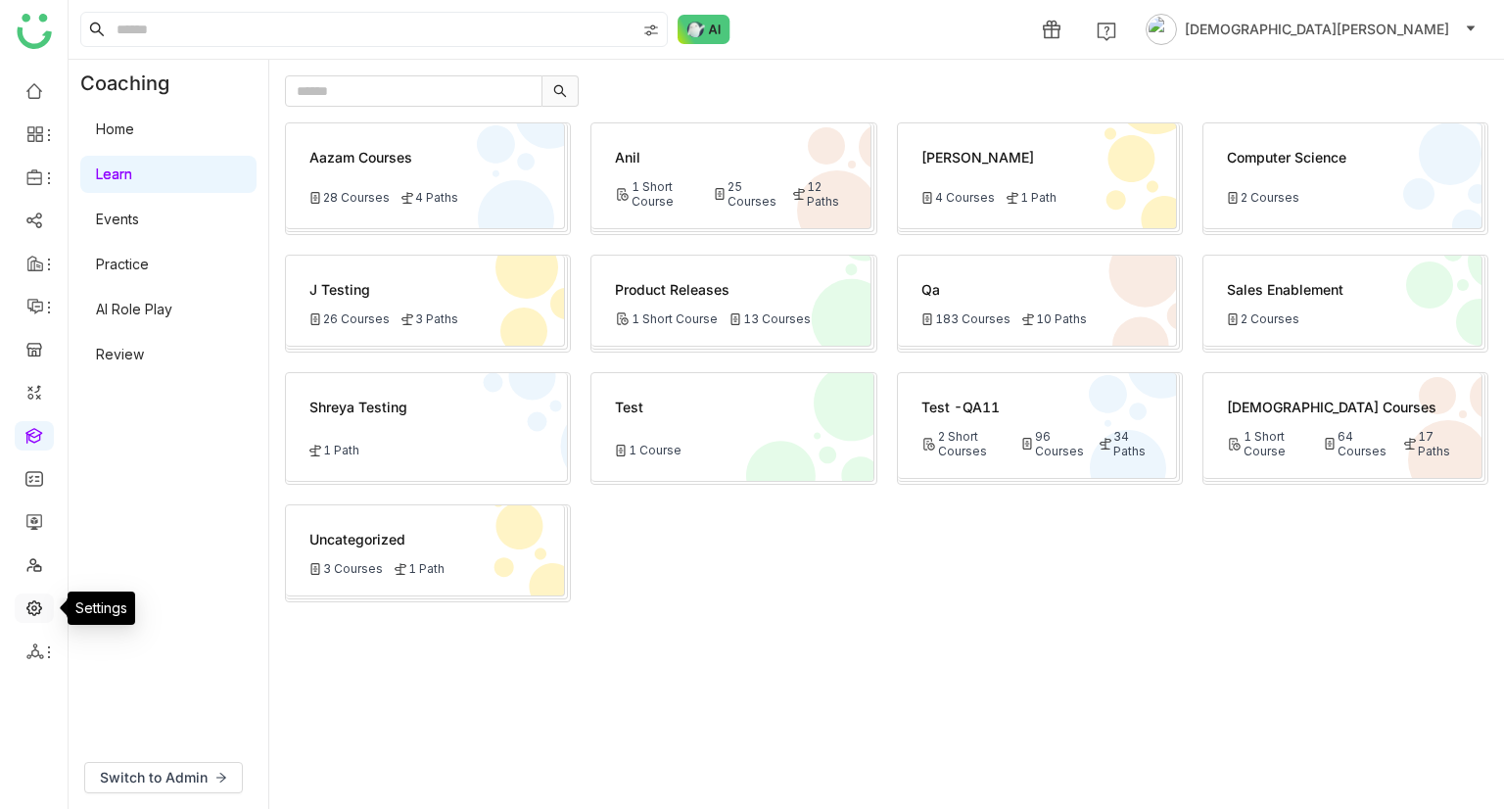
click at [25, 598] on link at bounding box center [34, 606] width 18 height 17
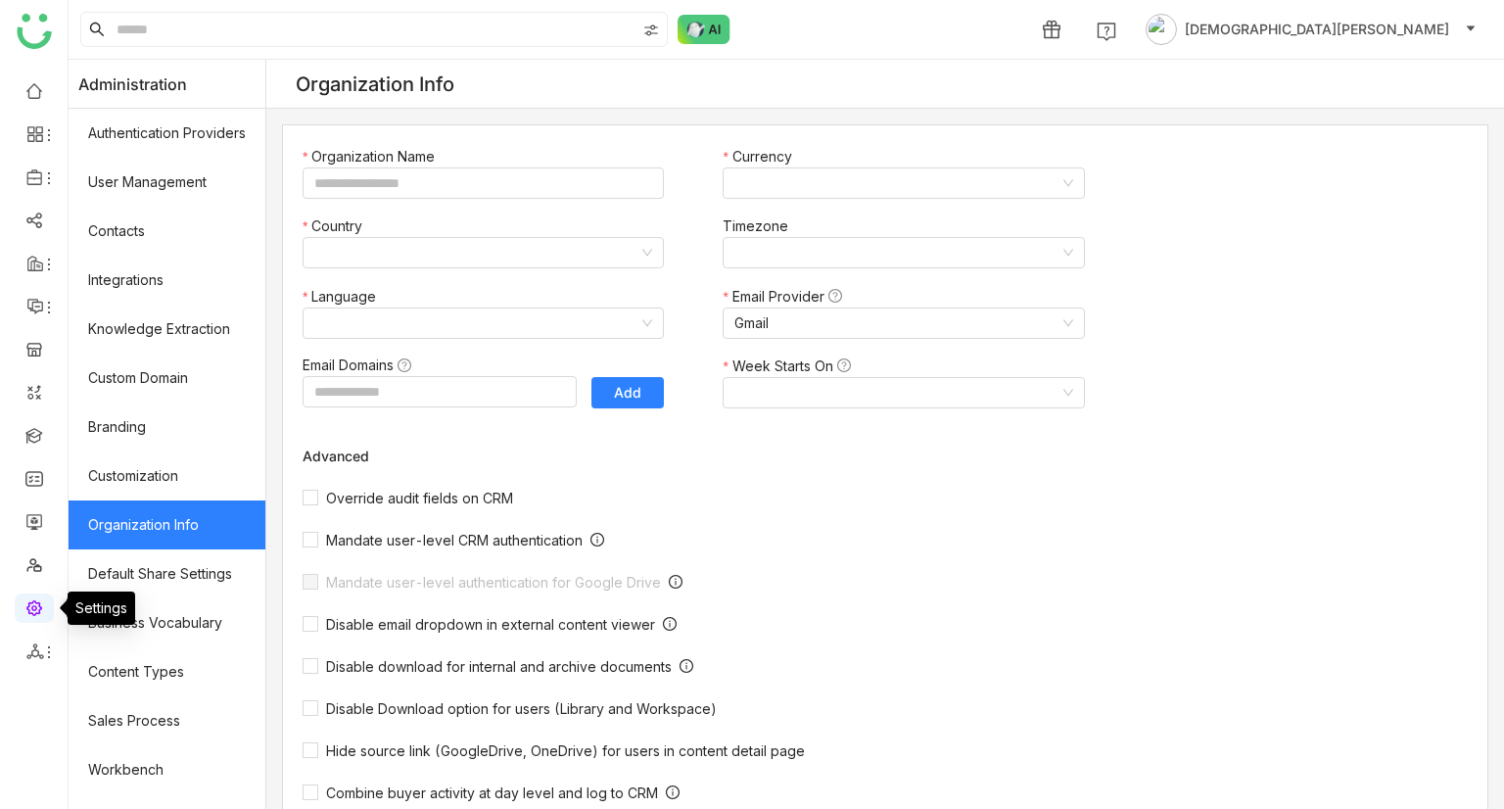
type input "*******"
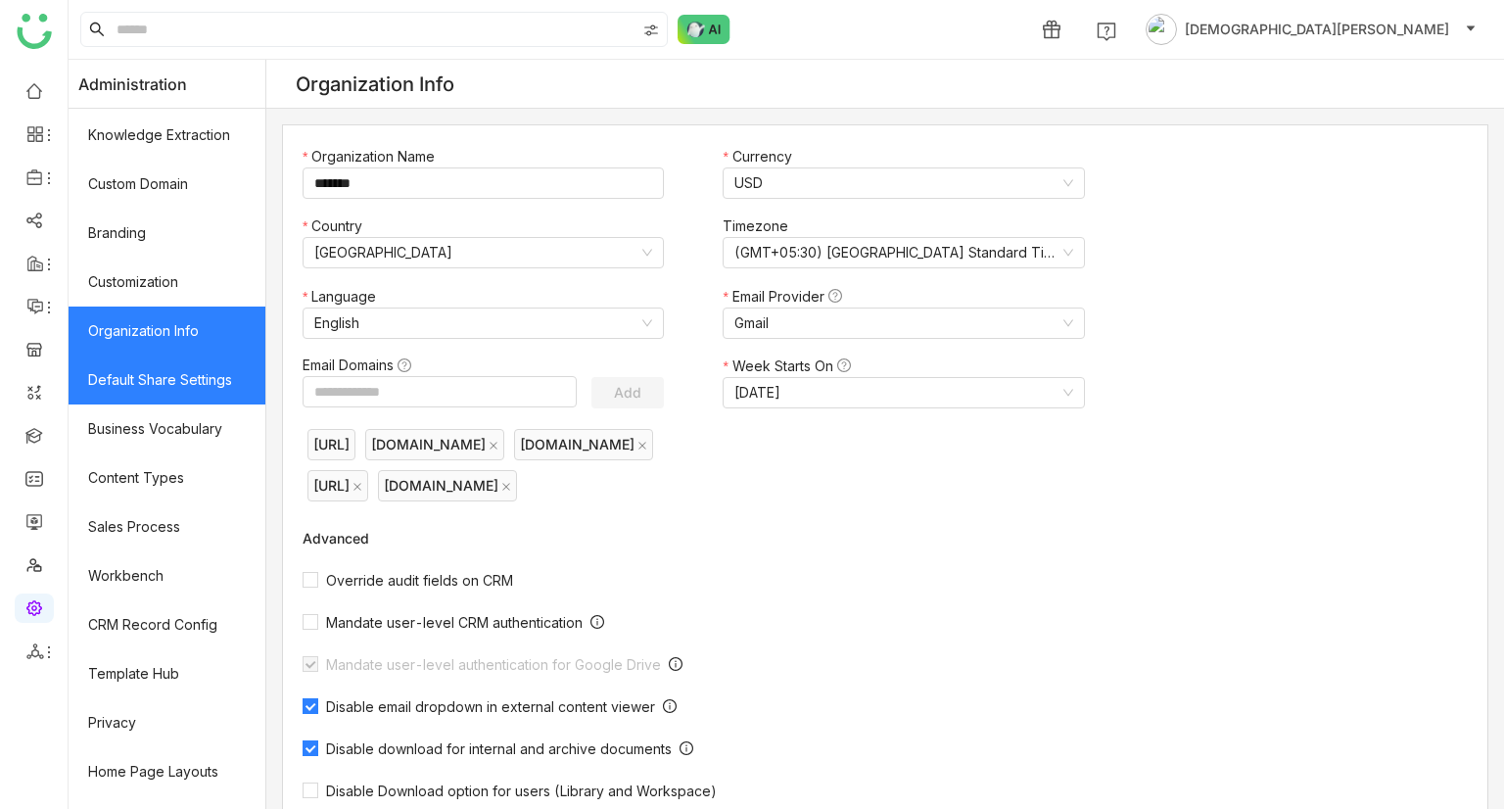
scroll to position [194, 0]
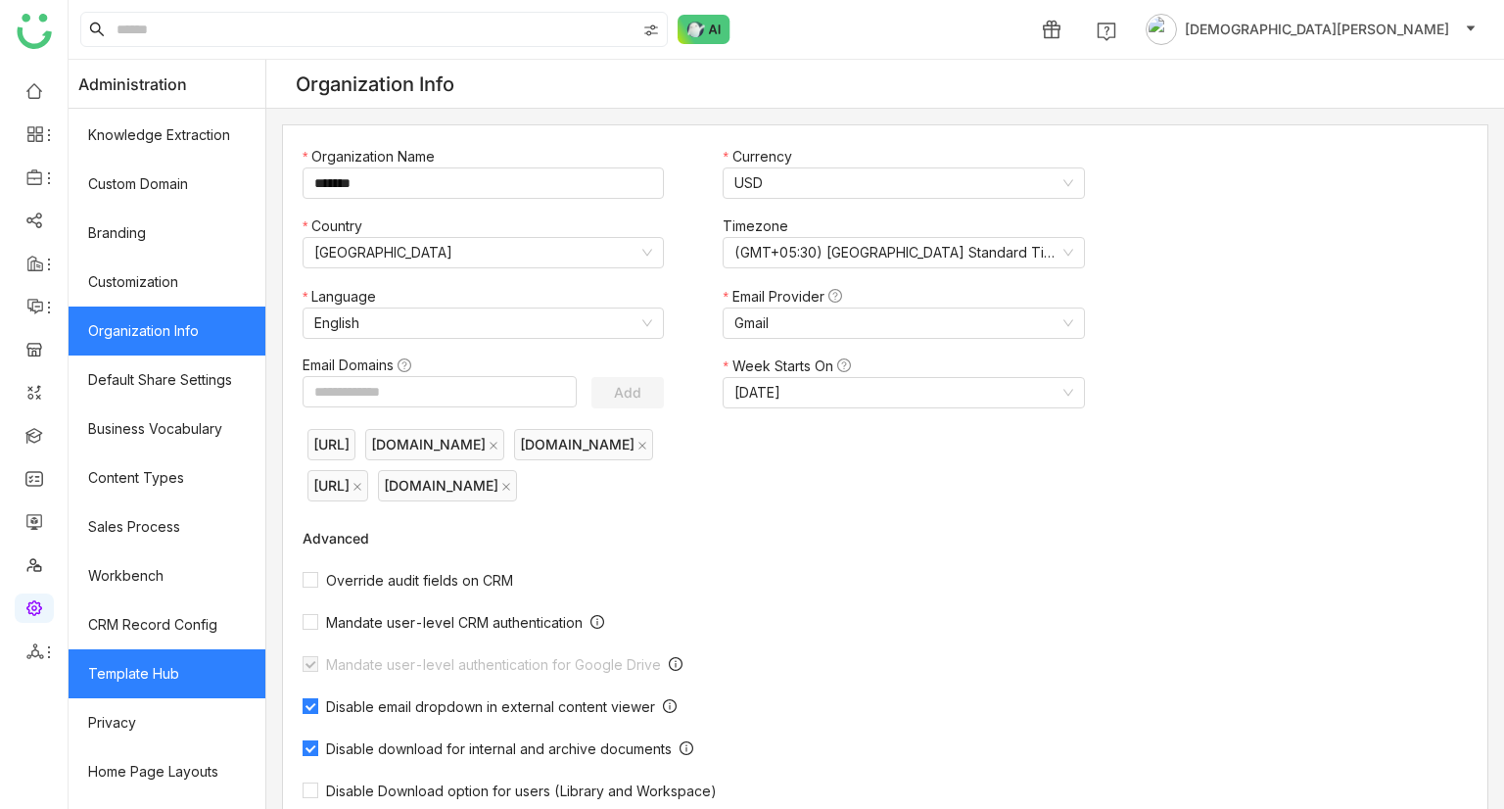
click at [141, 666] on link "Template Hub" at bounding box center [167, 673] width 197 height 49
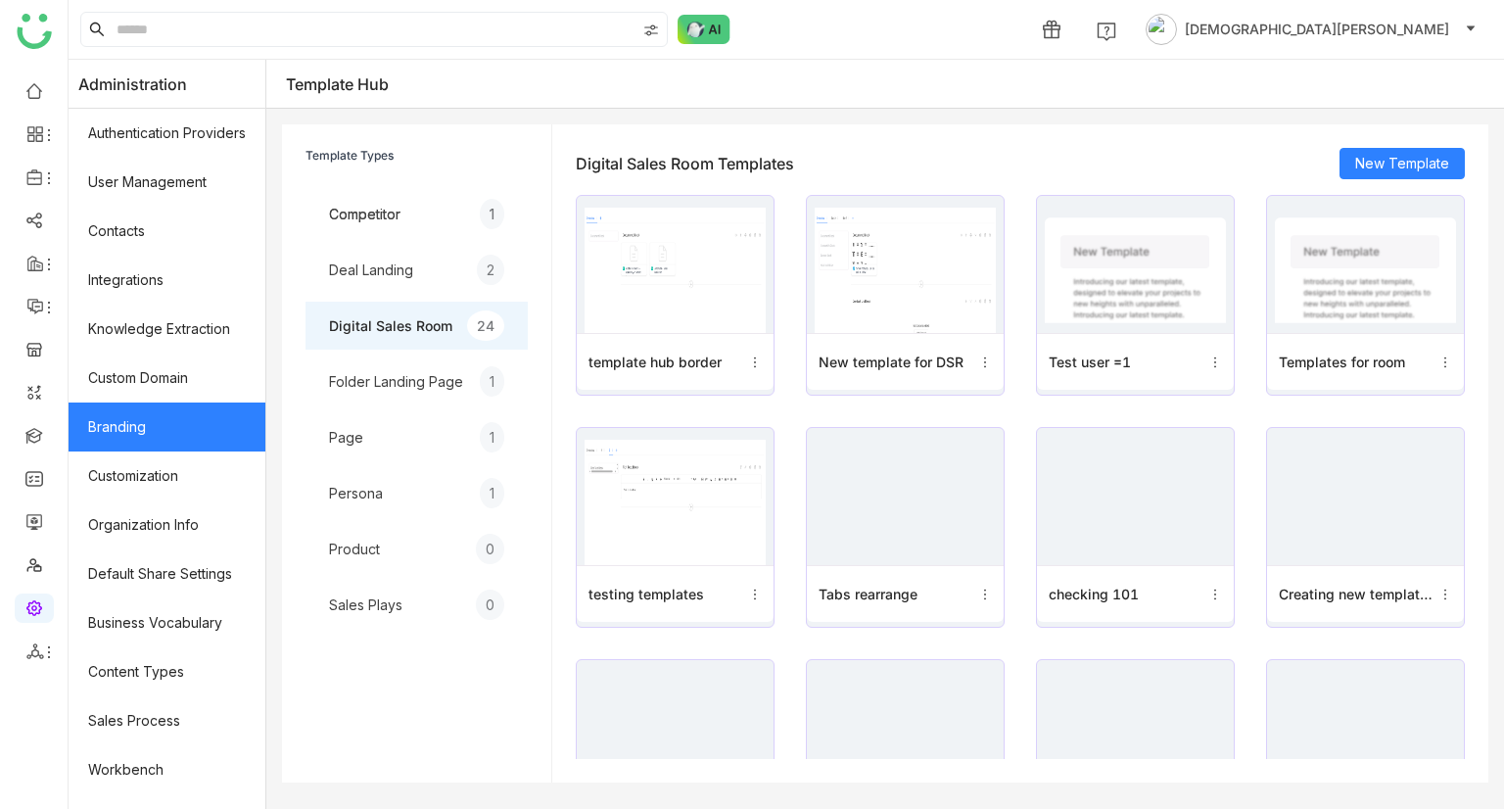
scroll to position [230, 0]
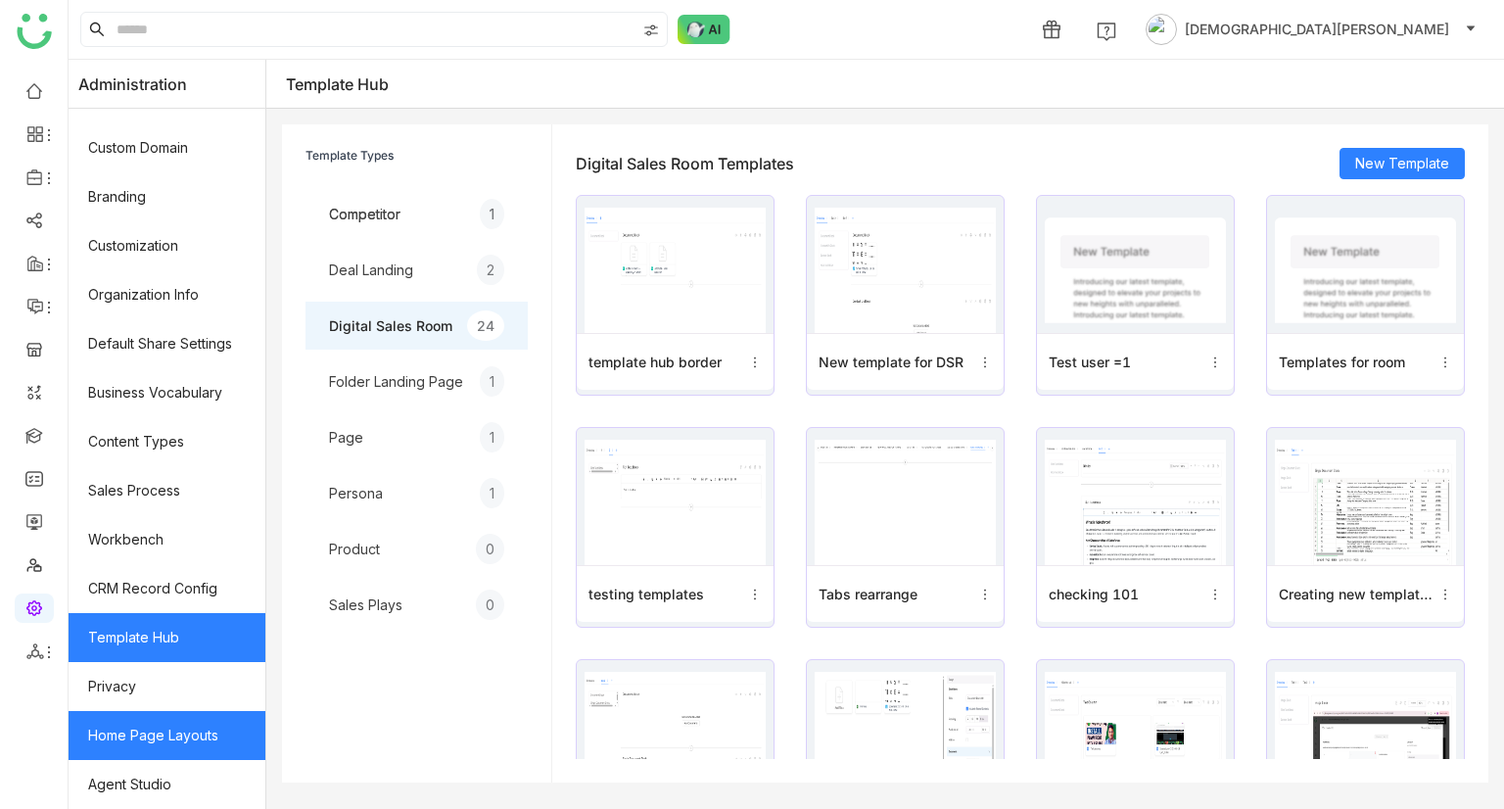
click at [157, 719] on link "Home Page Layouts" at bounding box center [167, 735] width 197 height 49
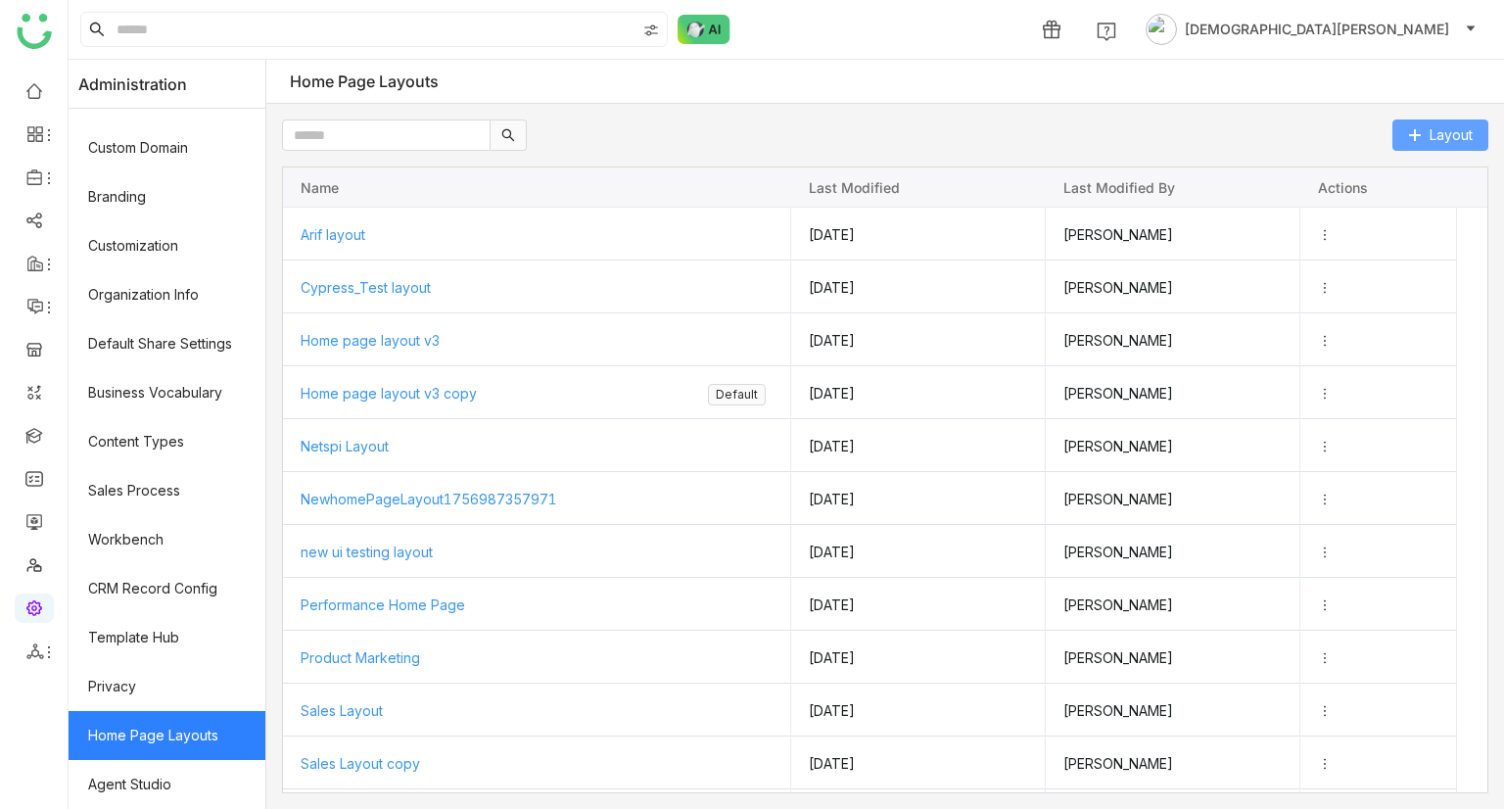
click at [1444, 129] on span "Layout" at bounding box center [1450, 135] width 43 height 22
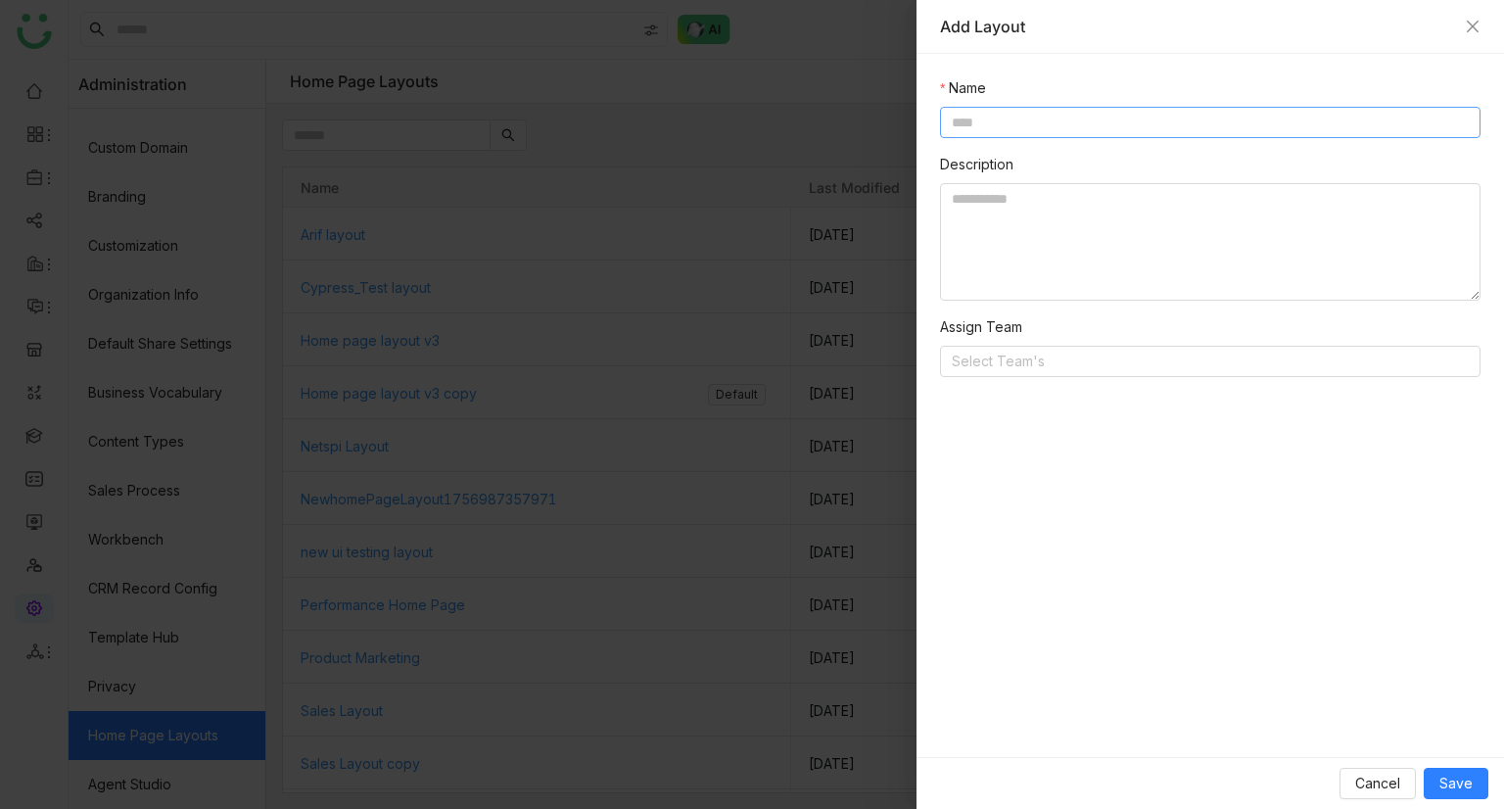
click at [1059, 116] on input at bounding box center [1210, 122] width 540 height 31
type input "*"
type input "**********"
click at [1038, 357] on nz-select-top-control "Select Team's" at bounding box center [1210, 361] width 540 height 31
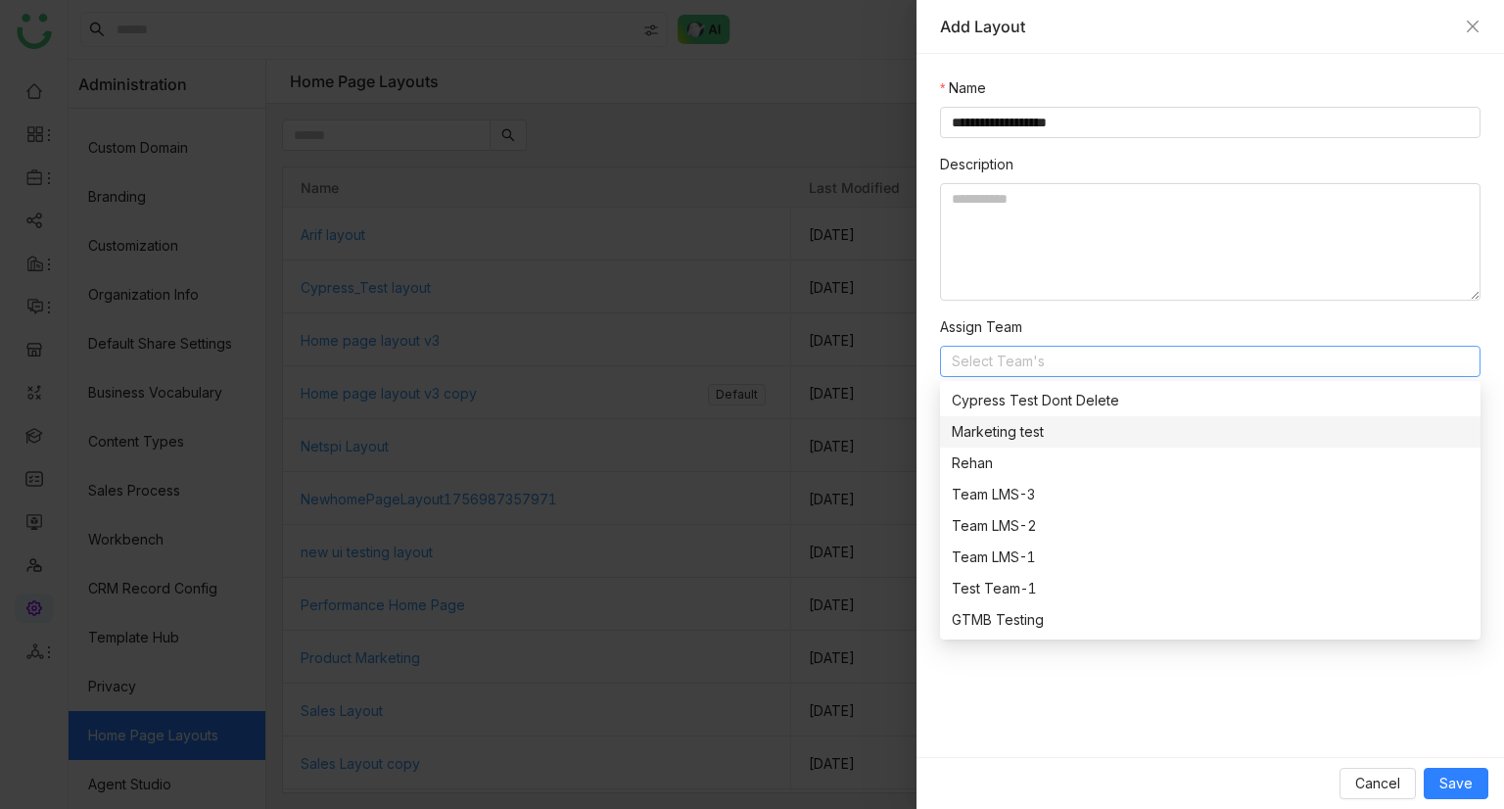
click at [982, 437] on div "Marketing test" at bounding box center [1210, 432] width 517 height 22
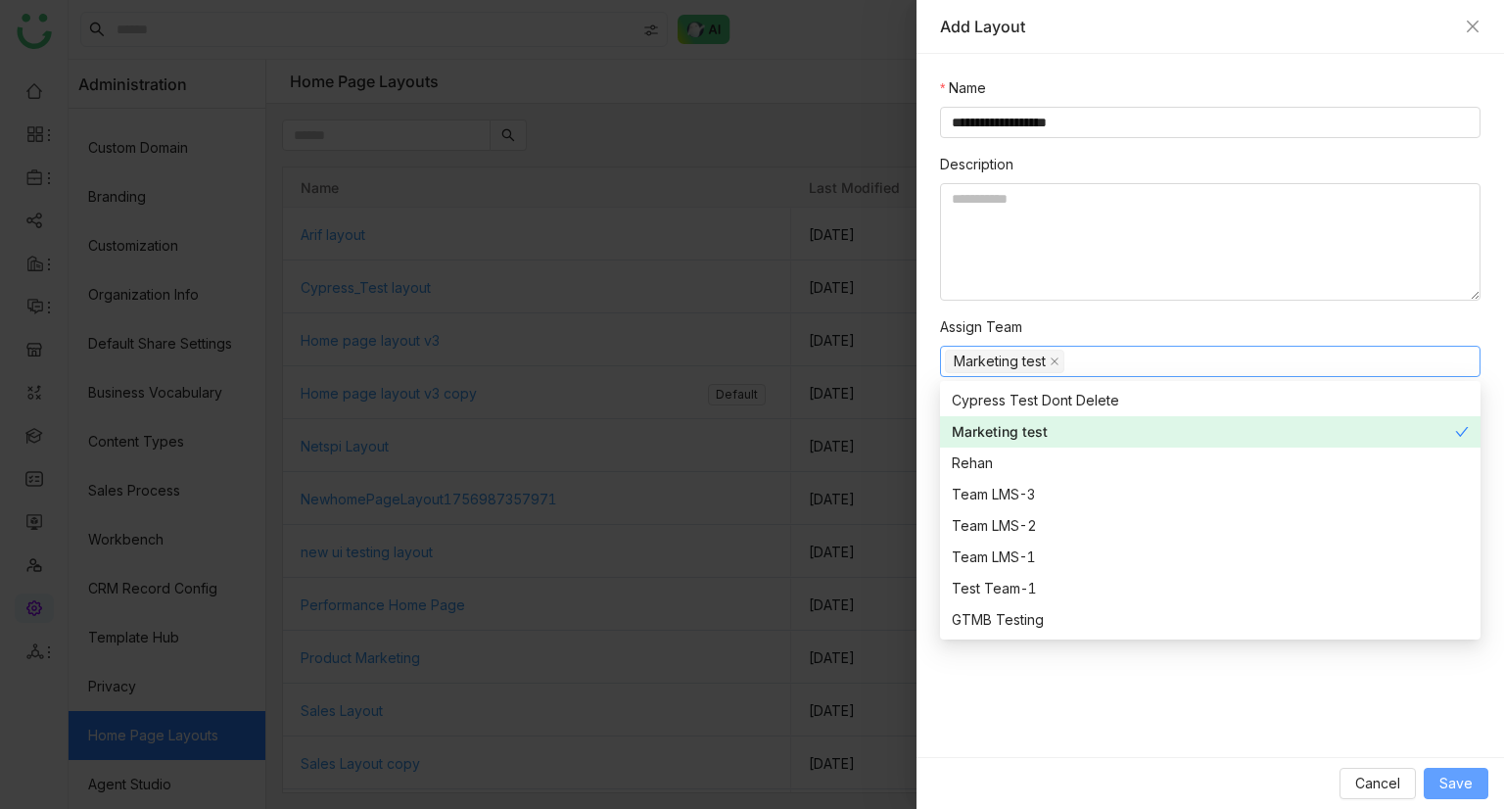
click at [1453, 786] on span "Save" at bounding box center [1455, 784] width 33 height 22
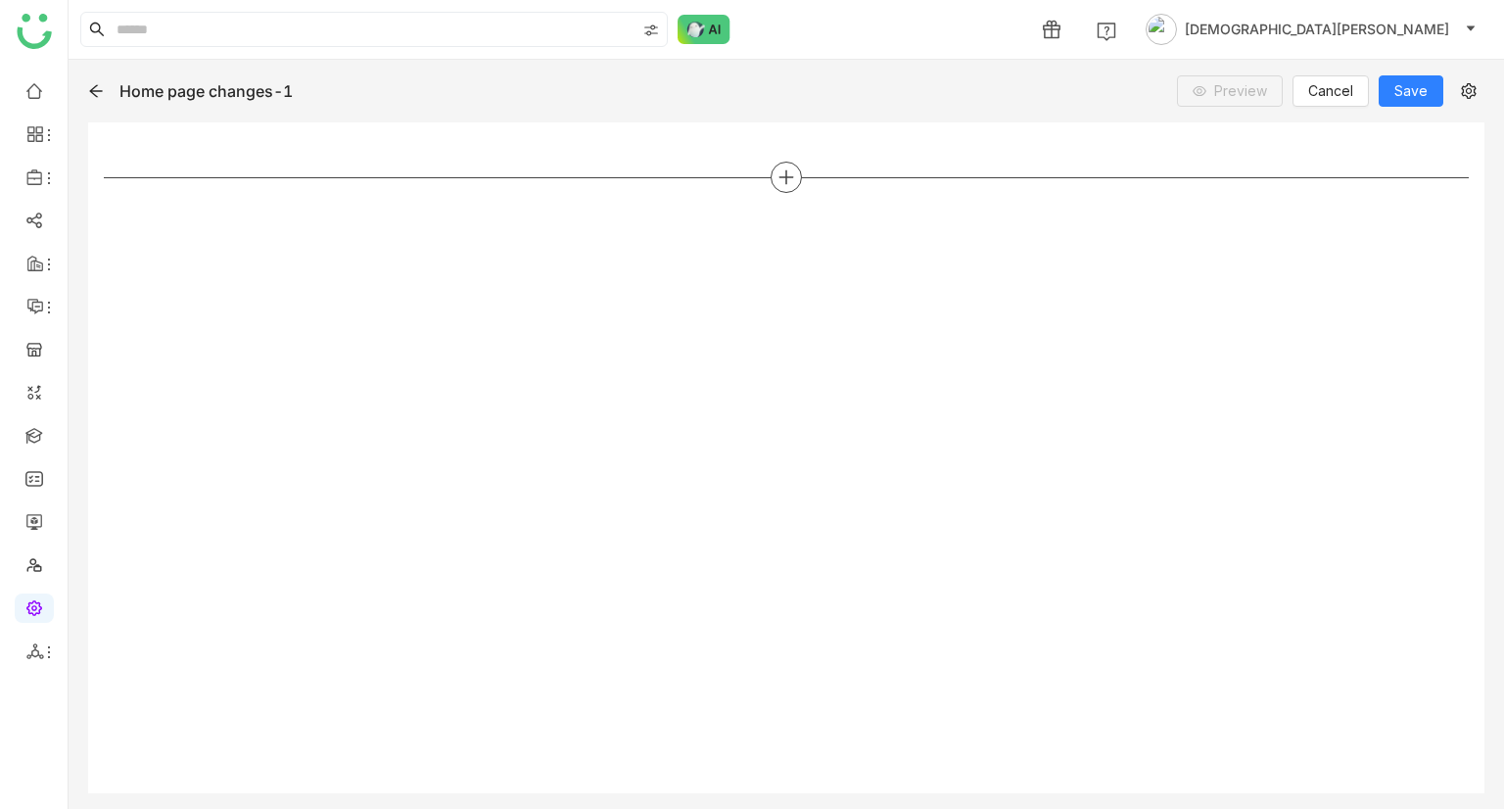
click at [777, 177] on icon at bounding box center [786, 177] width 18 height 18
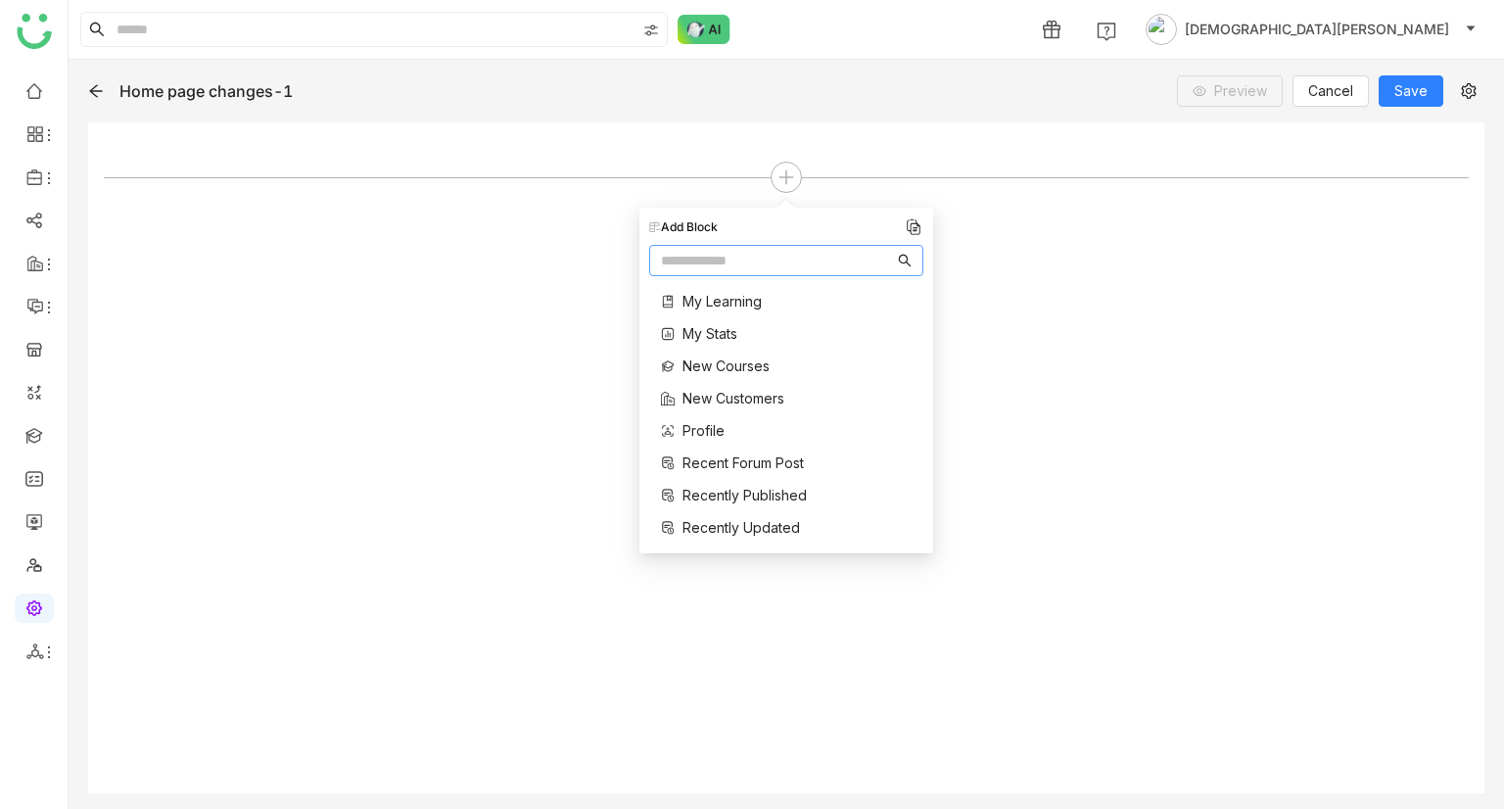
scroll to position [425, 0]
click at [704, 397] on span "New Customers" at bounding box center [733, 396] width 102 height 21
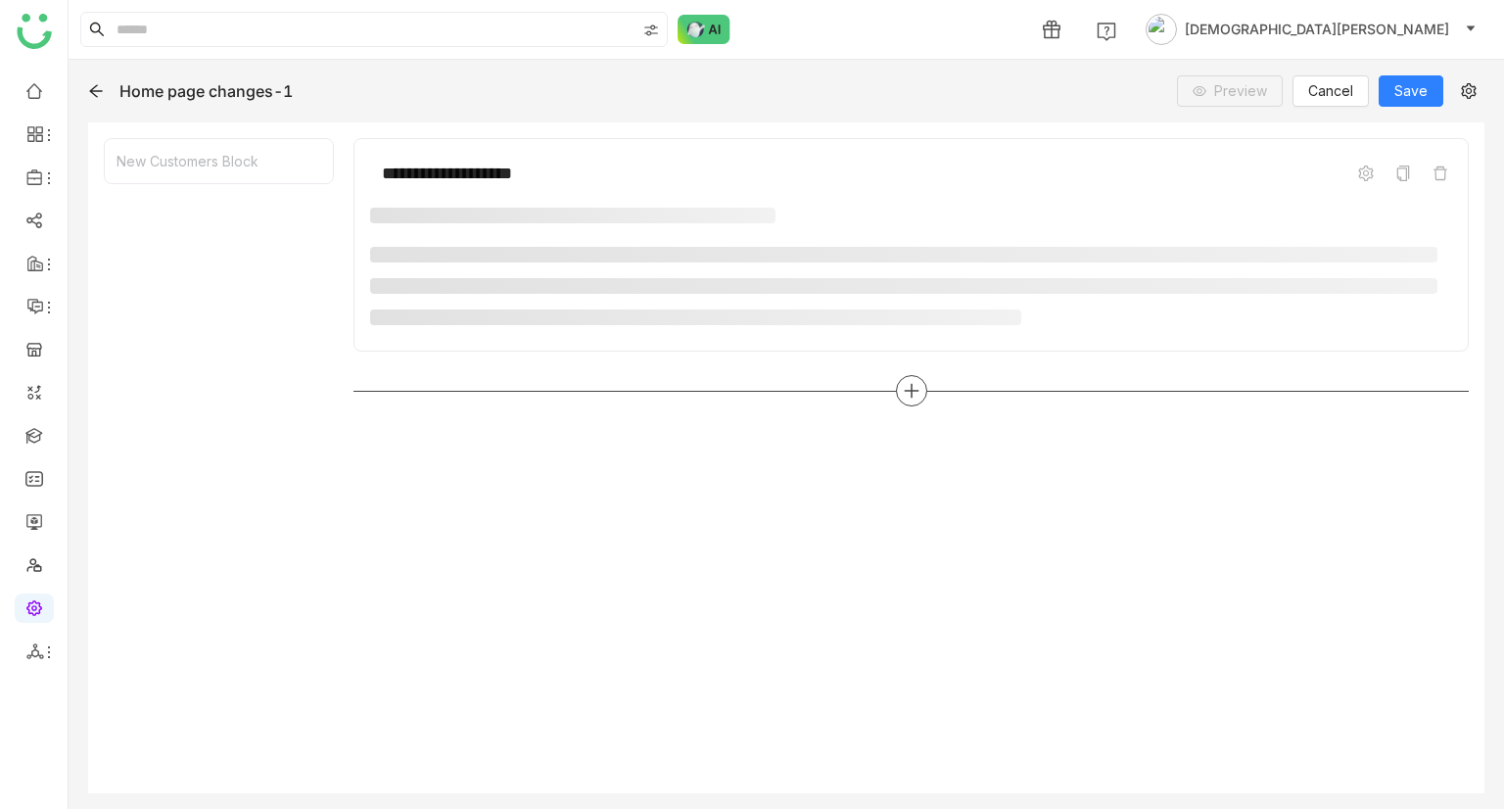
click at [912, 389] on icon at bounding box center [912, 391] width 2 height 14
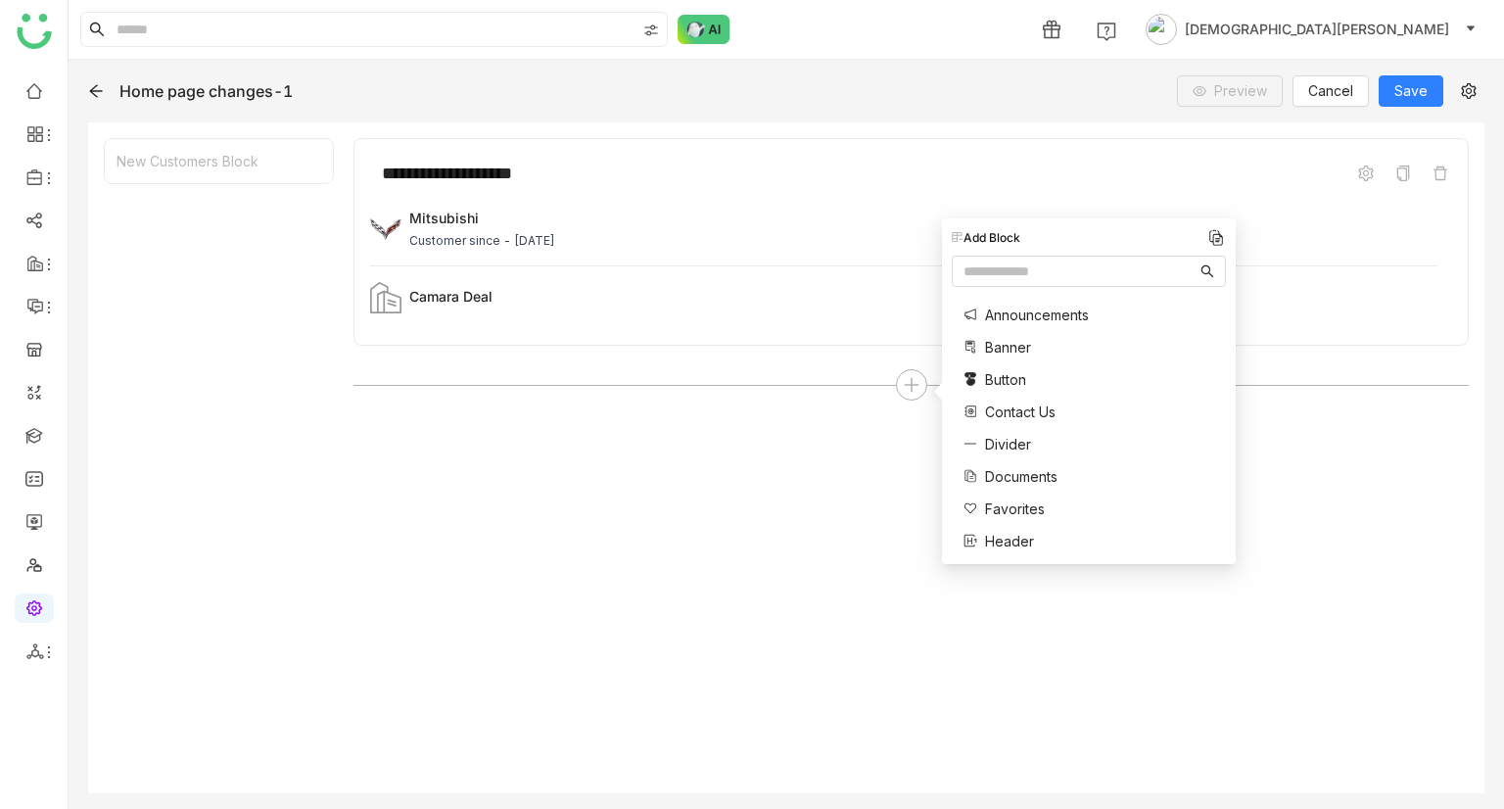
click at [1005, 310] on span "Announcements" at bounding box center [1037, 315] width 104 height 21
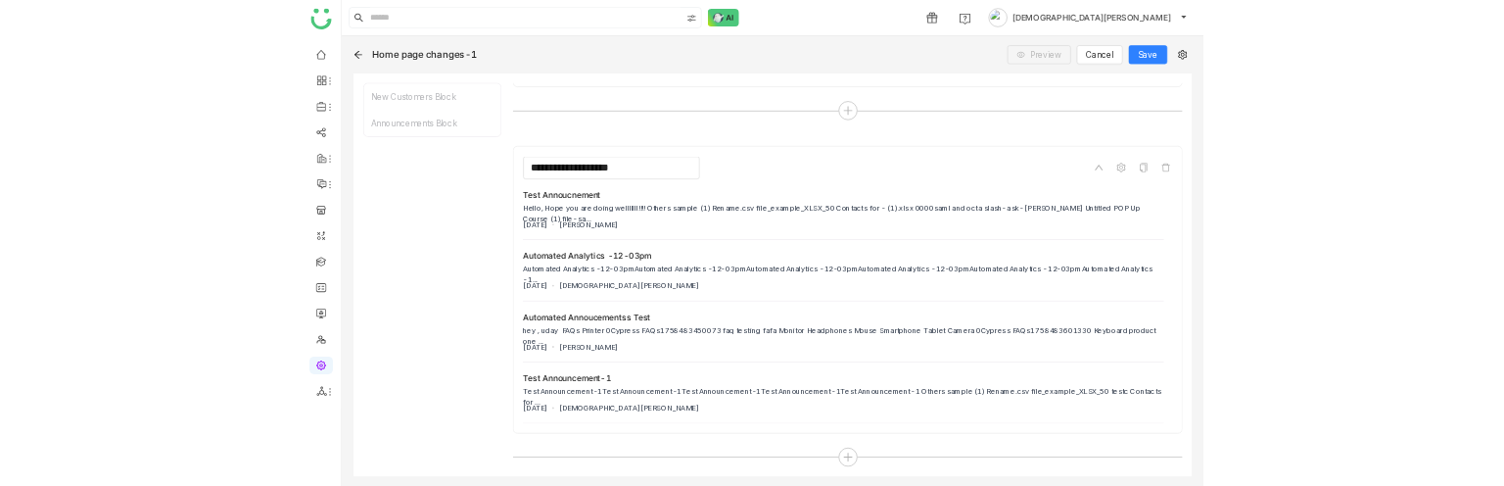
scroll to position [0, 0]
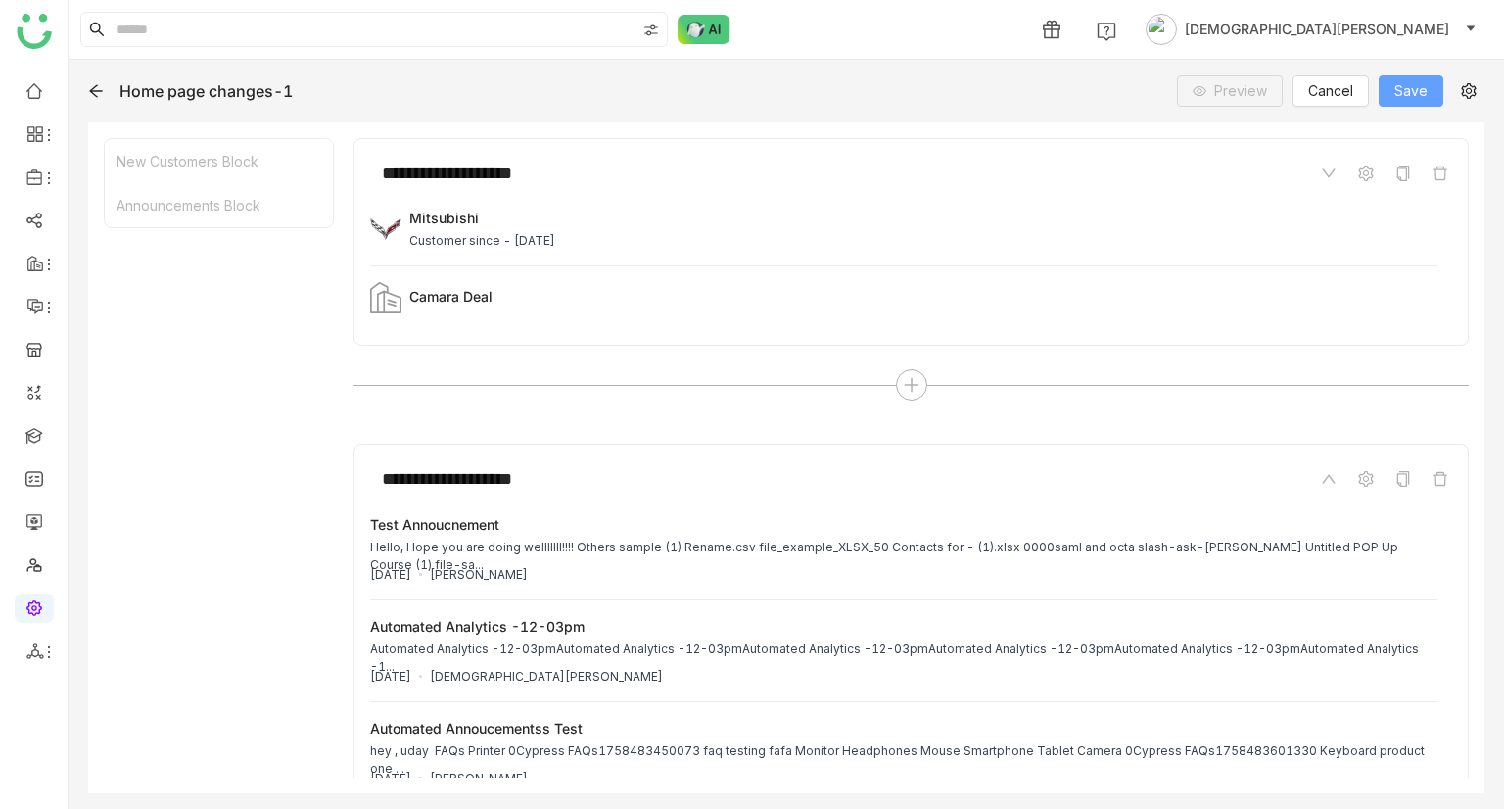
click at [1417, 77] on button "Save" at bounding box center [1411, 90] width 65 height 31
click at [90, 94] on icon at bounding box center [96, 91] width 16 height 16
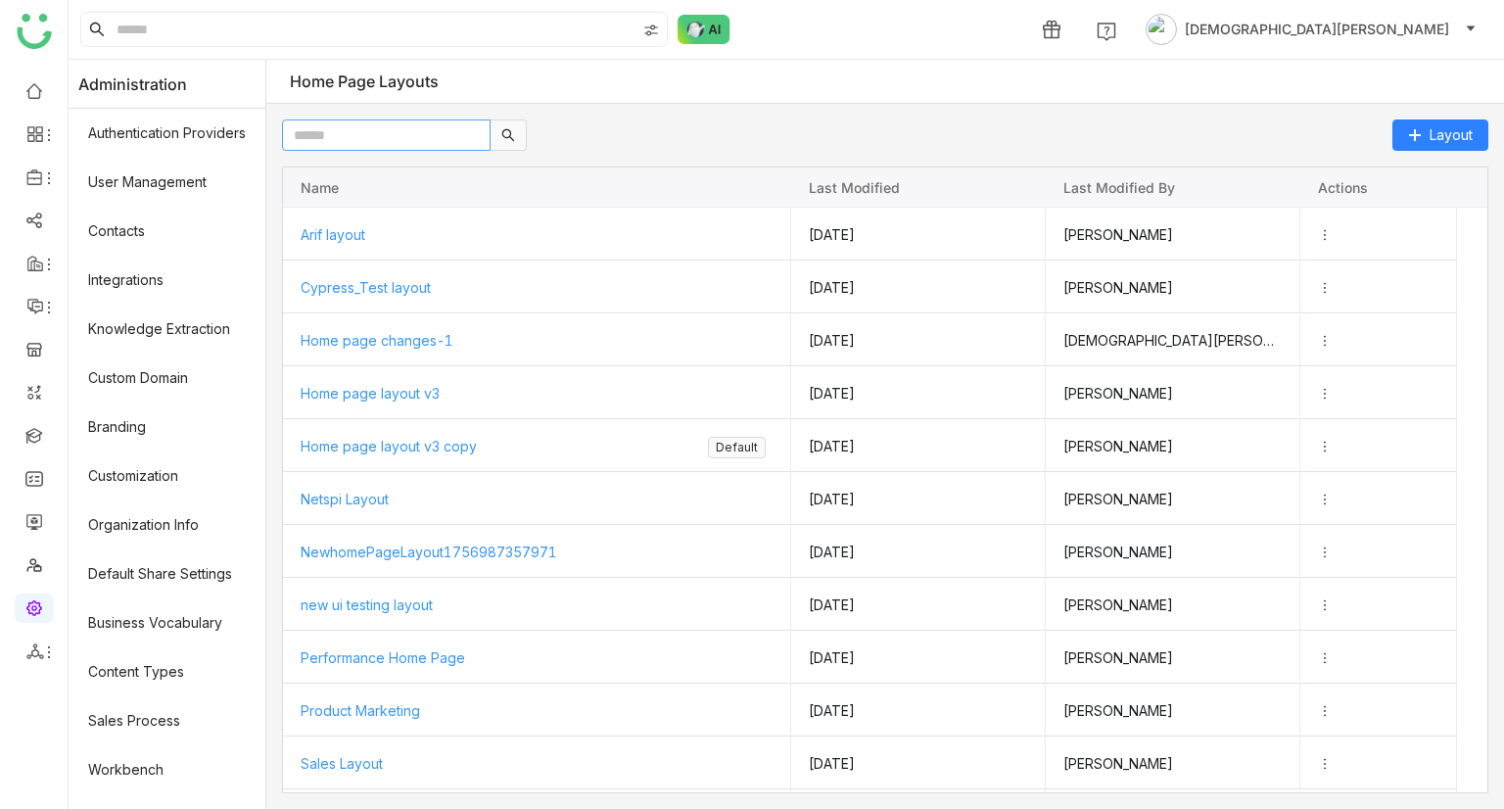
click at [354, 138] on input "text" at bounding box center [386, 134] width 209 height 31
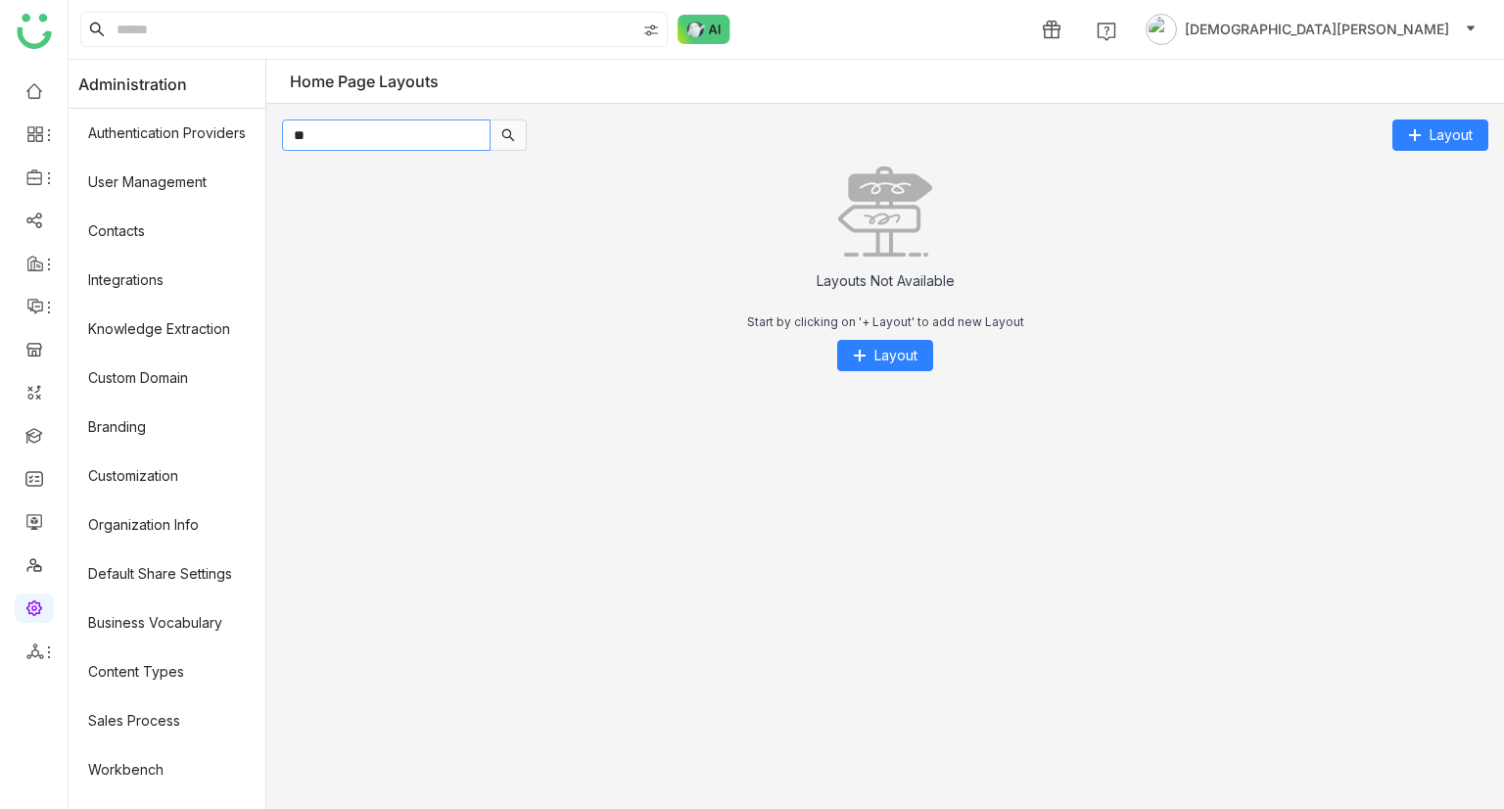
type input "*"
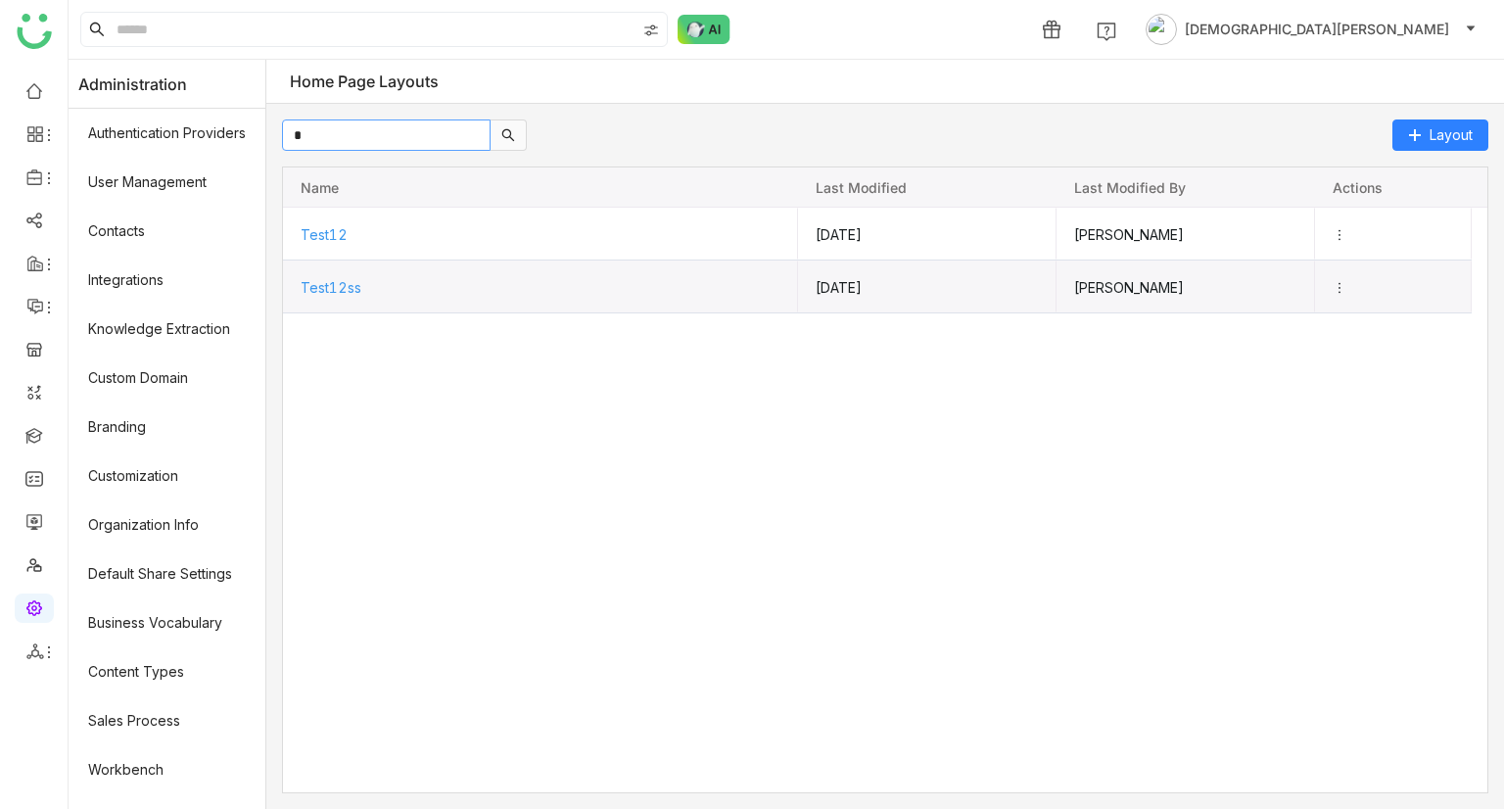
type input "*"
click at [349, 296] on div "Test12ss" at bounding box center [541, 286] width 482 height 52
click at [371, 142] on input "*" at bounding box center [386, 134] width 209 height 31
click at [337, 290] on span "Test12ss" at bounding box center [330, 286] width 61 height 17
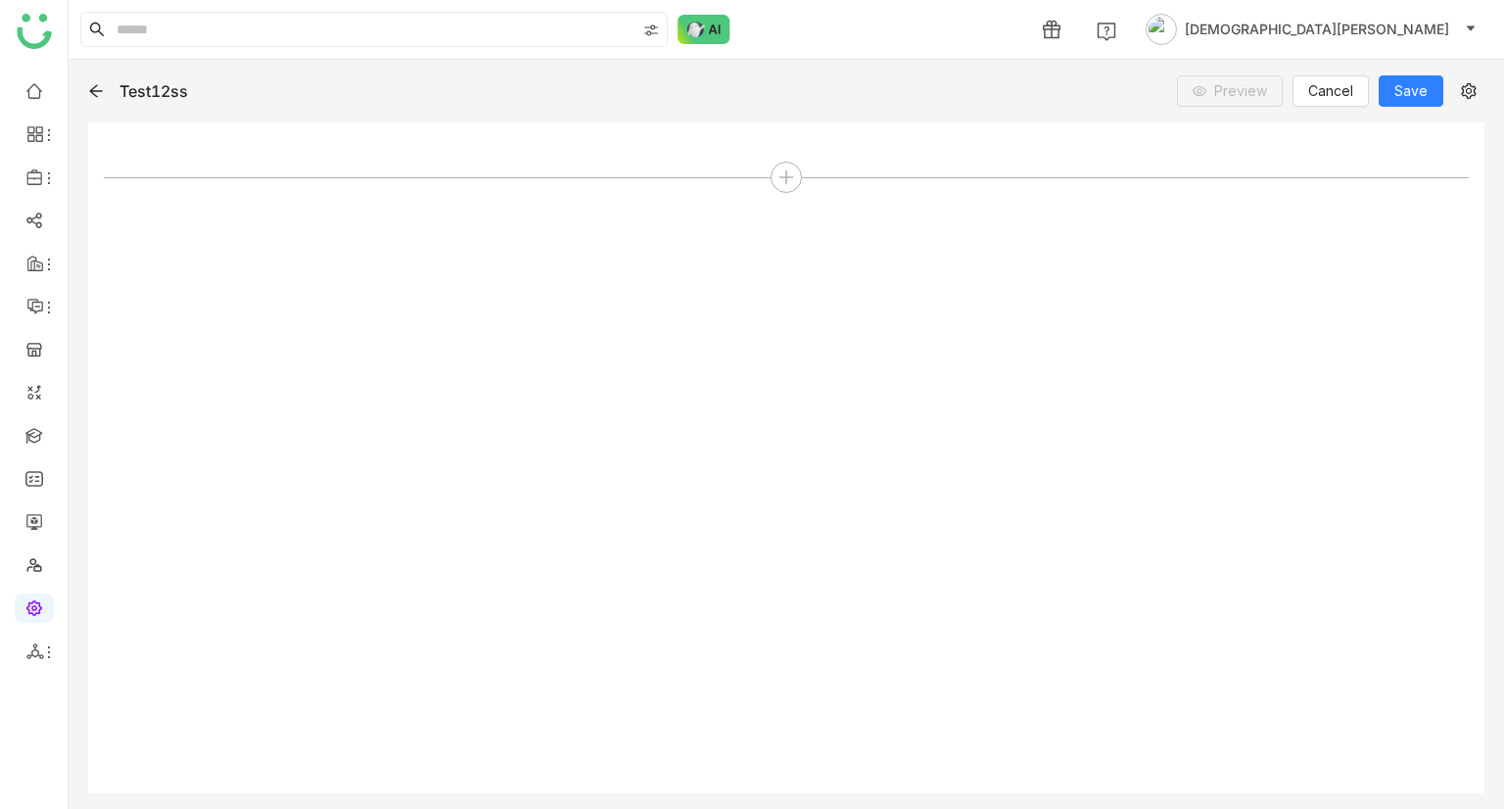
click at [98, 87] on icon at bounding box center [96, 91] width 16 height 16
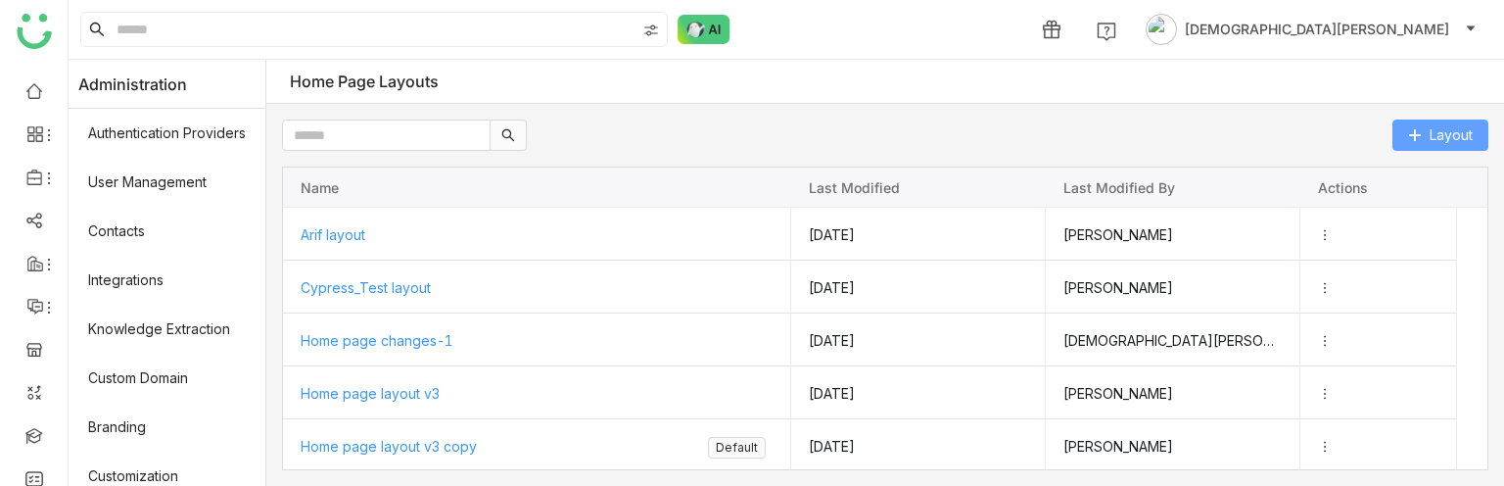
click at [1427, 128] on button "Layout" at bounding box center [1440, 134] width 96 height 31
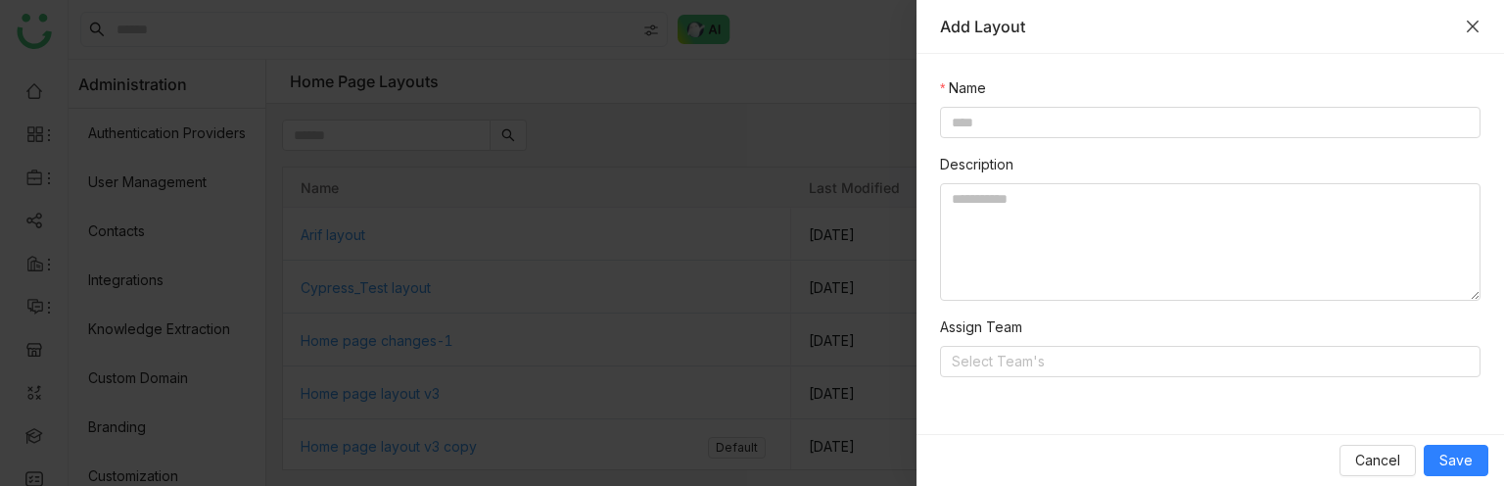
click at [1473, 32] on icon "Close" at bounding box center [1473, 27] width 16 height 16
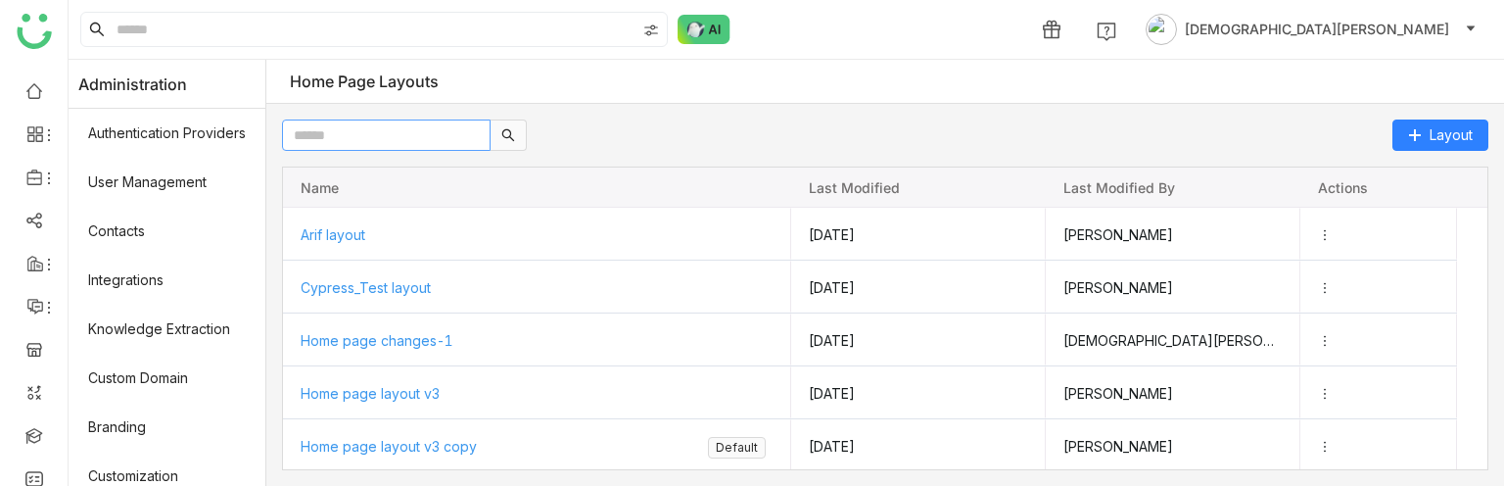
click at [413, 137] on input "text" at bounding box center [386, 134] width 209 height 31
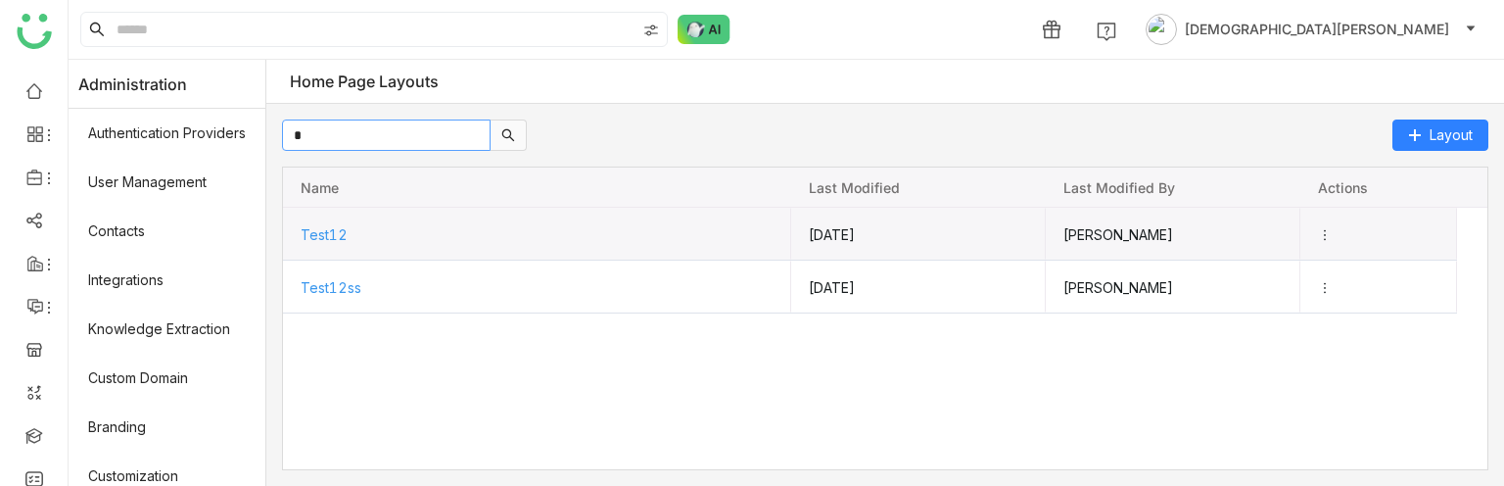
type input "*"
click at [335, 229] on span "Test12" at bounding box center [323, 233] width 47 height 17
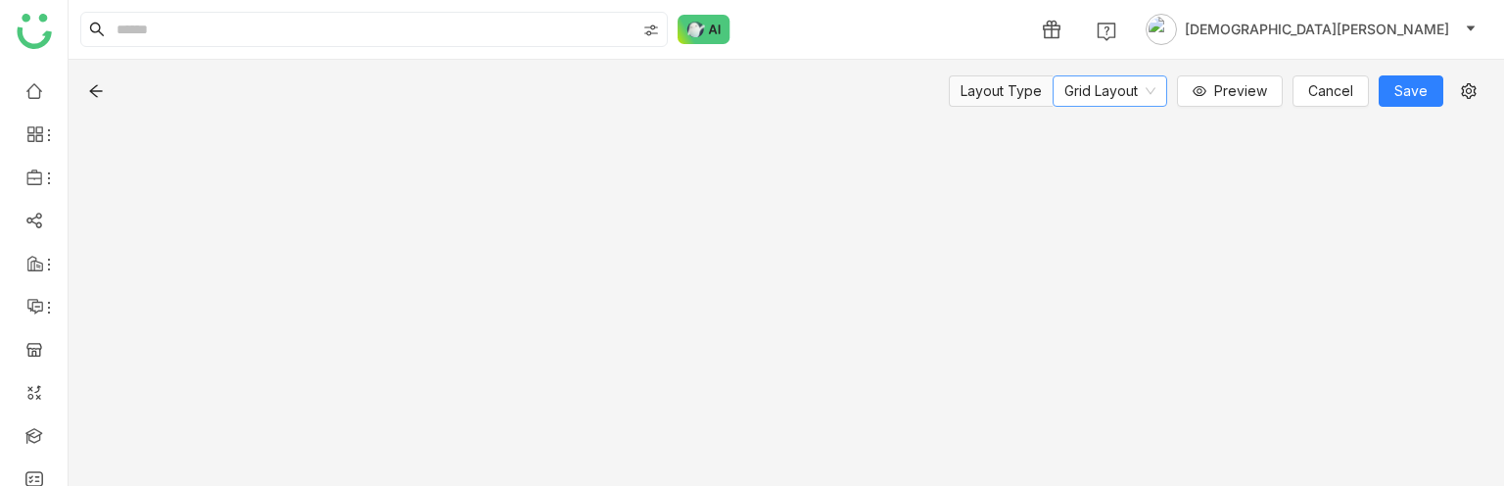
click at [1097, 89] on nz-select-item "Grid Layout" at bounding box center [1109, 90] width 91 height 29
click at [1100, 104] on nz-select-item "Grid Layout" at bounding box center [1109, 90] width 91 height 29
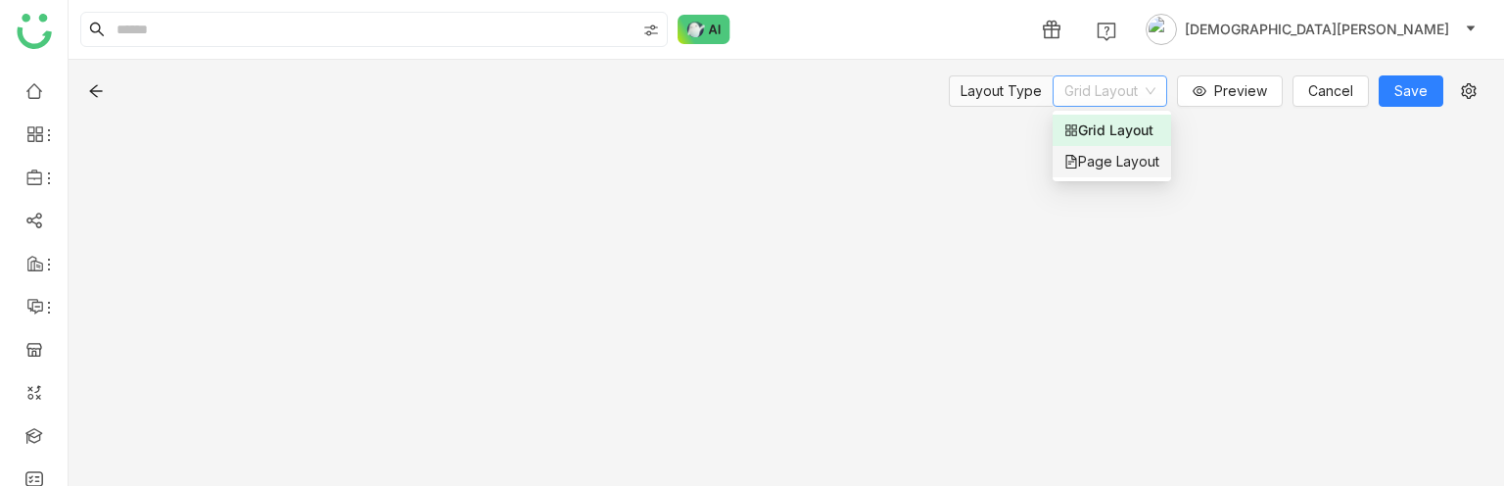
click at [1093, 155] on div "Page Layout" at bounding box center [1111, 162] width 95 height 22
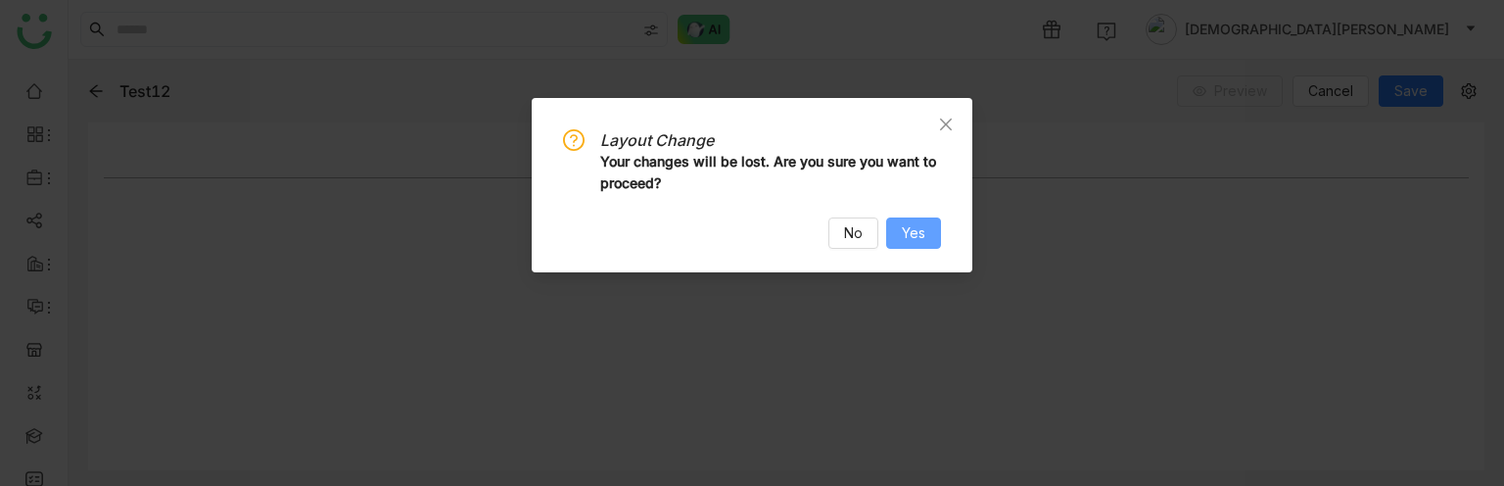
click at [918, 231] on span "Yes" at bounding box center [913, 233] width 23 height 22
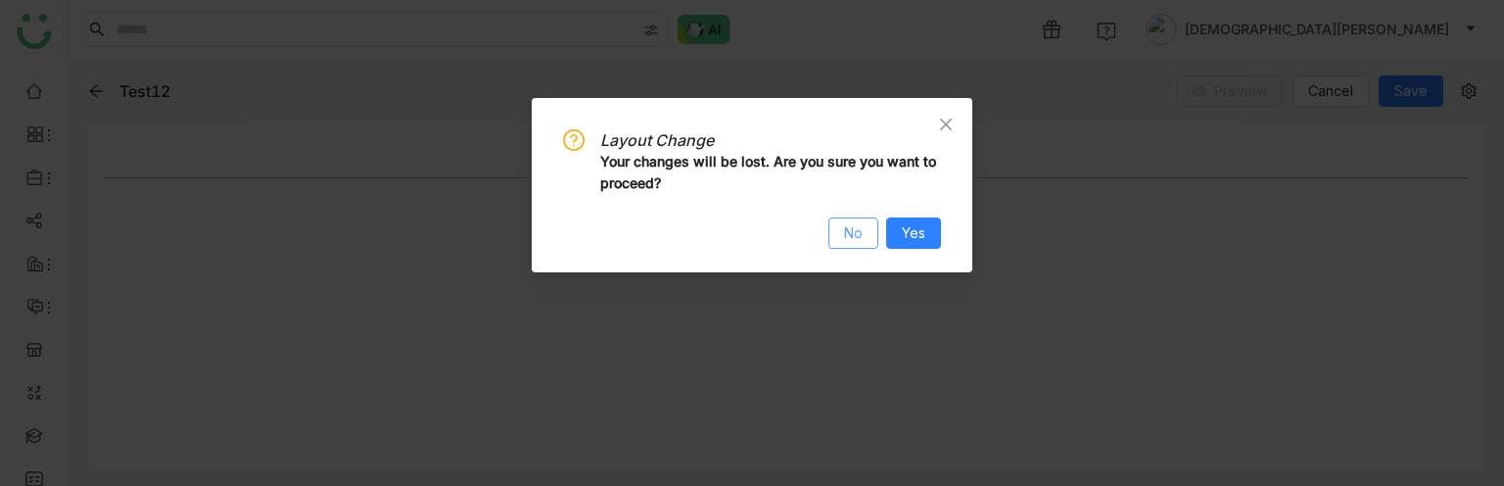
click at [852, 230] on span "No" at bounding box center [853, 233] width 19 height 22
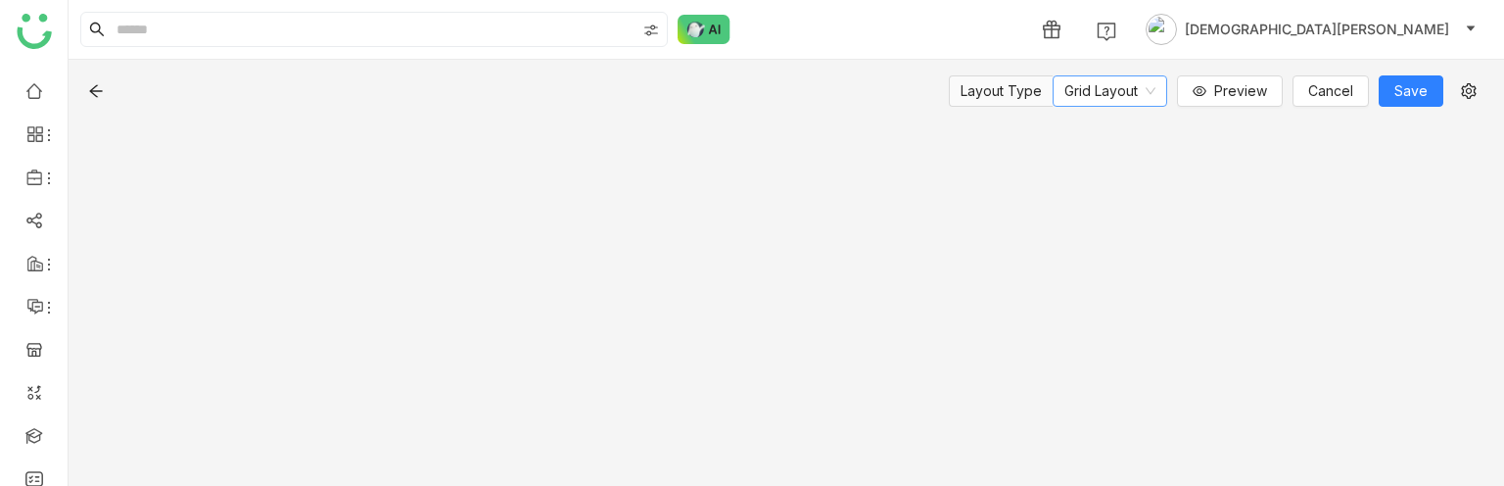
click at [1104, 84] on nz-select-item "Grid Layout" at bounding box center [1109, 90] width 91 height 29
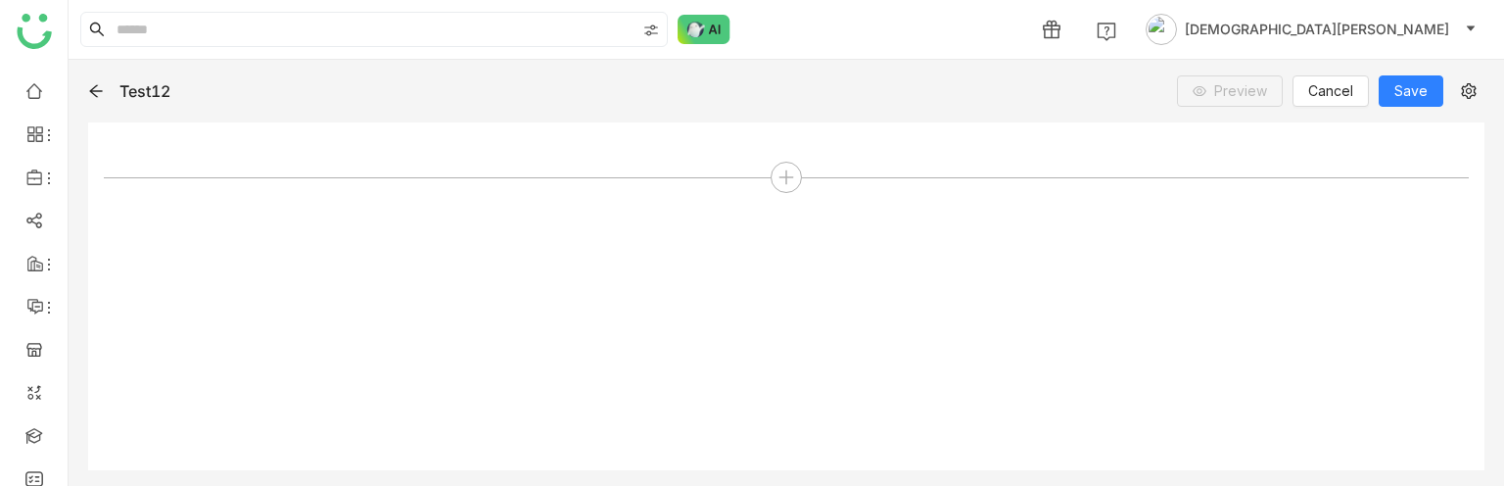
click at [633, 325] on div at bounding box center [786, 296] width 1365 height 316
